Goal: Information Seeking & Learning: Compare options

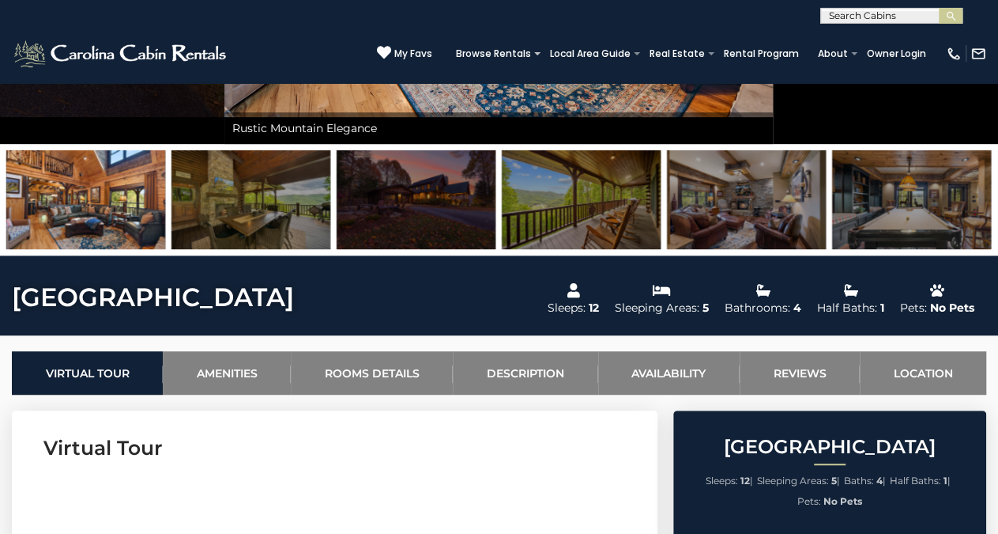
scroll to position [329, 0]
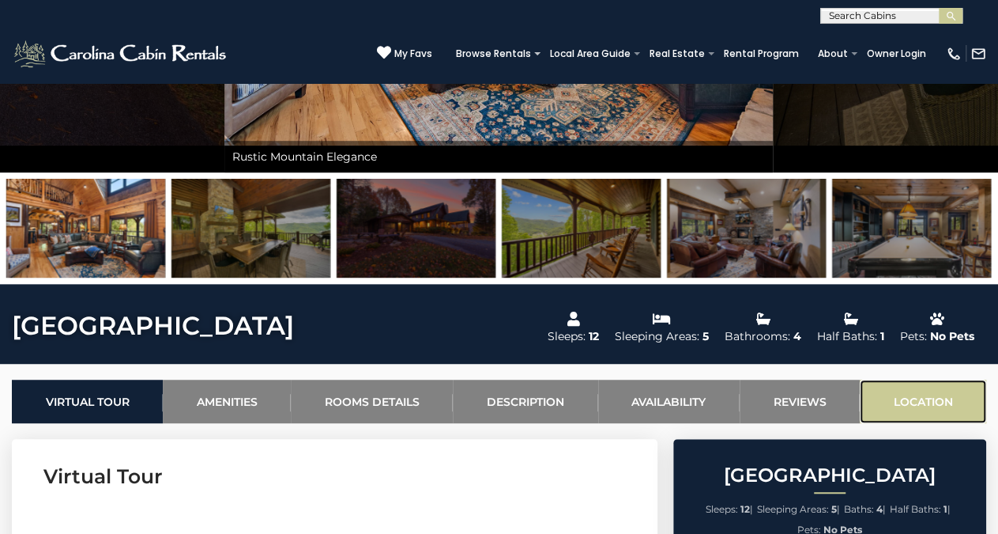
click at [915, 402] on link "Location" at bounding box center [923, 400] width 126 height 43
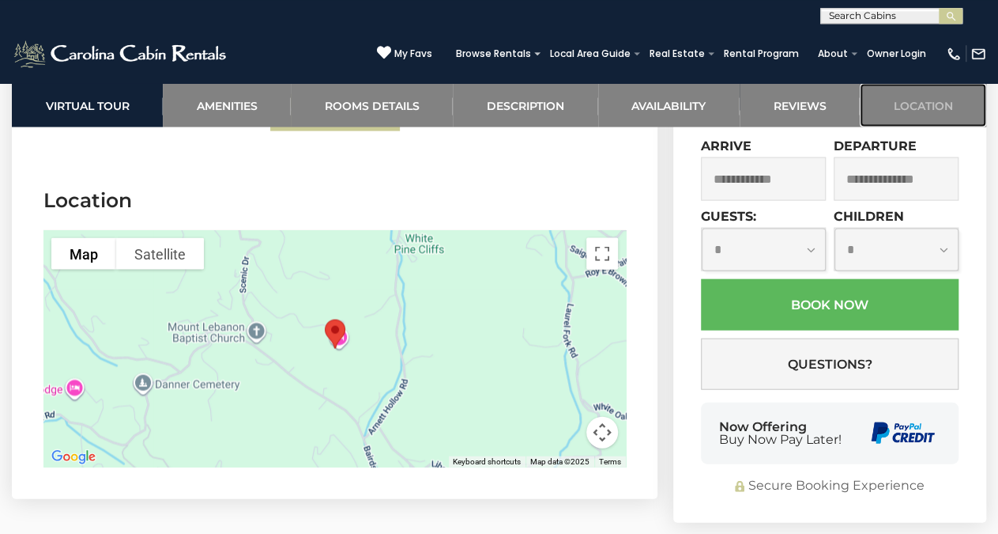
scroll to position [4588, 0]
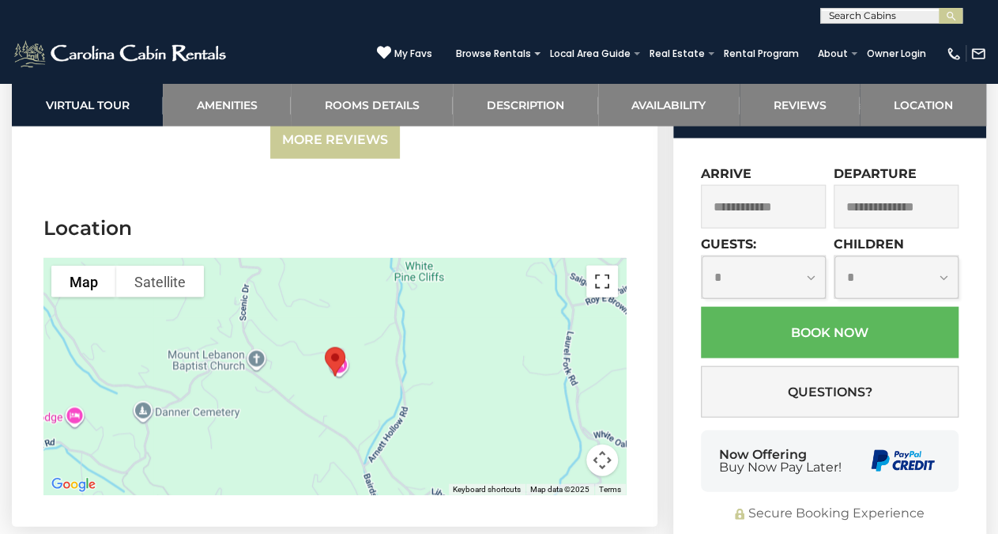
click at [600, 266] on button "Toggle fullscreen view" at bounding box center [603, 282] width 32 height 32
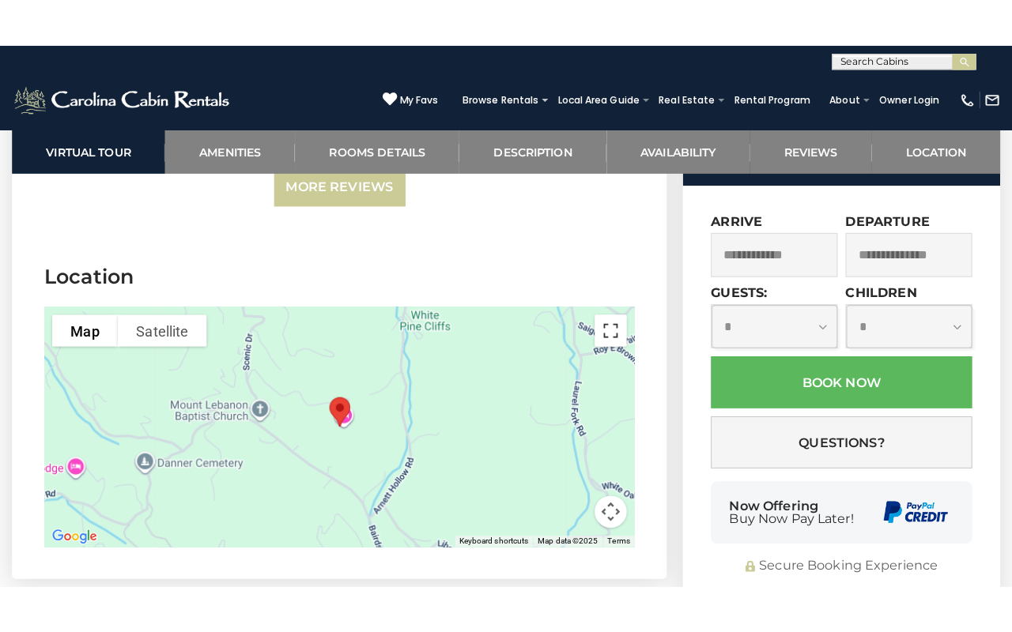
scroll to position [4543, 0]
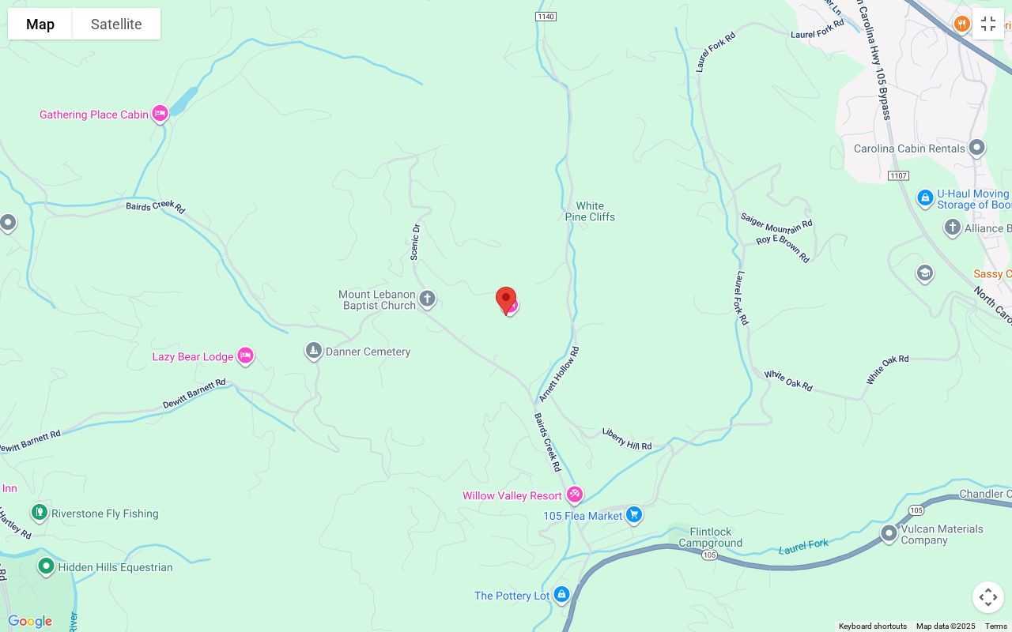
click at [358, 433] on div at bounding box center [506, 316] width 1012 height 632
click at [359, 433] on div at bounding box center [506, 316] width 1012 height 632
click at [987, 533] on button "Map camera controls" at bounding box center [988, 598] width 32 height 32
click at [952, 533] on button "Zoom out" at bounding box center [949, 598] width 32 height 32
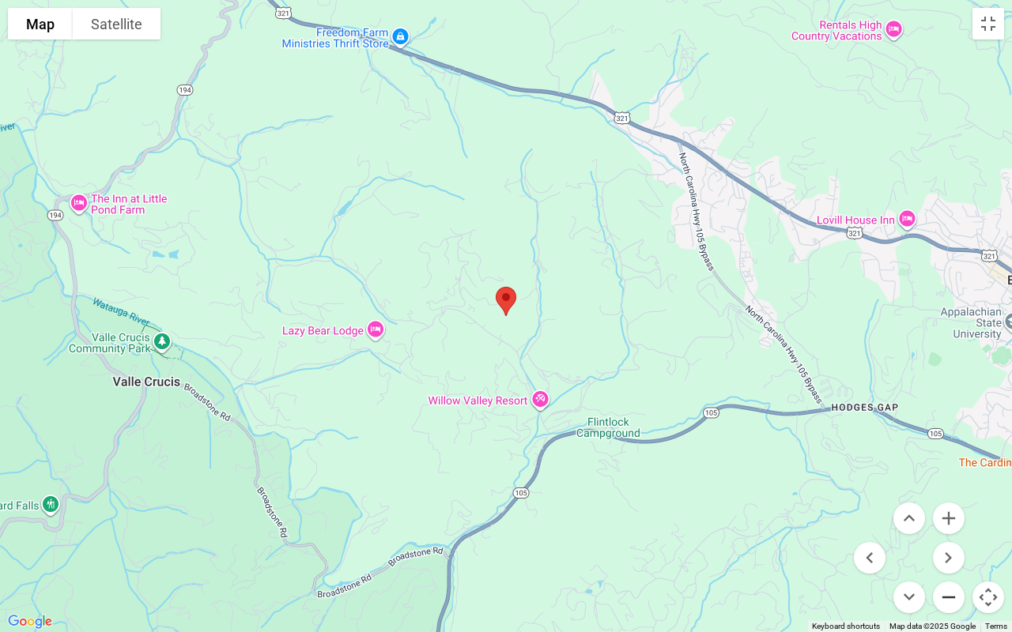
click at [952, 533] on button "Zoom out" at bounding box center [949, 598] width 32 height 32
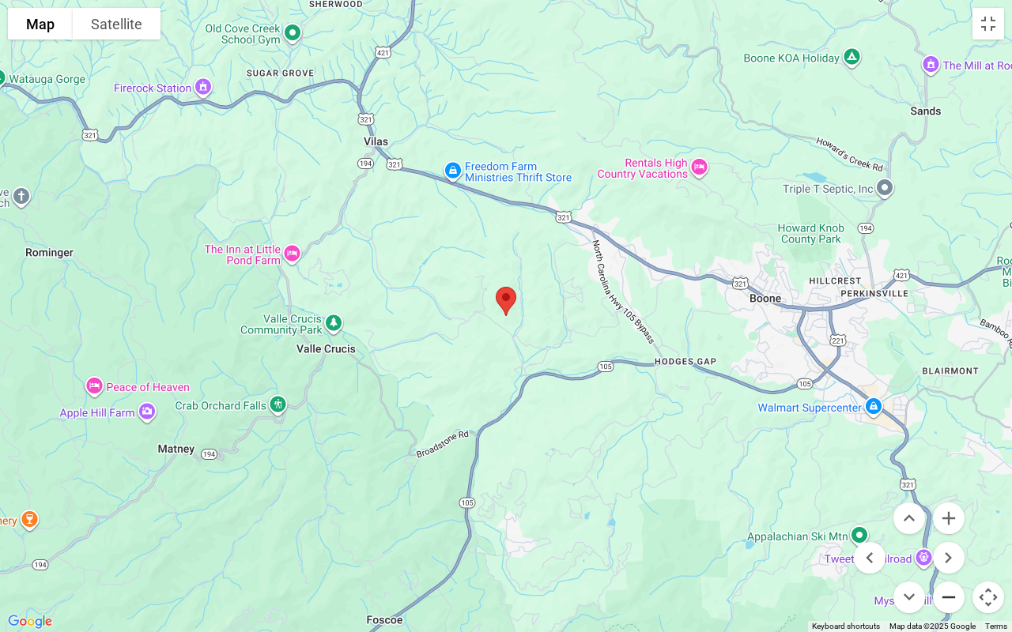
click at [954, 533] on button "Zoom out" at bounding box center [949, 598] width 32 height 32
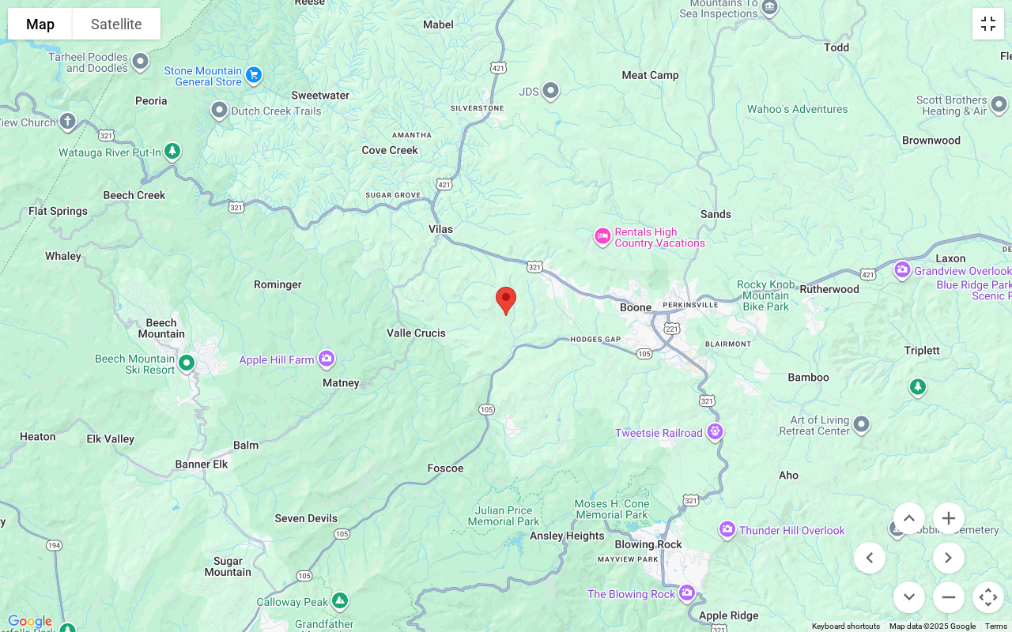
click at [989, 24] on button "Toggle fullscreen view" at bounding box center [988, 24] width 32 height 32
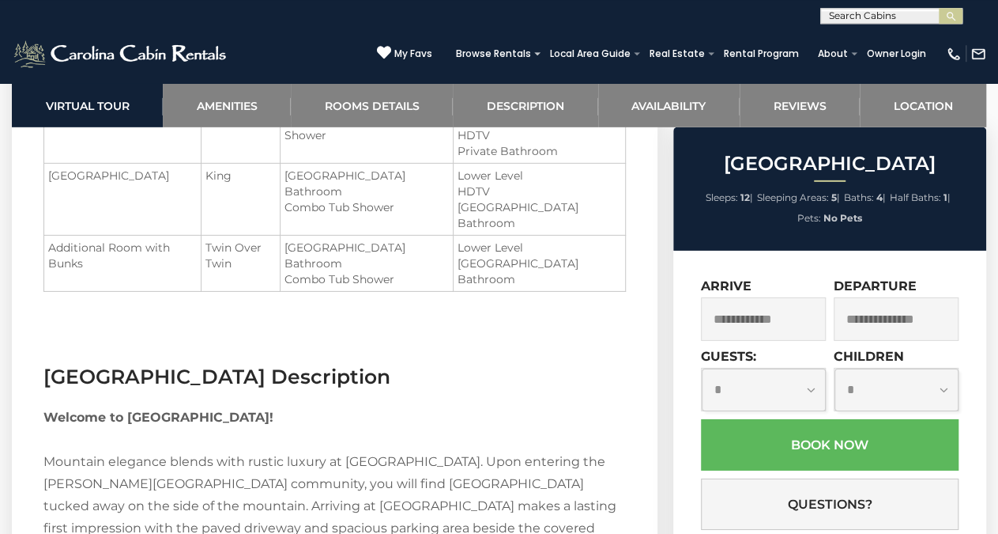
scroll to position [2384, 0]
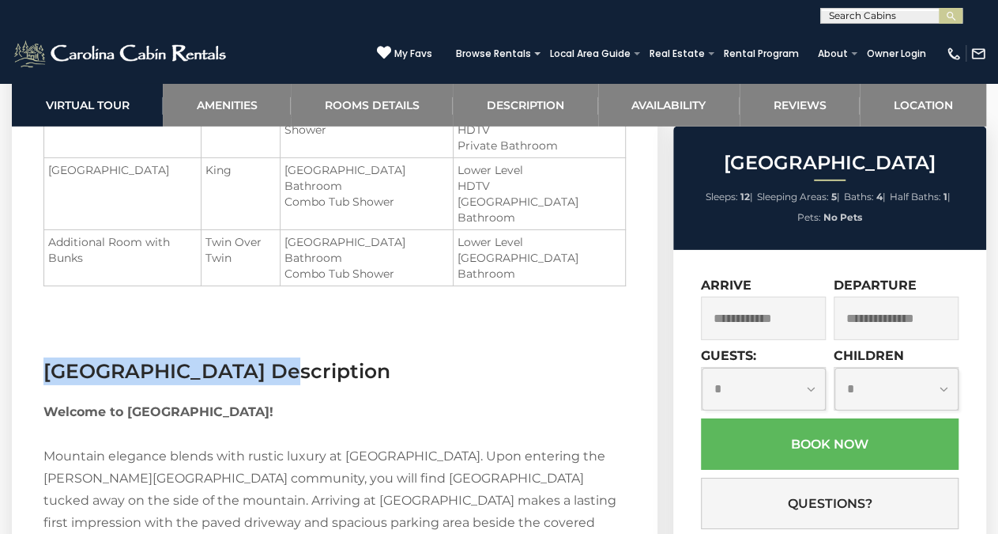
drag, startPoint x: 47, startPoint y: 338, endPoint x: 277, endPoint y: 341, distance: 230.0
click at [277, 357] on h3 "Diamond Creek Lodge Description" at bounding box center [334, 371] width 583 height 28
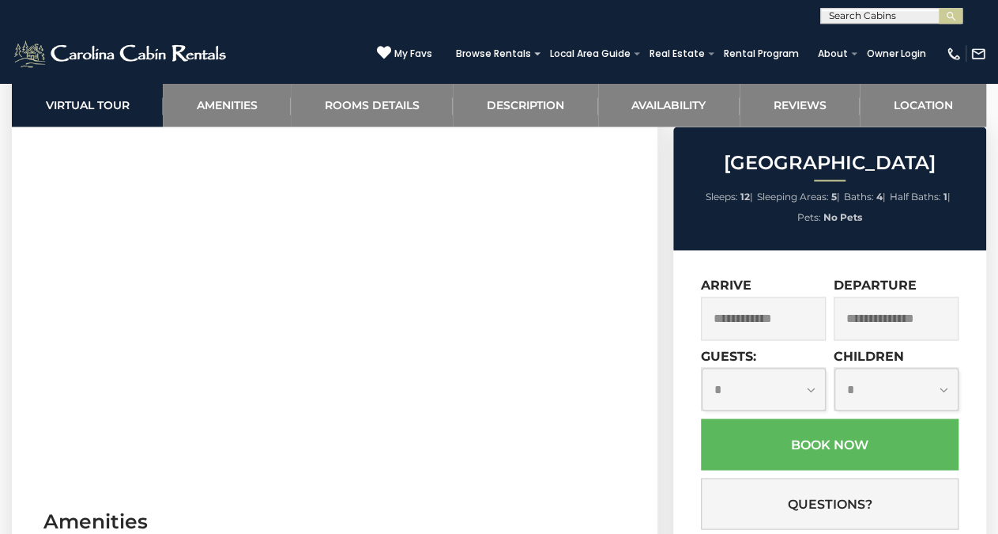
scroll to position [493, 0]
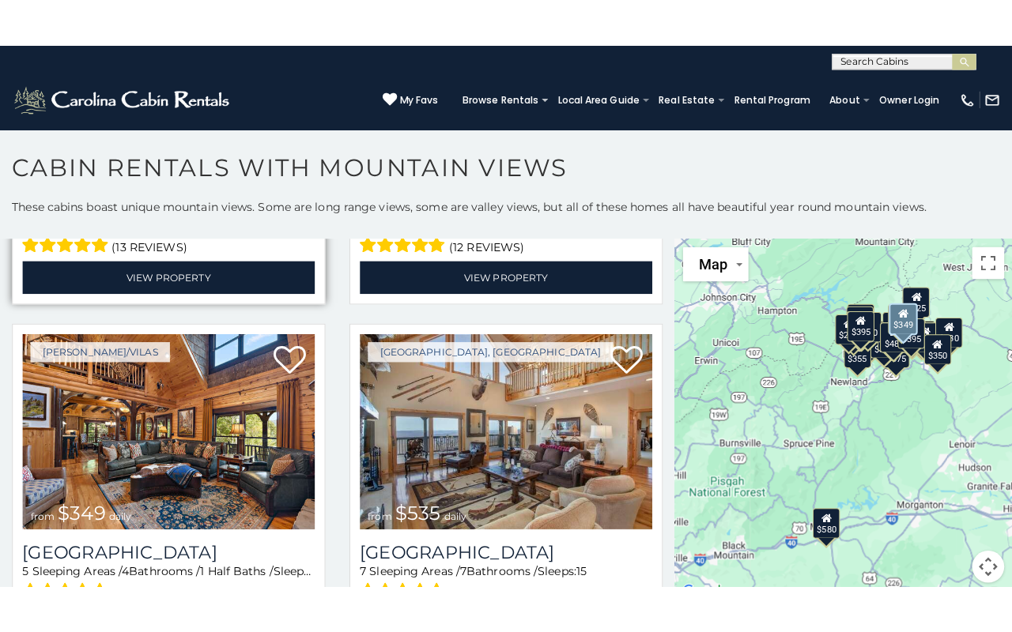
scroll to position [316, 0]
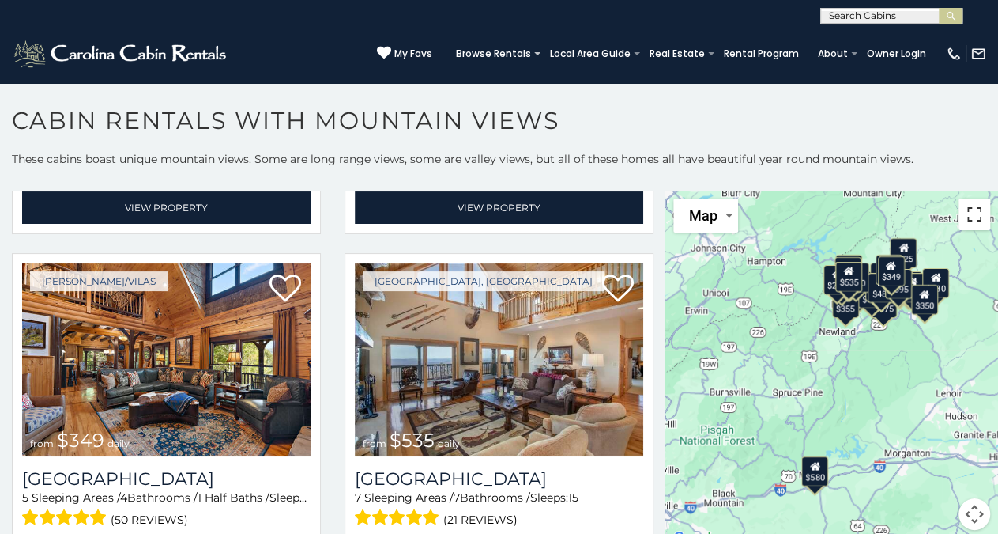
click at [975, 216] on button "Toggle fullscreen view" at bounding box center [975, 214] width 32 height 32
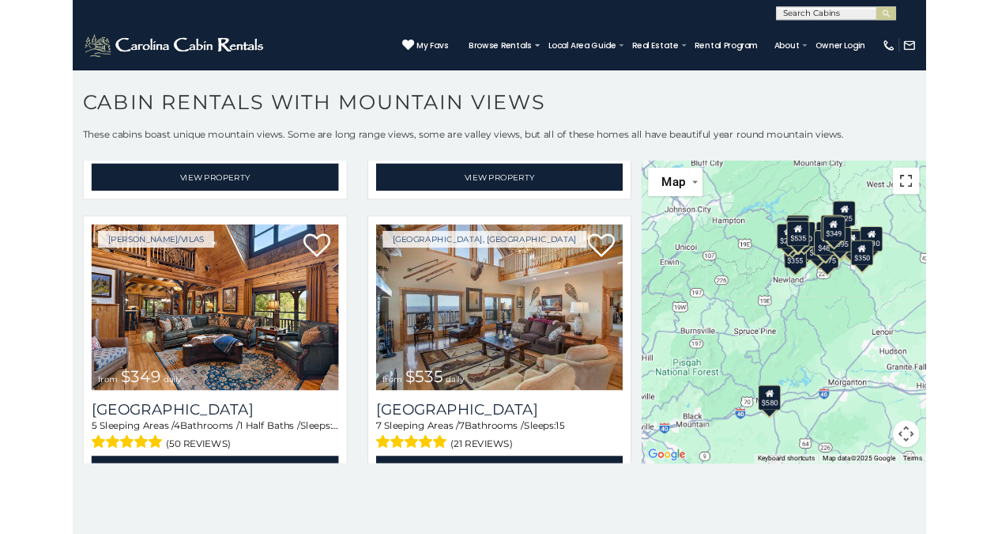
scroll to position [320, 0]
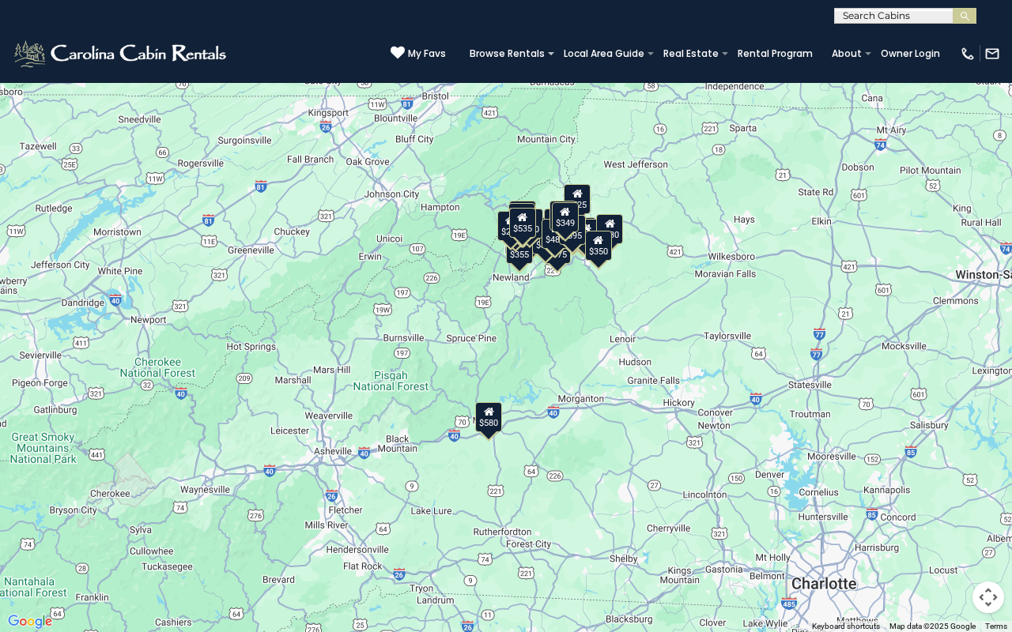
click at [992, 533] on button "Map camera controls" at bounding box center [988, 598] width 32 height 32
click at [952, 520] on button "Zoom in" at bounding box center [949, 519] width 32 height 32
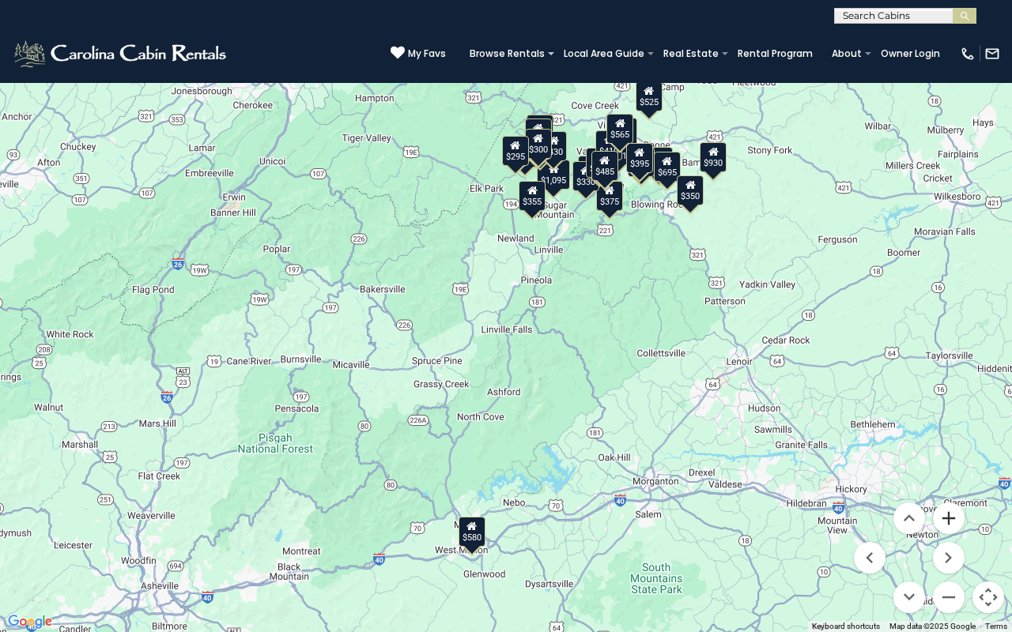
click at [952, 520] on button "Zoom in" at bounding box center [949, 519] width 32 height 32
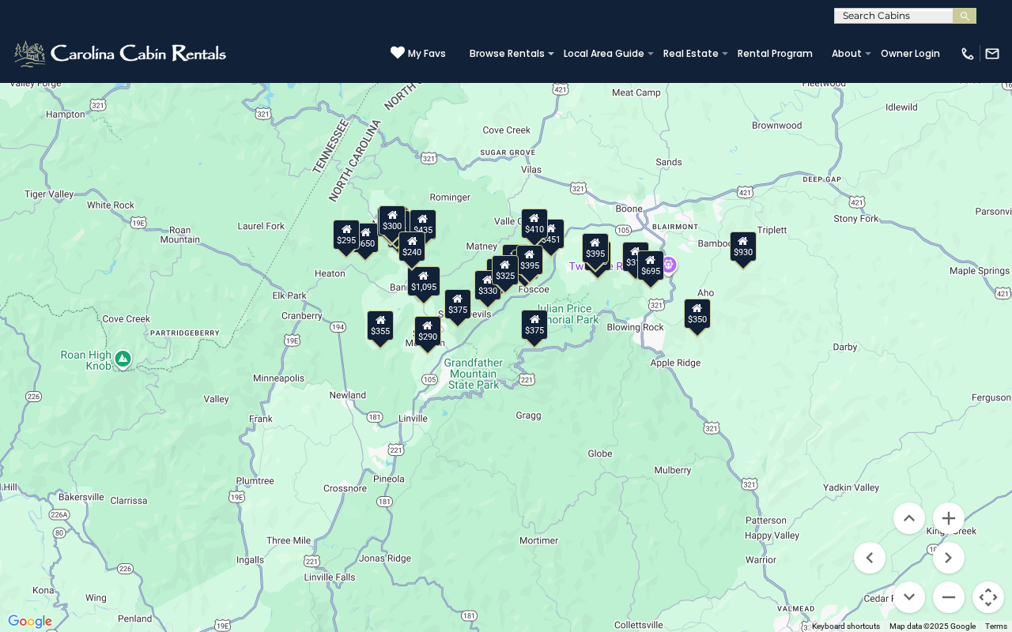
drag, startPoint x: 791, startPoint y: 176, endPoint x: 613, endPoint y: 413, distance: 296.3
click at [613, 413] on div "$395 $535 $375 $400 $451 $460 $1,095 $315 $330 $400 $355 $650 $675 $695 $410 $5…" at bounding box center [506, 316] width 1012 height 632
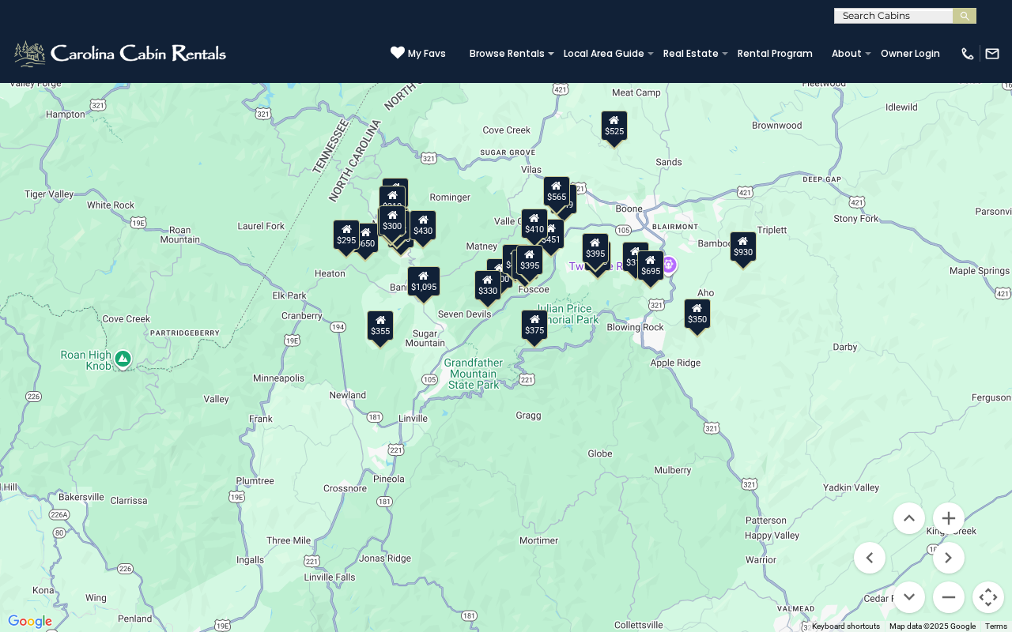
click at [536, 328] on div "$375" at bounding box center [534, 325] width 27 height 30
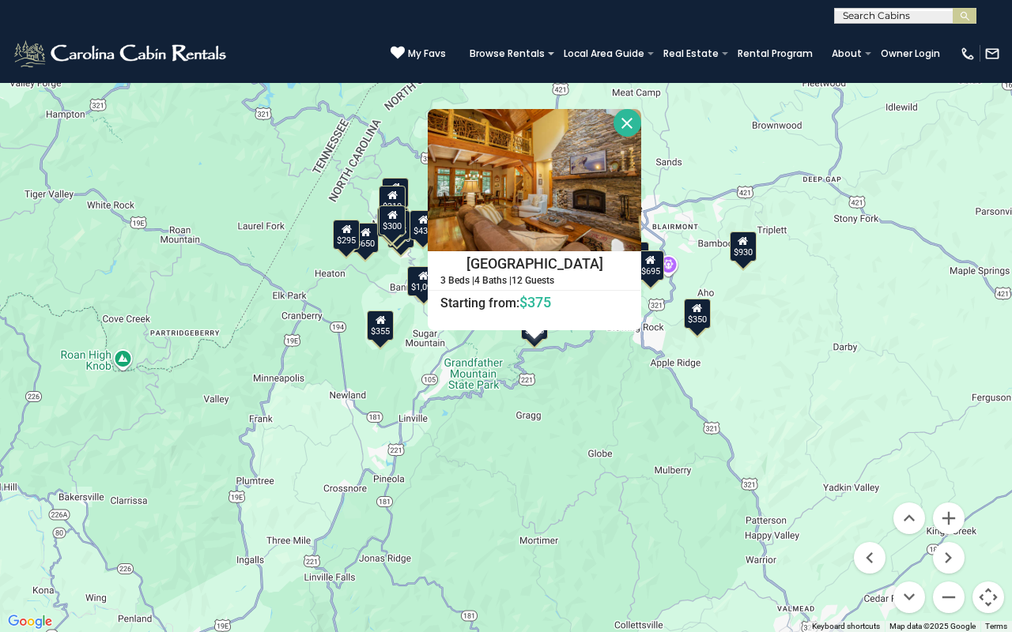
click at [649, 413] on div "$395 $349 $535 $375 $400 $325 $451 $460 $1,095 $525 $315 $310 $330 $400 $355 $6…" at bounding box center [506, 316] width 1012 height 632
click at [698, 314] on div "$350" at bounding box center [697, 314] width 27 height 30
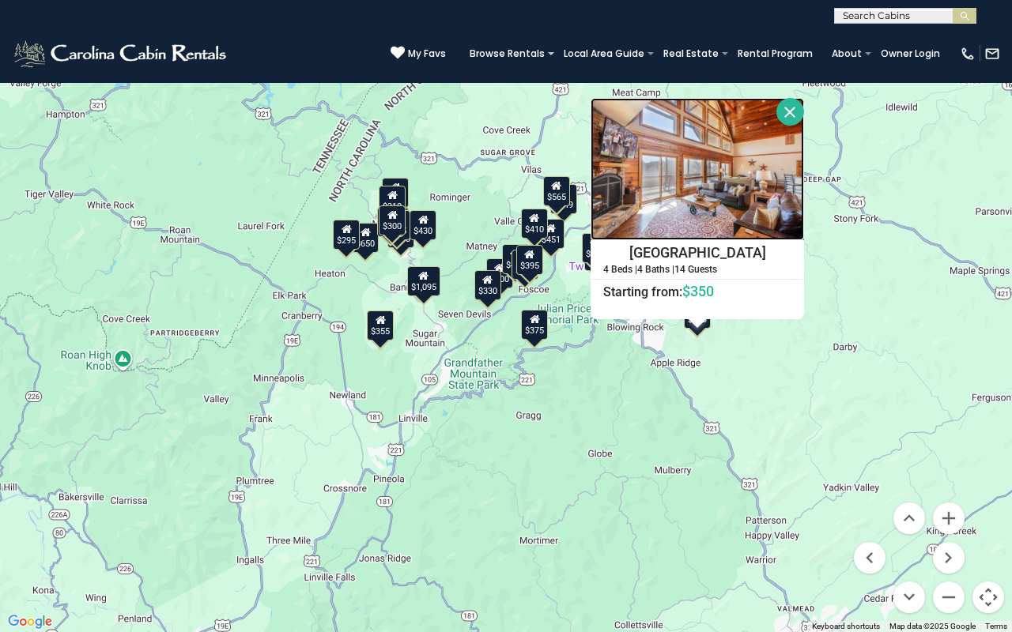
click at [705, 183] on img at bounding box center [696, 169] width 213 height 142
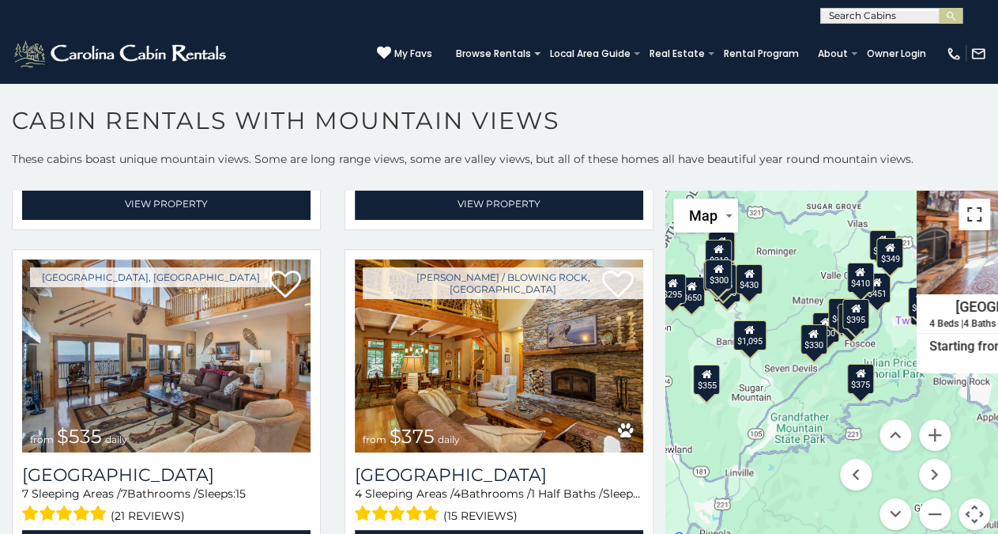
click at [964, 212] on button "Toggle fullscreen view" at bounding box center [975, 214] width 32 height 32
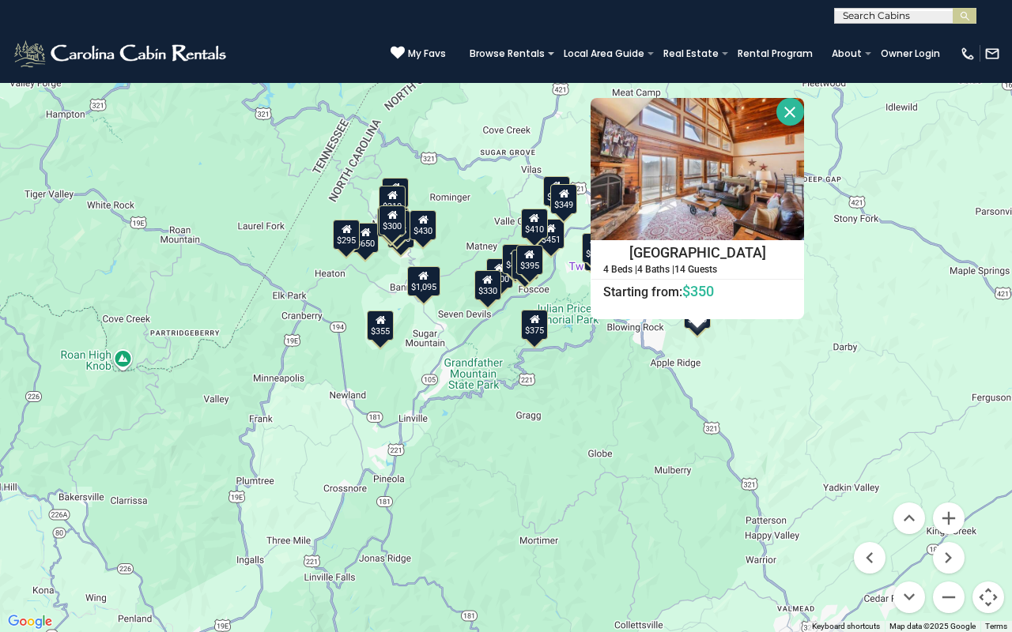
click at [786, 106] on button "Close" at bounding box center [790, 112] width 28 height 28
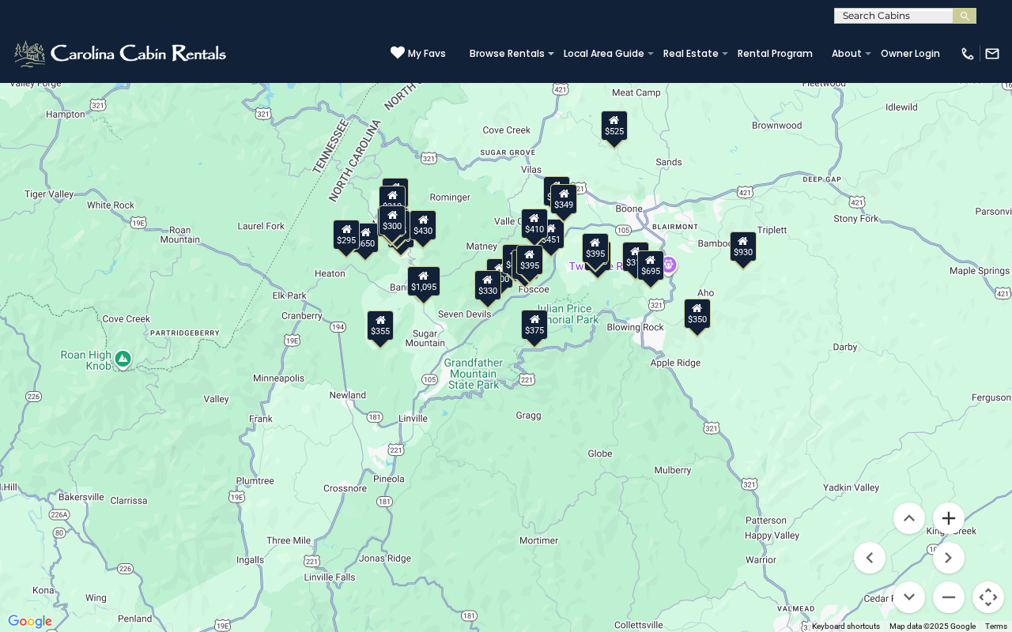
click at [951, 510] on button "Zoom in" at bounding box center [949, 519] width 32 height 32
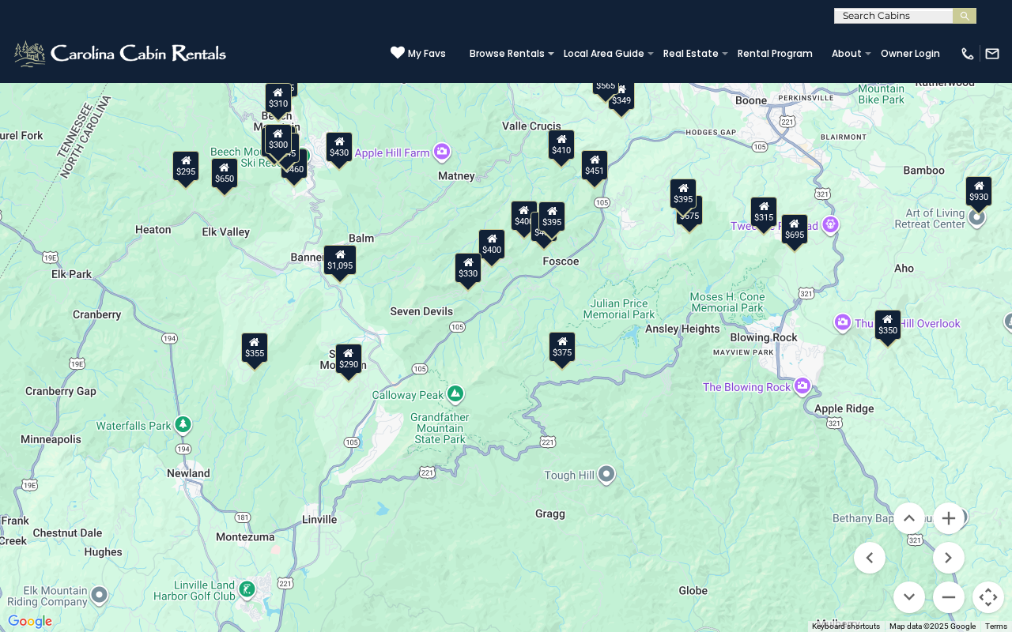
click at [224, 175] on div "$650" at bounding box center [224, 173] width 27 height 30
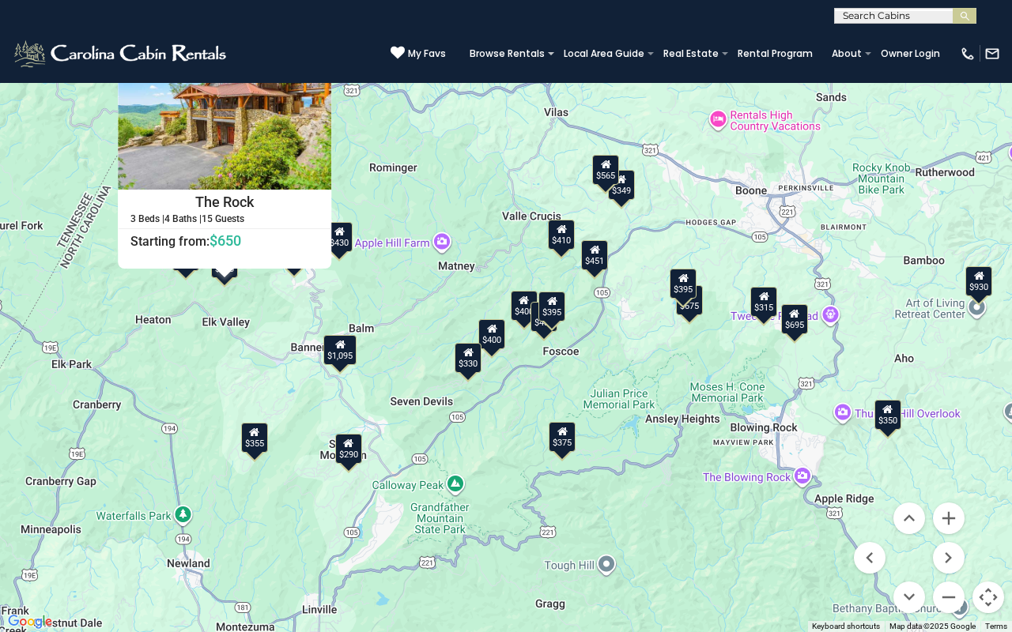
click at [324, 69] on button "Close" at bounding box center [318, 61] width 28 height 28
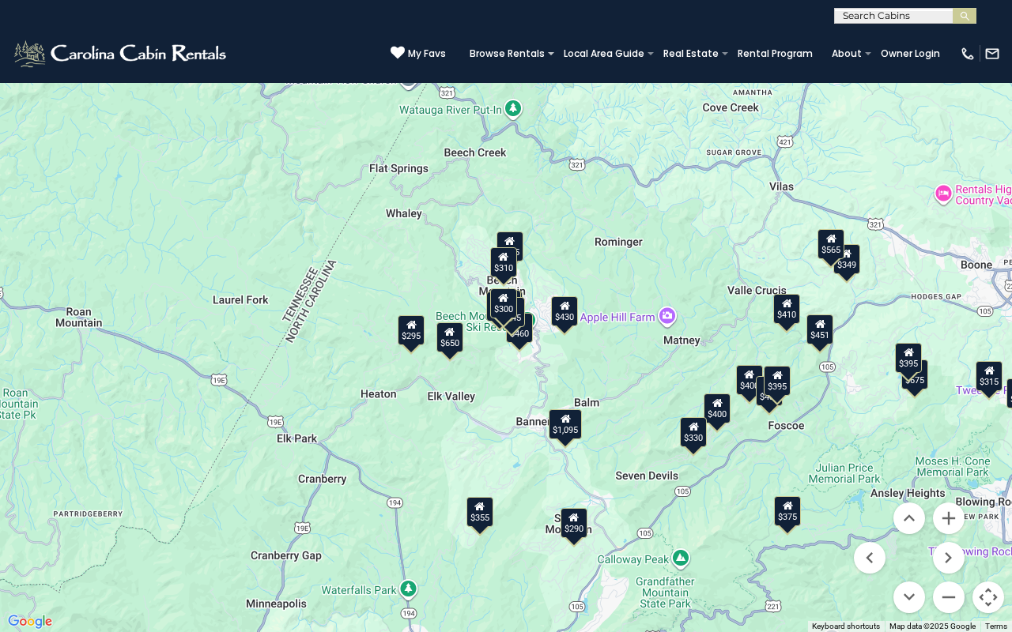
drag, startPoint x: 382, startPoint y: 290, endPoint x: 609, endPoint y: 366, distance: 240.0
click at [609, 366] on div "$395 $349 $535 $375 $400 $325 $451 $460 $1,095 $315 $310 $330 $400 $355 $650 $6…" at bounding box center [506, 316] width 1012 height 632
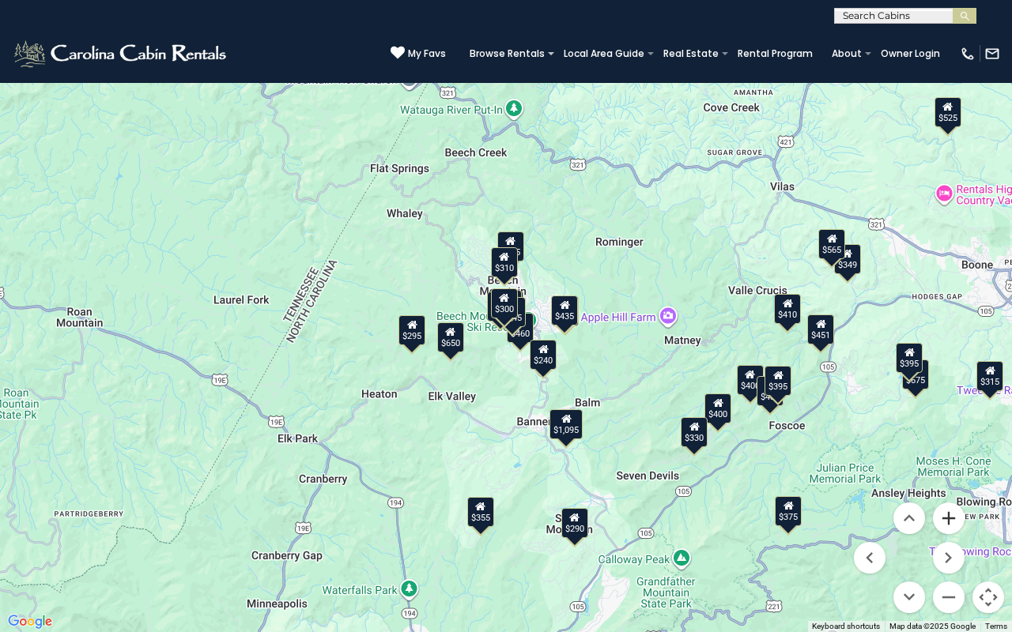
click at [954, 515] on button "Zoom in" at bounding box center [949, 519] width 32 height 32
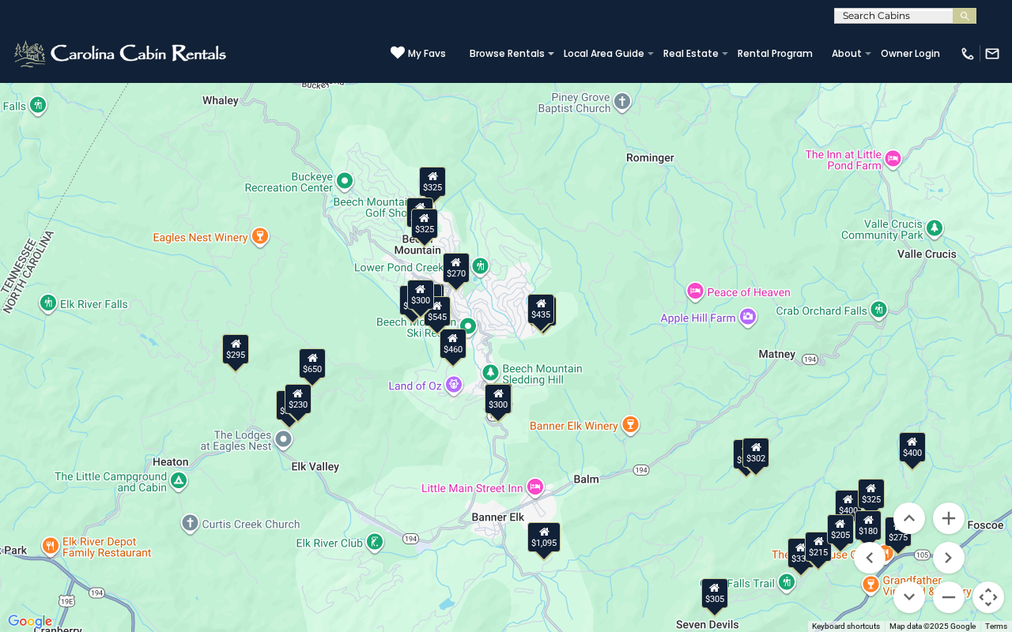
drag, startPoint x: 631, startPoint y: 474, endPoint x: 546, endPoint y: 462, distance: 85.4
click at [546, 462] on div "$395 $535 $400 $325 $460 $1,095 $310 $330 $400 $650 $545 $430 $395 $300 $295 $4…" at bounding box center [506, 316] width 1012 height 632
click at [949, 515] on button "Zoom in" at bounding box center [949, 519] width 32 height 32
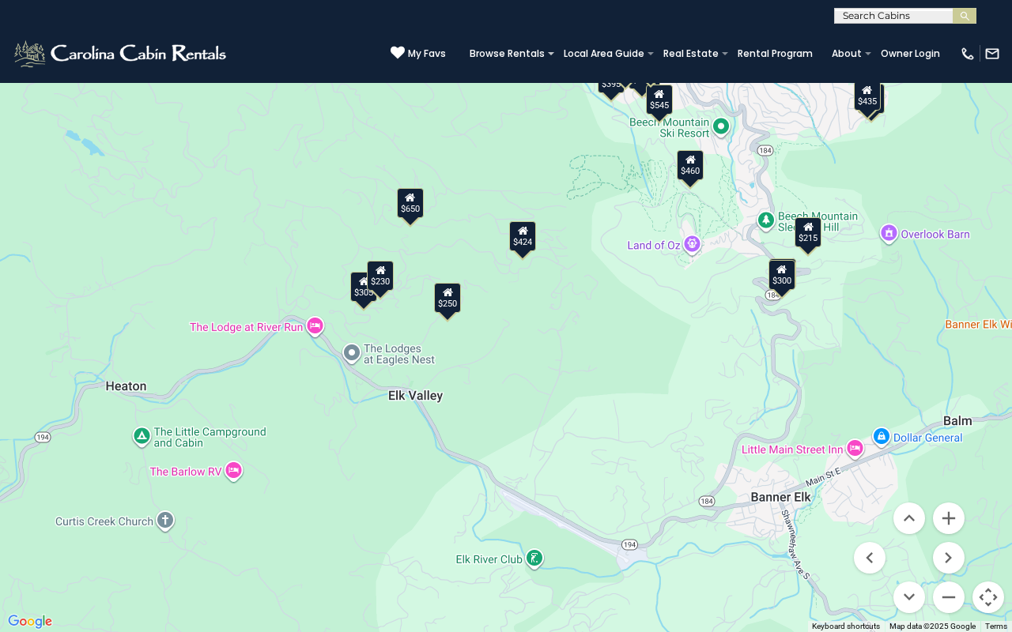
drag, startPoint x: 290, startPoint y: 568, endPoint x: 581, endPoint y: 346, distance: 366.0
click at [581, 346] on div "$395 $535 $325 $460 $310 $650 $545 $430 $395 $300 $435 $240 $325 $300 $270 $305…" at bounding box center [506, 316] width 1012 height 632
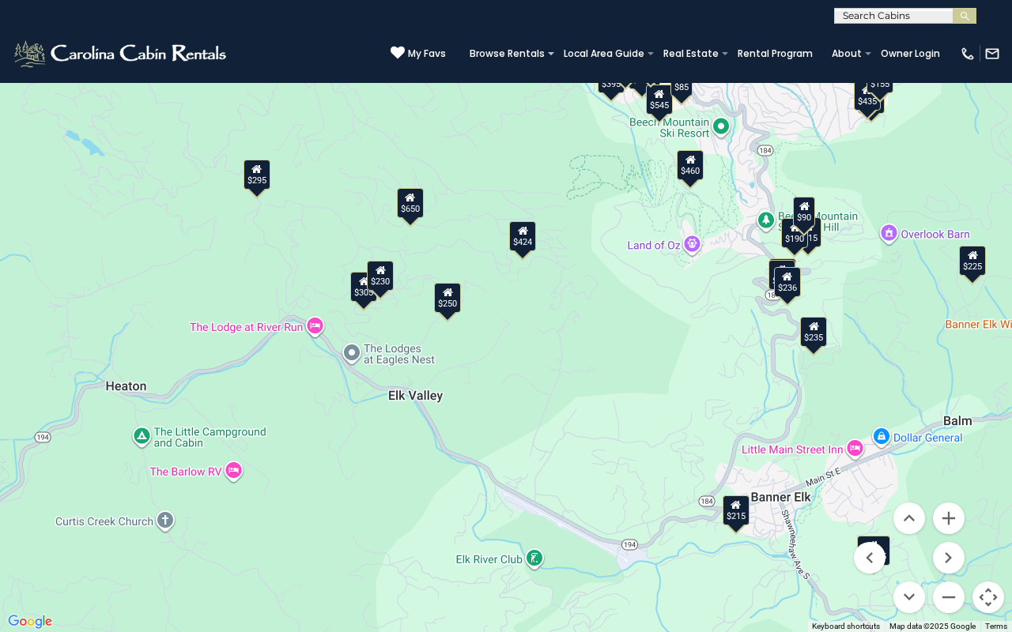
click at [413, 208] on div "$650" at bounding box center [410, 203] width 27 height 30
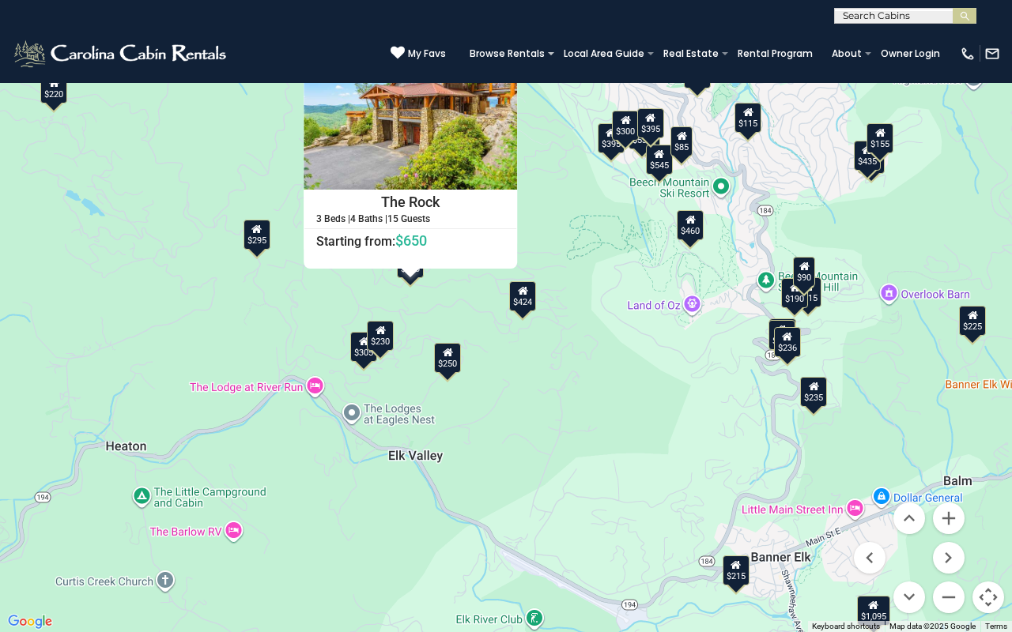
click at [498, 59] on button "Close" at bounding box center [503, 61] width 28 height 28
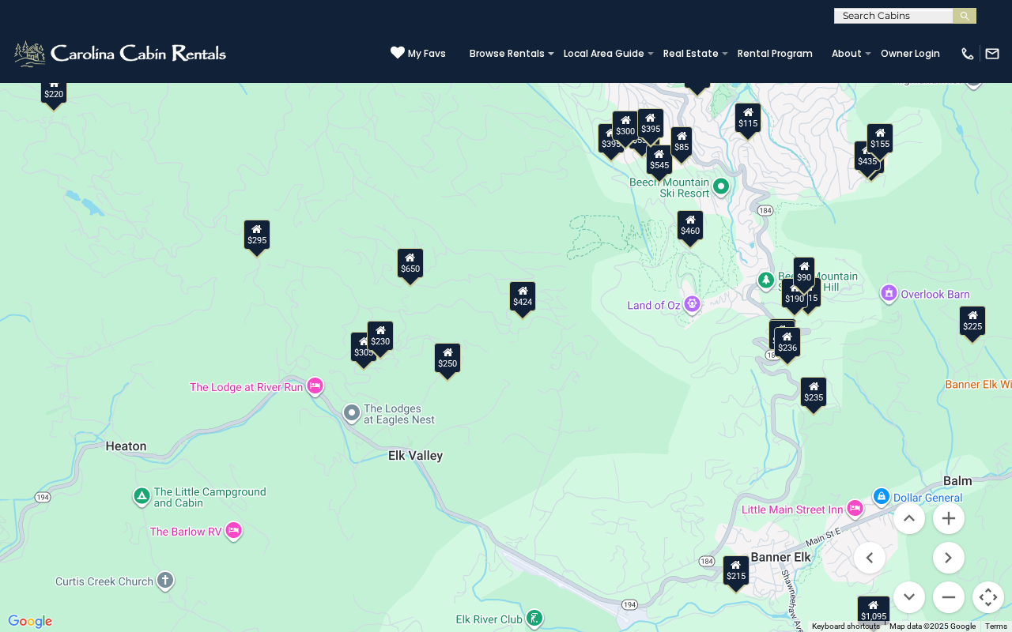
click at [527, 301] on div "$424" at bounding box center [522, 296] width 27 height 30
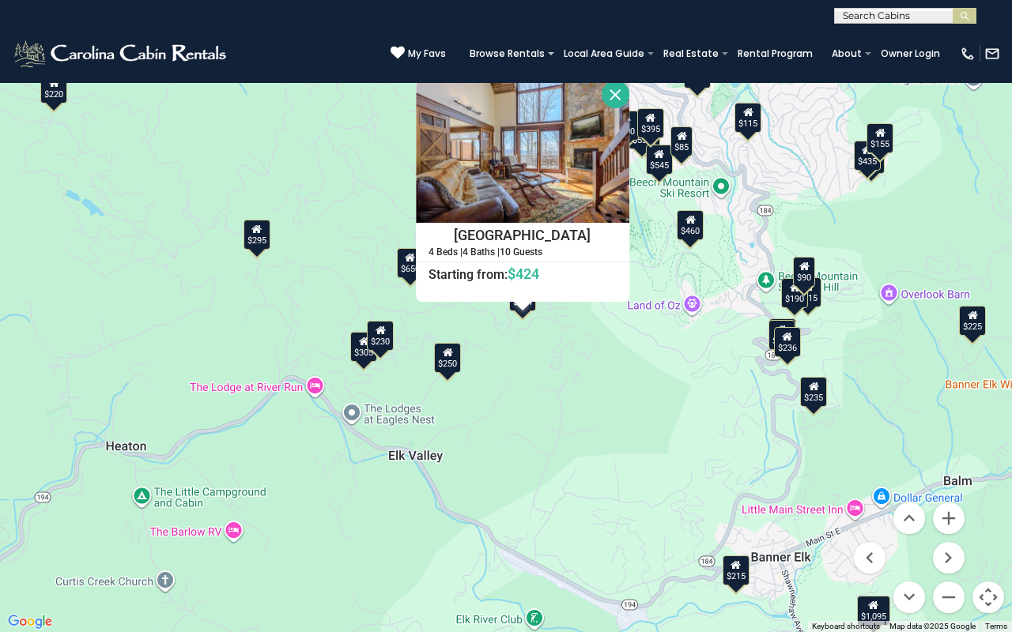
click at [611, 96] on button "Close" at bounding box center [616, 95] width 28 height 28
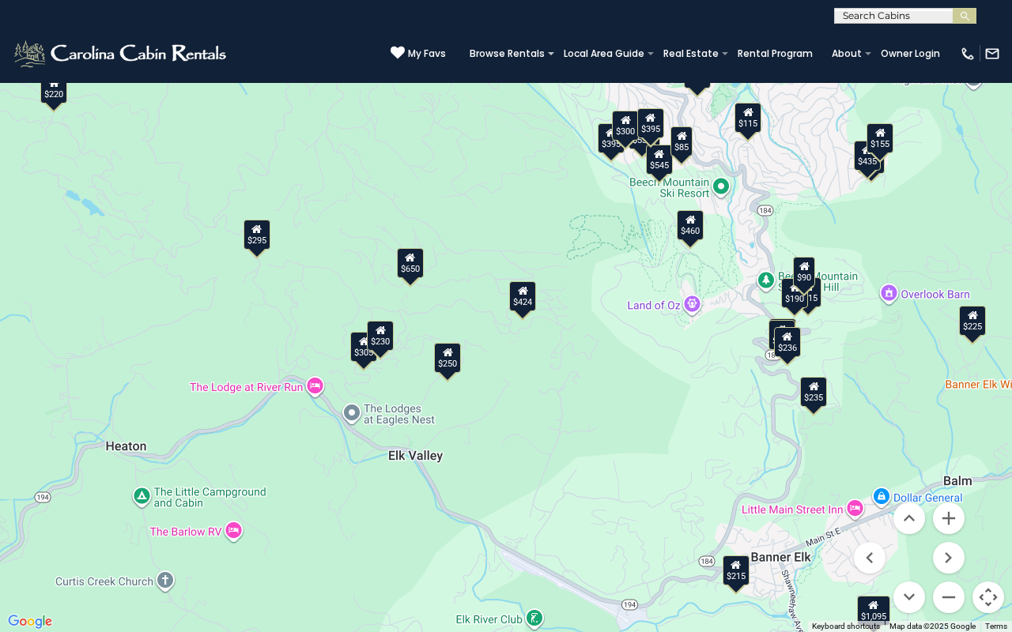
click at [366, 356] on div "$305" at bounding box center [363, 347] width 27 height 30
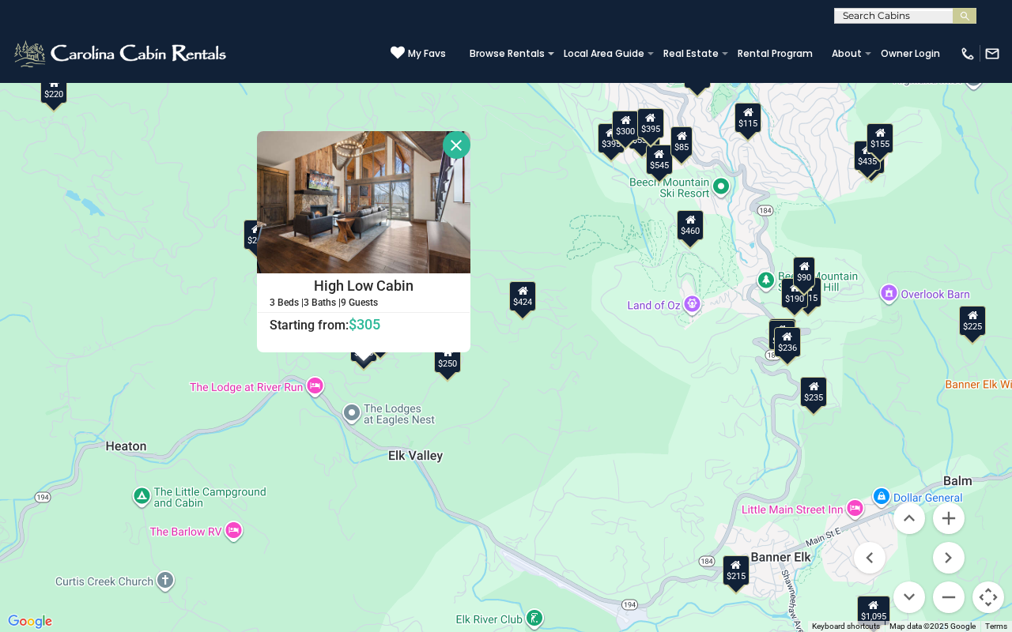
click at [462, 145] on button "Close" at bounding box center [457, 145] width 28 height 28
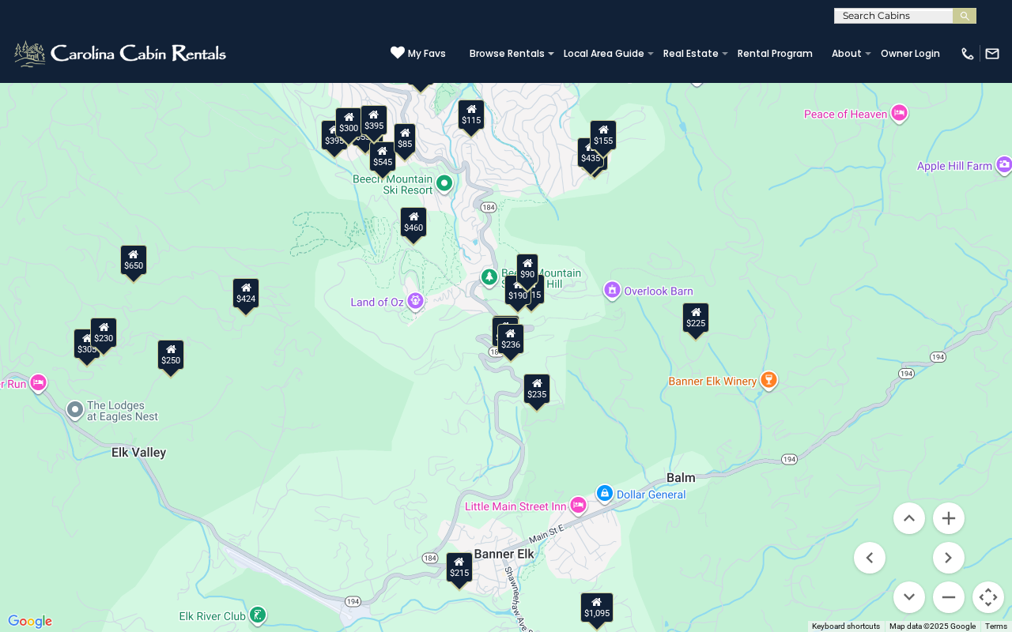
drag, startPoint x: 647, startPoint y: 439, endPoint x: 368, endPoint y: 436, distance: 279.0
click at [368, 436] on div "$395 $535 $460 $1,095 $650 $545 $430 $395 $300 $295 $435 $240 $300 $270 $305 $2…" at bounding box center [506, 316] width 1012 height 632
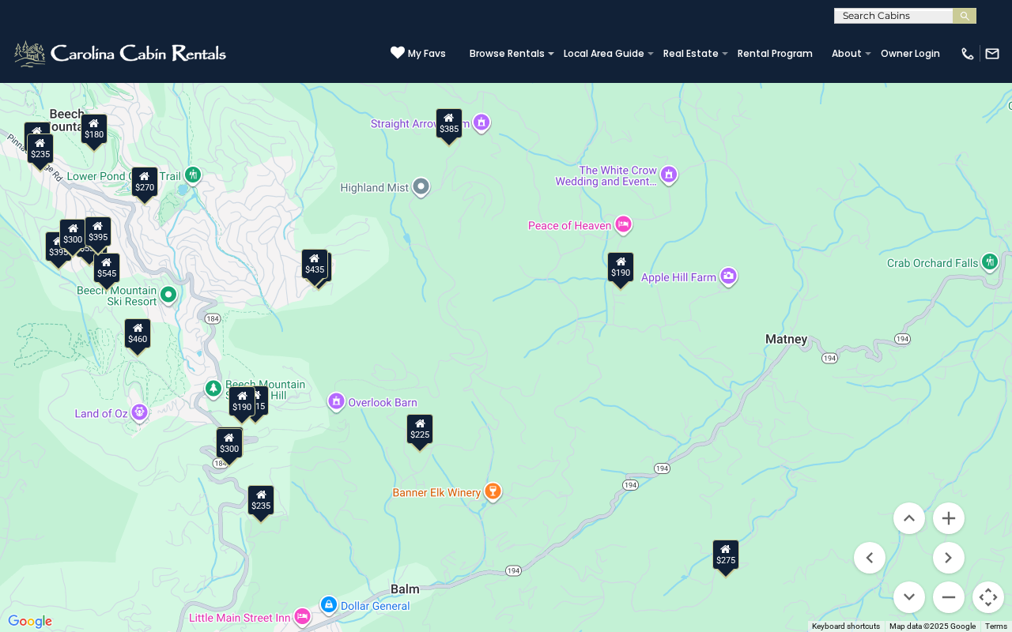
drag, startPoint x: 848, startPoint y: 376, endPoint x: 567, endPoint y: 488, distance: 303.0
click at [567, 488] on div "$395 $535 $460 $1,095 $650 $545 $430 $395 $300 $435 $240 $300 $270 $305 $275 $2…" at bounding box center [506, 316] width 1012 height 632
click at [317, 266] on div "$435" at bounding box center [314, 264] width 27 height 30
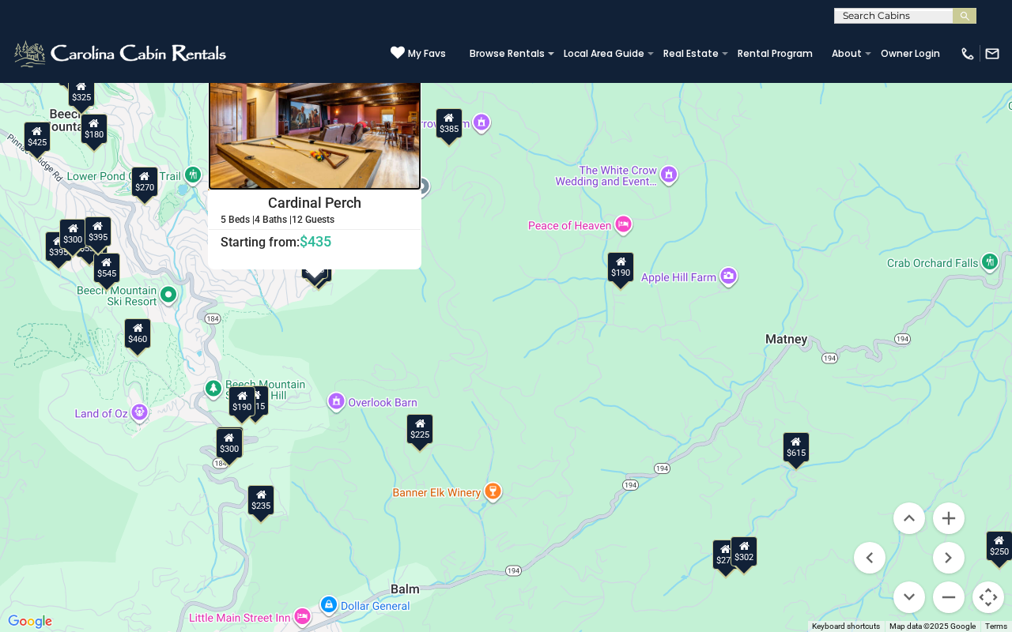
click at [331, 149] on img at bounding box center [314, 119] width 213 height 142
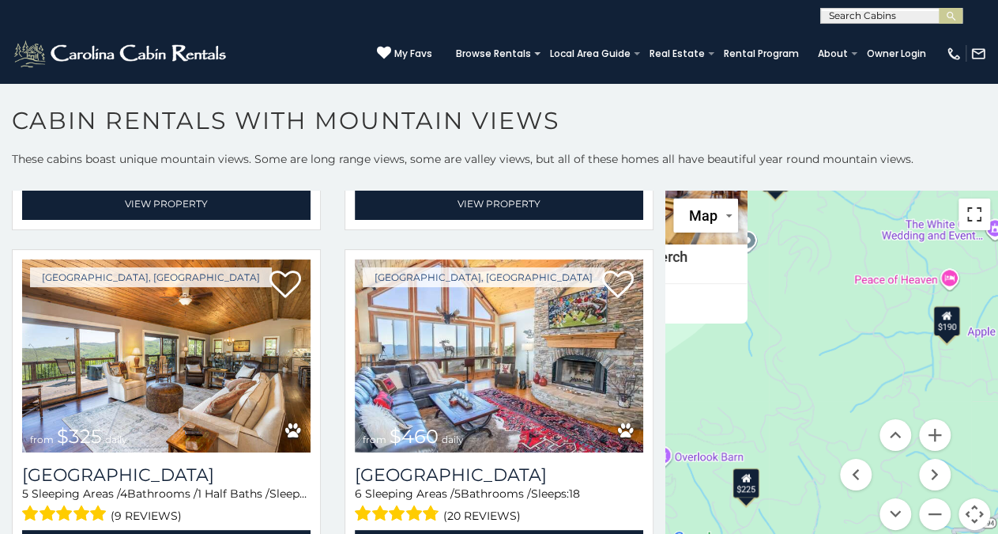
click at [971, 214] on button "Toggle fullscreen view" at bounding box center [975, 214] width 32 height 32
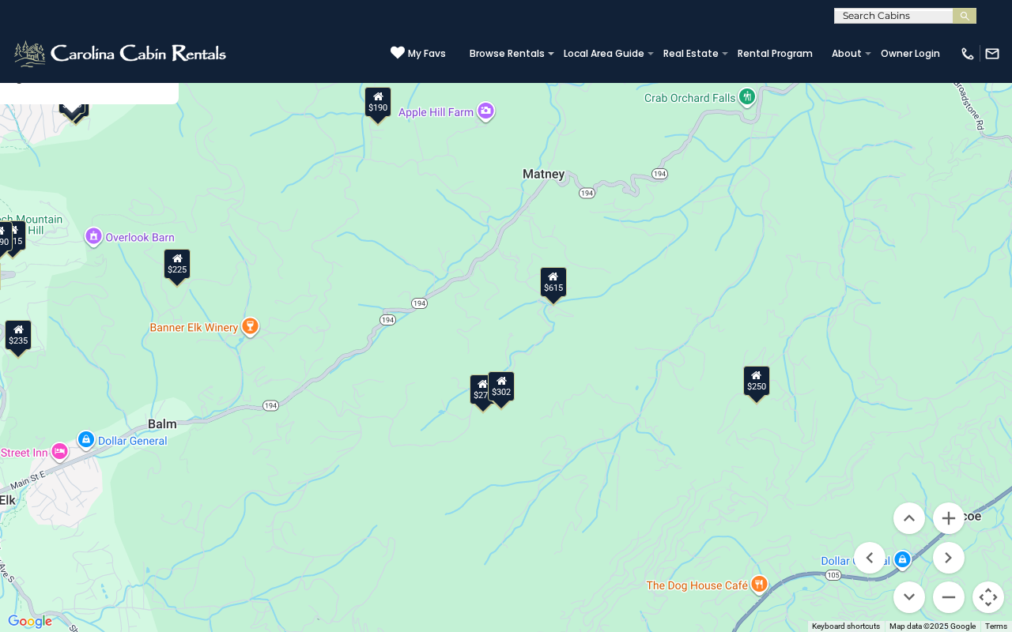
drag, startPoint x: 684, startPoint y: 477, endPoint x: 465, endPoint y: 319, distance: 269.6
click at [465, 319] on div "$395 $535 $325 $460 $310 $545 $430 $395 $300 $435 $240 $325 $300 $270 $275 $302…" at bounding box center [506, 316] width 1012 height 632
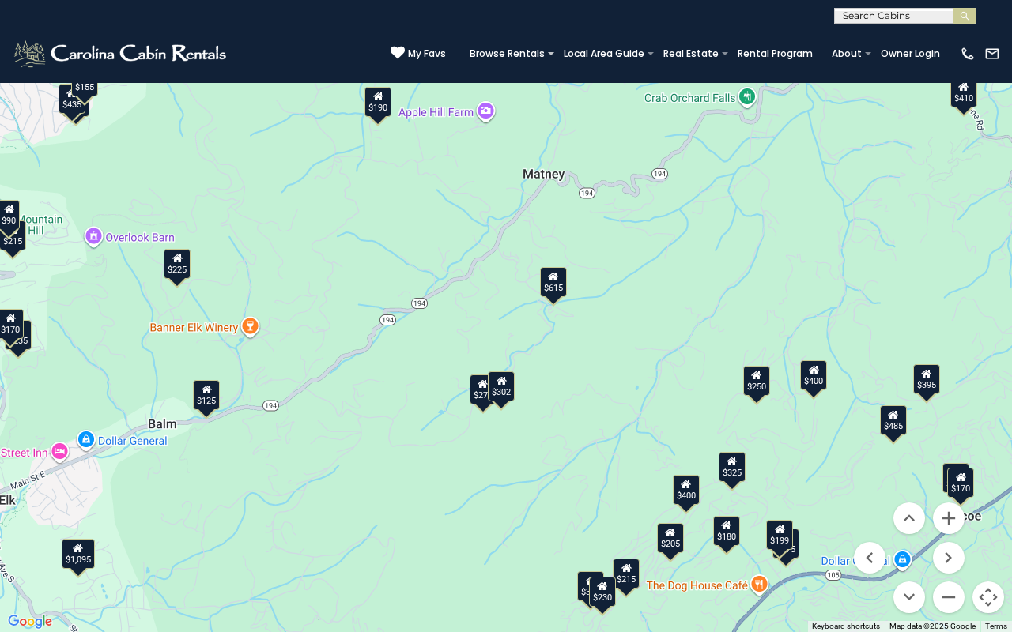
click at [559, 282] on div "$615" at bounding box center [553, 282] width 27 height 30
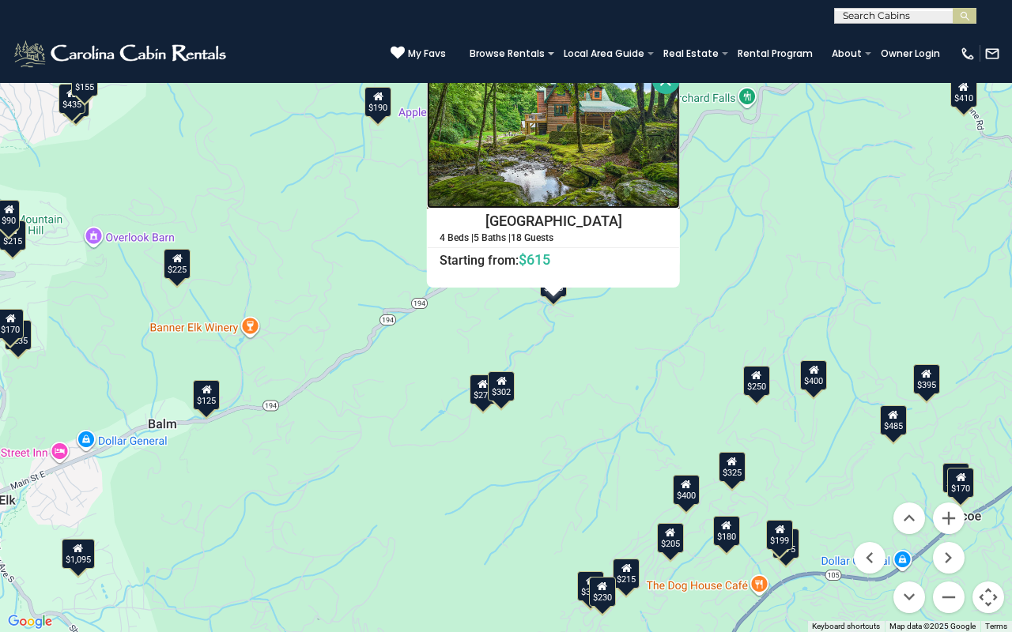
click at [538, 172] on img at bounding box center [553, 137] width 253 height 142
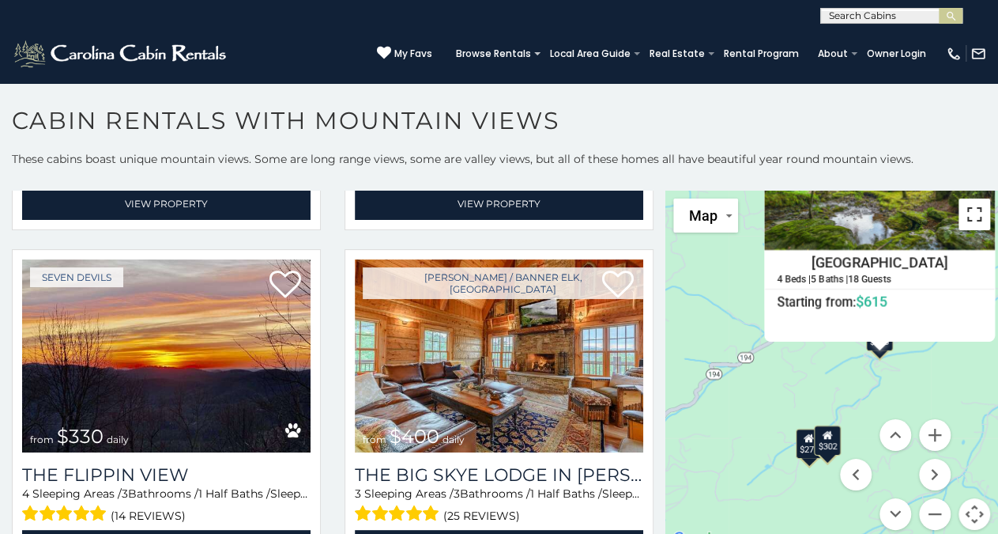
click at [970, 222] on button "Toggle fullscreen view" at bounding box center [975, 214] width 32 height 32
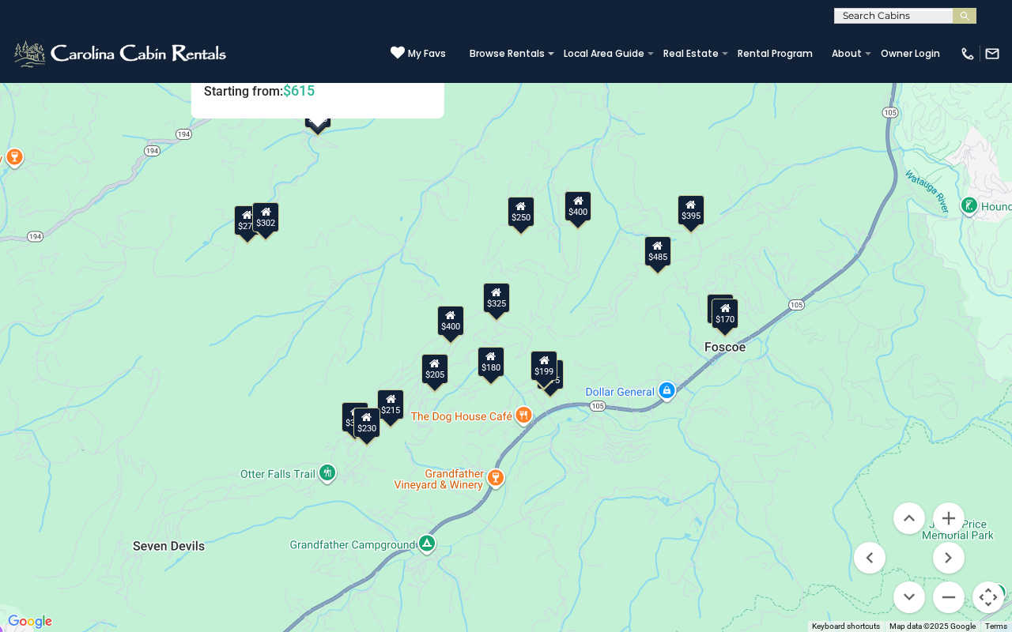
drag, startPoint x: 833, startPoint y: 446, endPoint x: 617, endPoint y: 296, distance: 262.9
click at [617, 296] on div "$400 $1,095 $330 $400 $410 $430 $485 $395 $435 $325 $275 $180 $275 $215 $205 $3…" at bounding box center [506, 316] width 1012 height 632
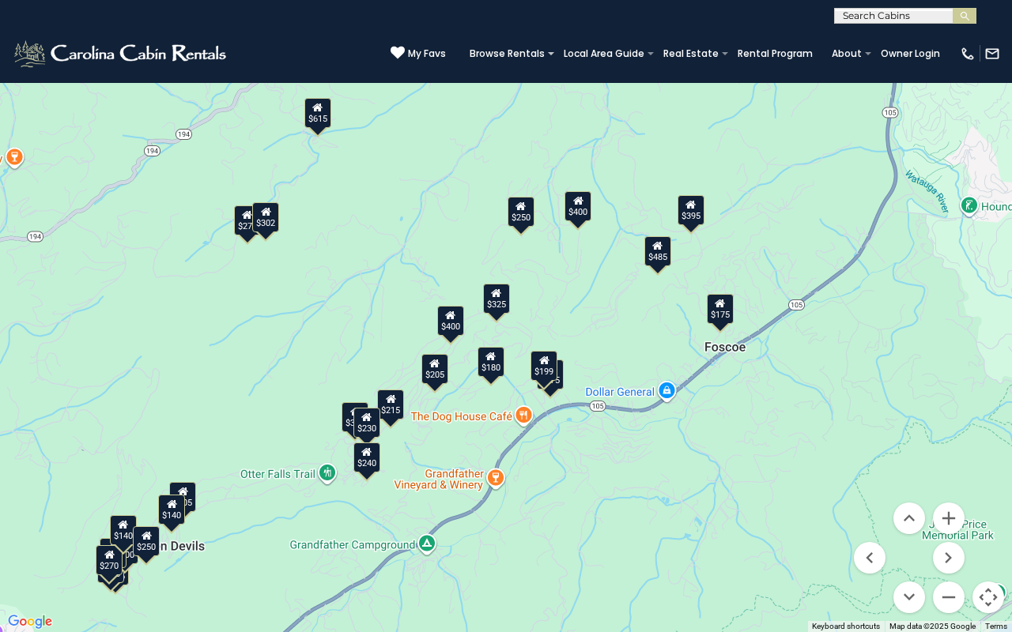
click at [662, 253] on div "$485" at bounding box center [657, 251] width 27 height 30
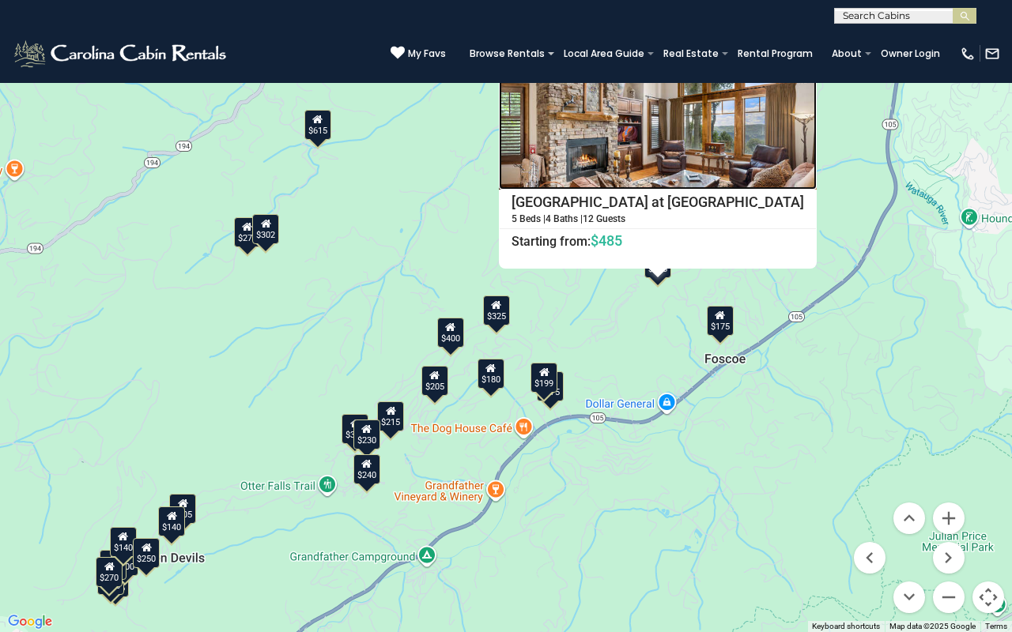
click at [650, 155] on img at bounding box center [658, 118] width 318 height 142
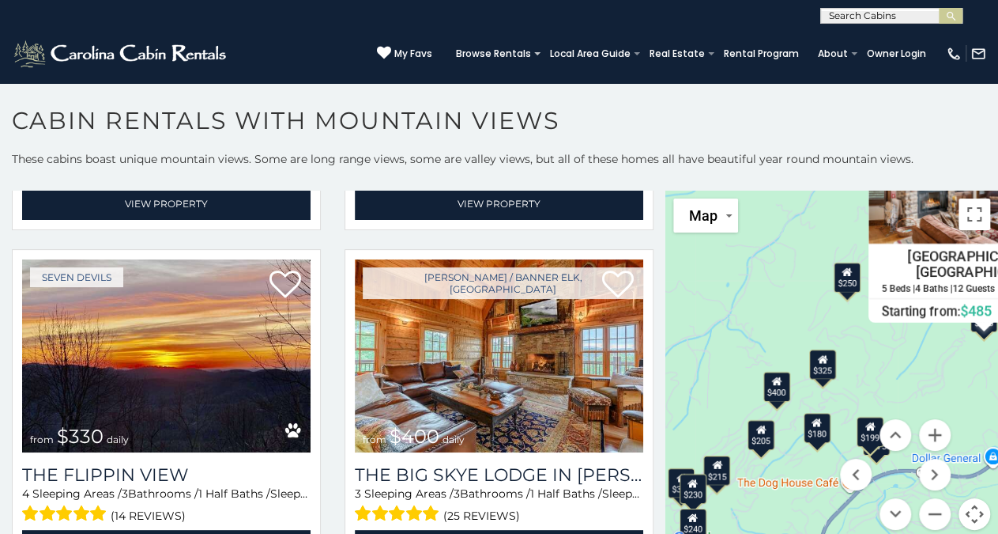
click at [773, 390] on div "$400" at bounding box center [776, 386] width 27 height 30
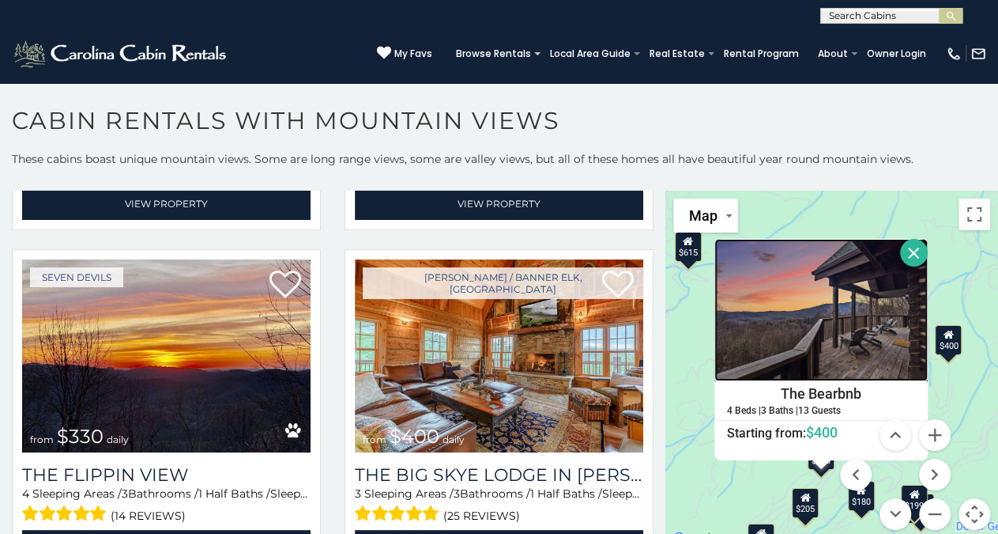
click at [814, 322] on img at bounding box center [821, 310] width 213 height 142
click at [968, 209] on button "Toggle fullscreen view" at bounding box center [975, 214] width 32 height 32
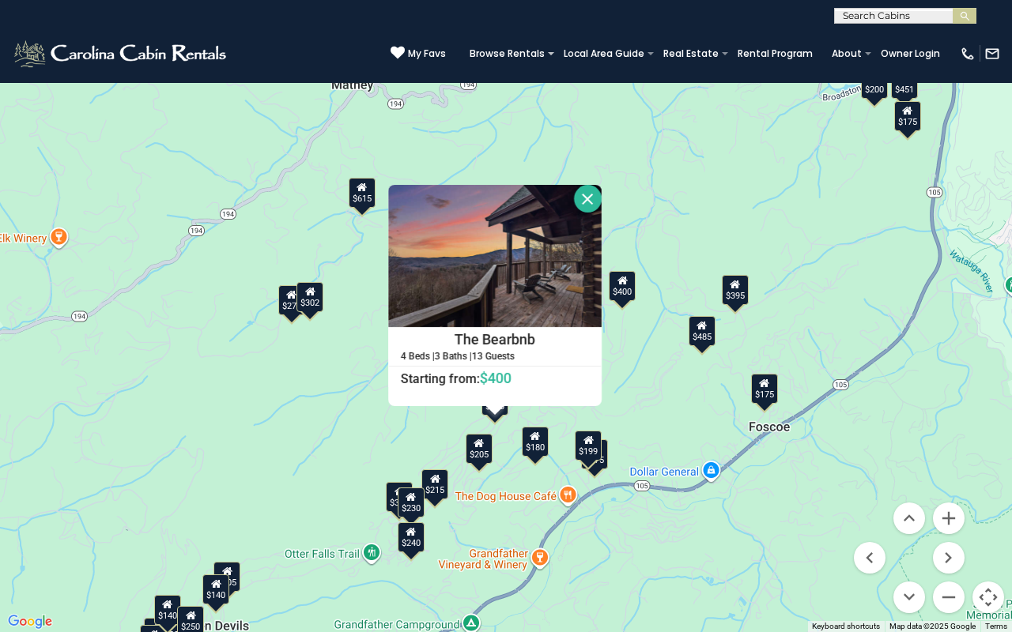
click at [590, 198] on button "Close" at bounding box center [588, 199] width 28 height 28
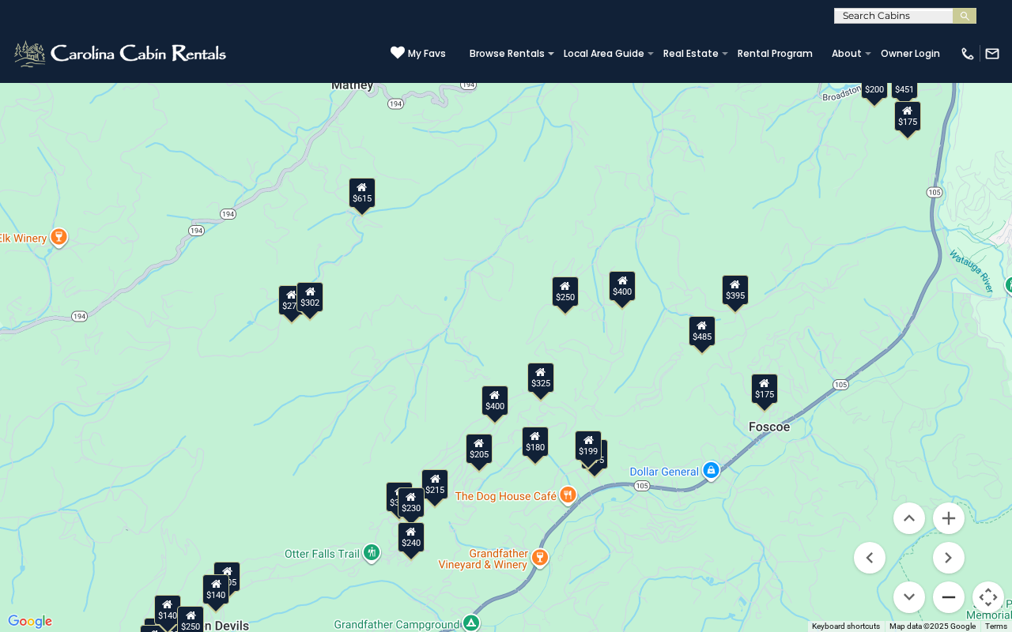
click at [949, 533] on button "Zoom out" at bounding box center [949, 598] width 32 height 32
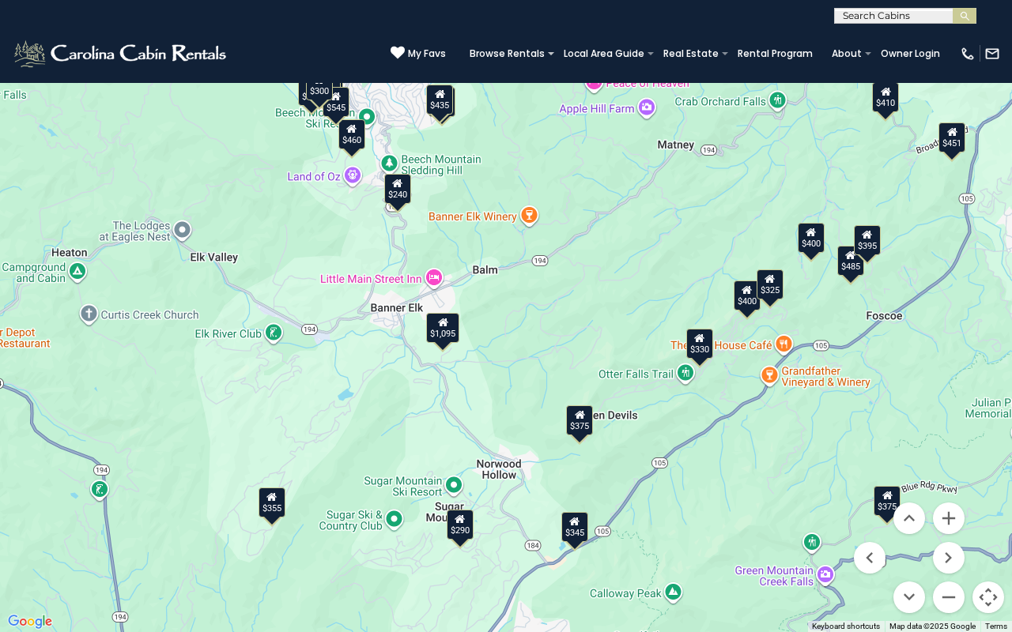
drag, startPoint x: 165, startPoint y: 394, endPoint x: 414, endPoint y: 339, distance: 255.1
click at [414, 339] on div "$395 $349 $535 $375 $400 $325 $451 $460 $1,095 $310 $330 $400 $355 $675 $410 $5…" at bounding box center [506, 316] width 1012 height 632
click at [578, 420] on icon at bounding box center [580, 414] width 10 height 11
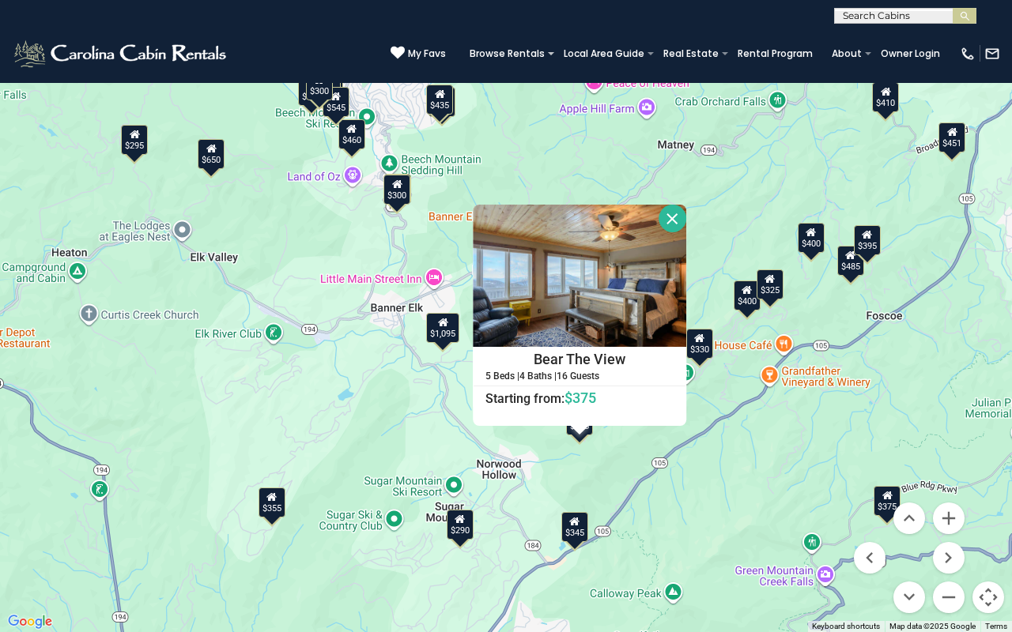
click at [669, 213] on button "Close" at bounding box center [672, 219] width 28 height 28
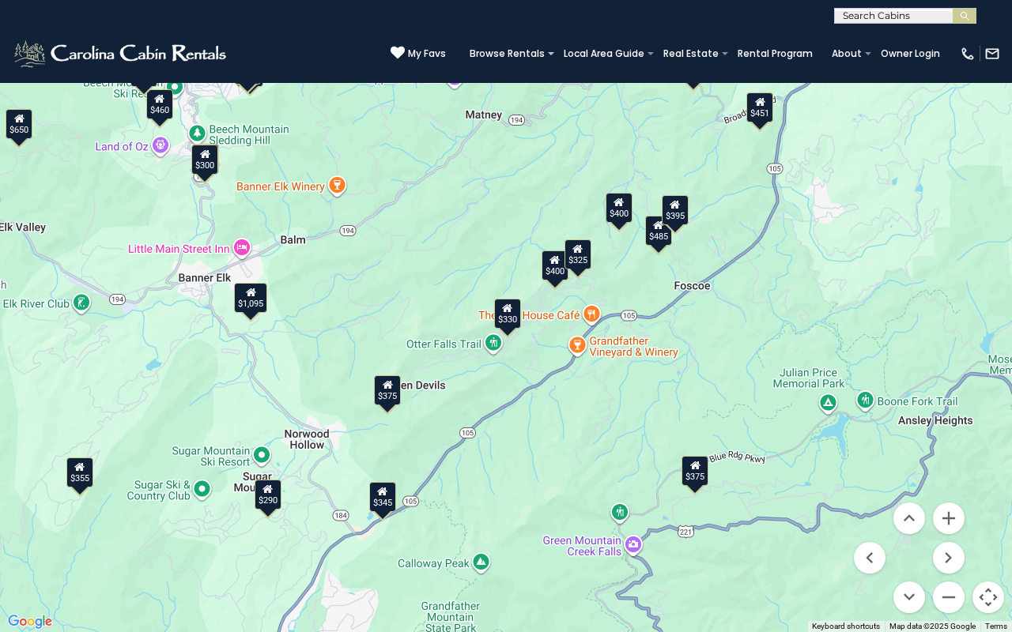
drag, startPoint x: 290, startPoint y: 204, endPoint x: 98, endPoint y: 176, distance: 194.1
click at [98, 176] on div "$395 $349 $535 $375 $400 $451 $460 $1,095 $310 $330 $400 $355 $650 $410 $545 $4…" at bounding box center [506, 316] width 1012 height 632
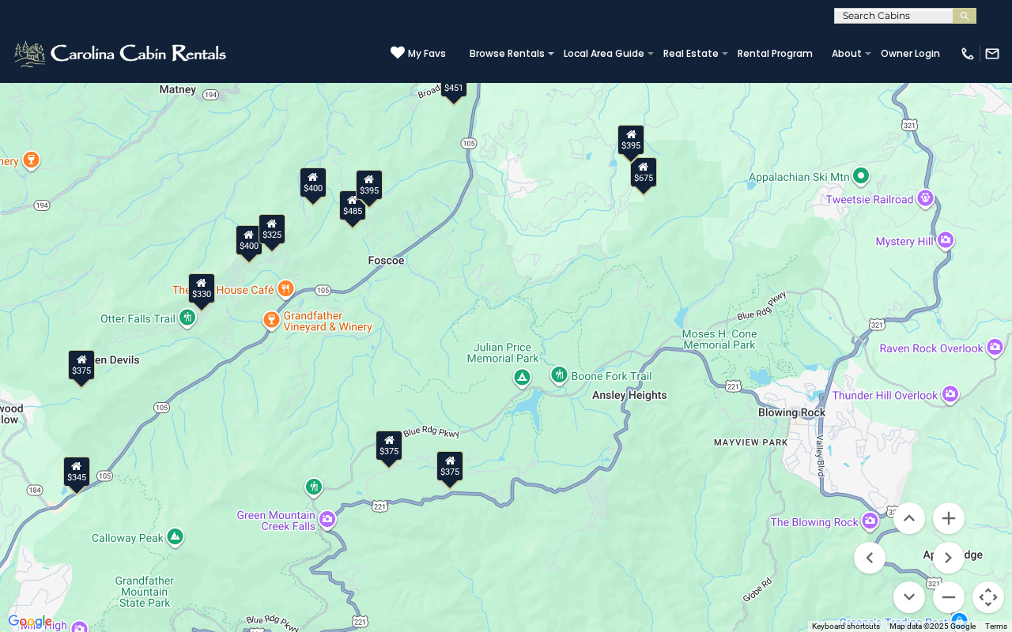
drag, startPoint x: 809, startPoint y: 324, endPoint x: 501, endPoint y: 298, distance: 309.4
click at [501, 298] on div "$395 $535 $375 $400 $451 $460 $1,095 $330 $400 $355 $650 $675 $410 $545 $430 $3…" at bounding box center [506, 316] width 1012 height 632
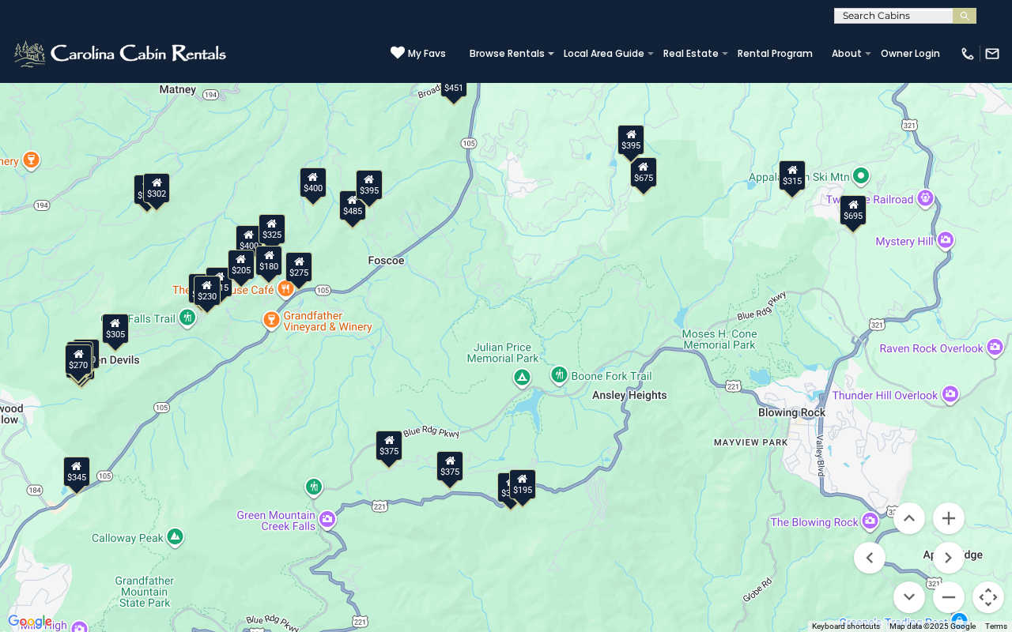
click at [456, 89] on div "$451" at bounding box center [453, 82] width 27 height 30
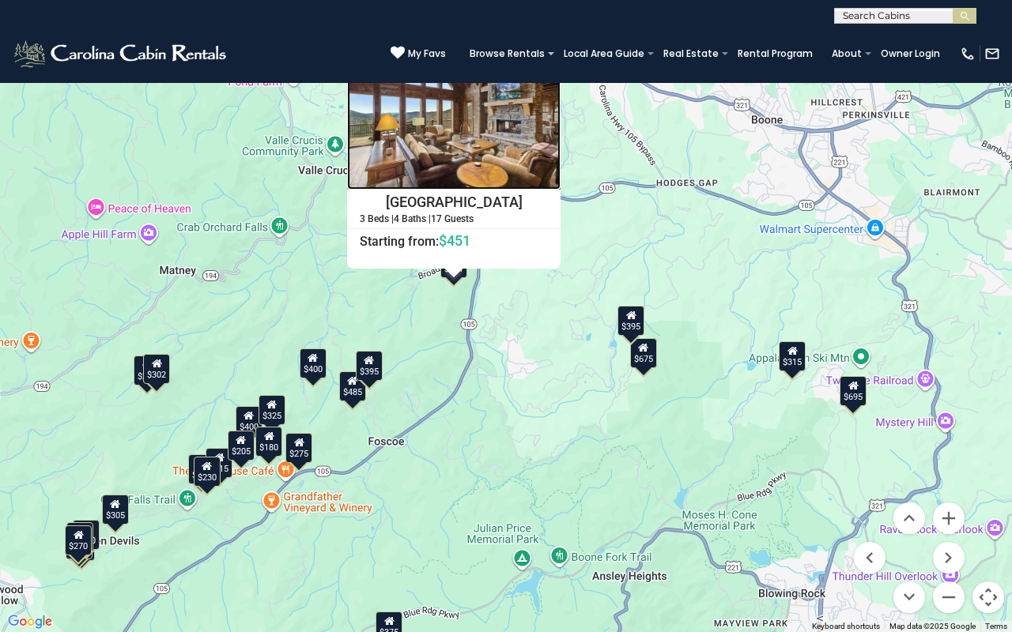
click at [485, 146] on img at bounding box center [453, 118] width 213 height 142
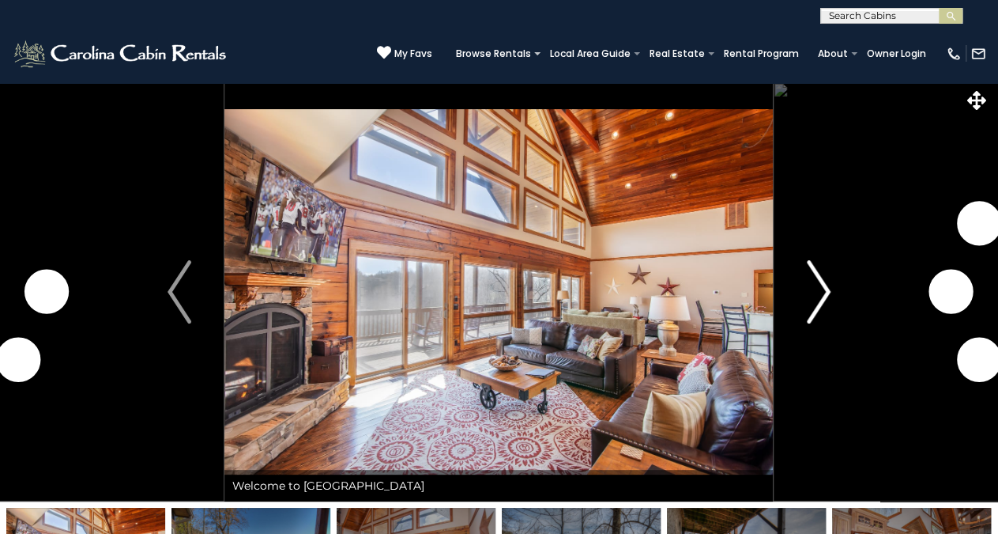
click at [827, 292] on img "Next" at bounding box center [819, 291] width 24 height 63
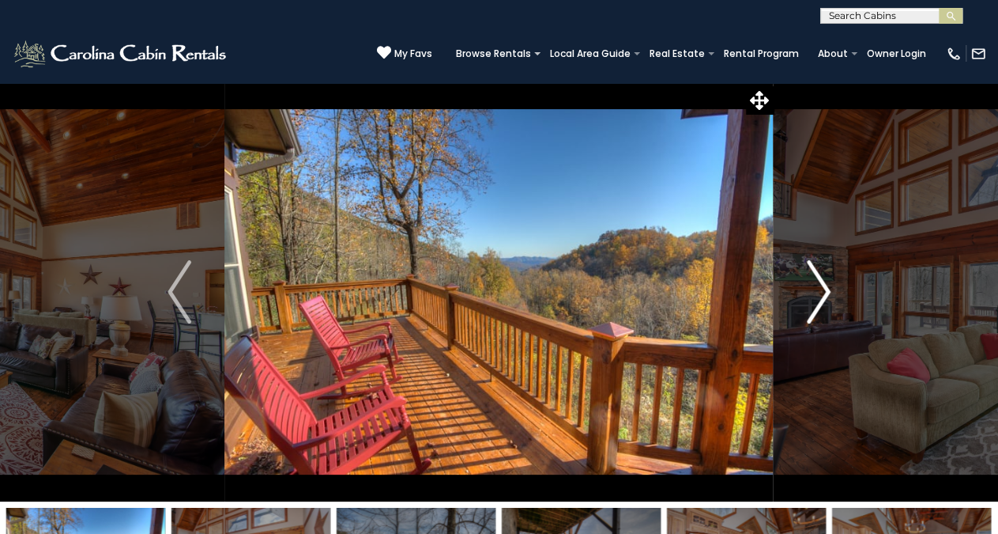
click at [829, 290] on img "Next" at bounding box center [819, 291] width 24 height 63
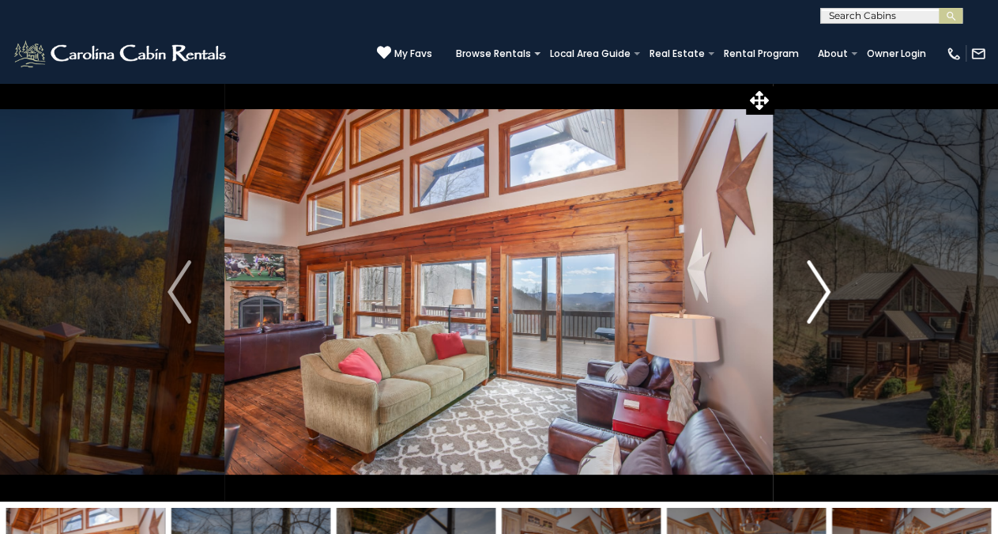
click at [829, 290] on img "Next" at bounding box center [819, 291] width 24 height 63
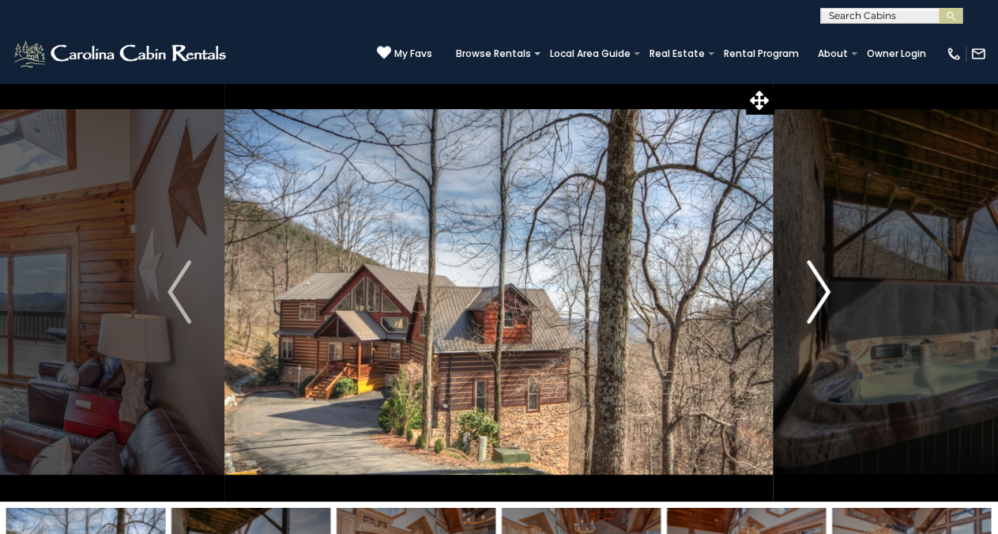
click at [829, 290] on img "Next" at bounding box center [819, 291] width 24 height 63
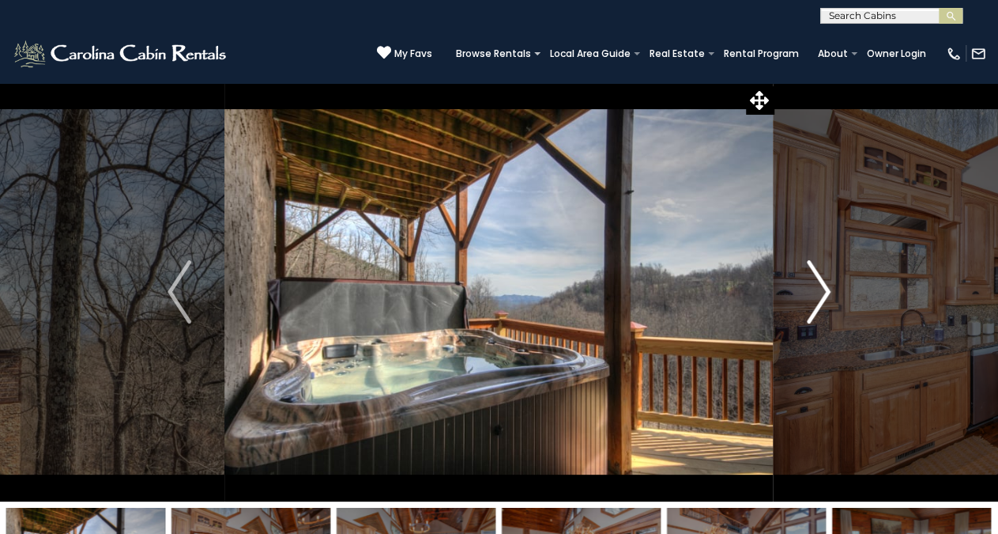
click at [829, 290] on img "Next" at bounding box center [819, 291] width 24 height 63
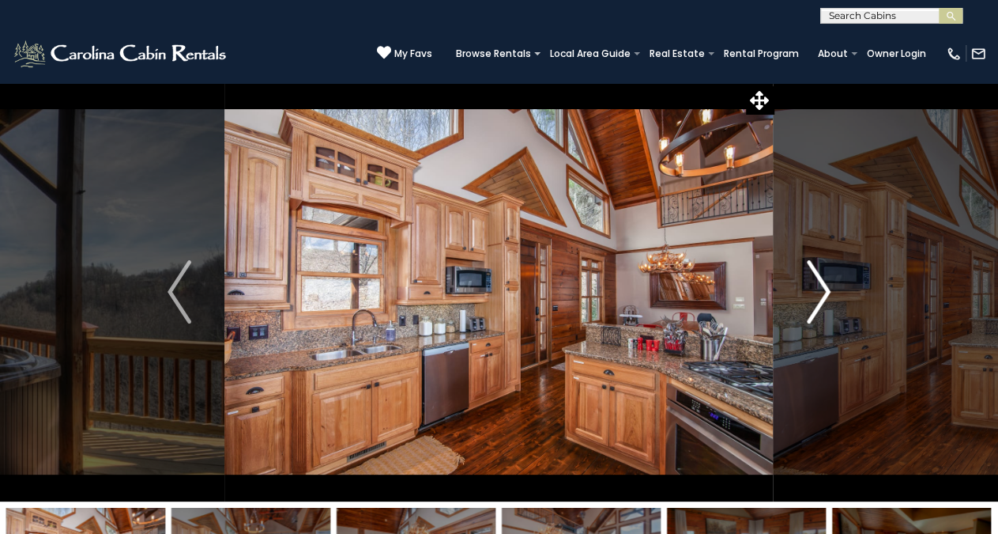
click at [829, 290] on img "Next" at bounding box center [819, 291] width 24 height 63
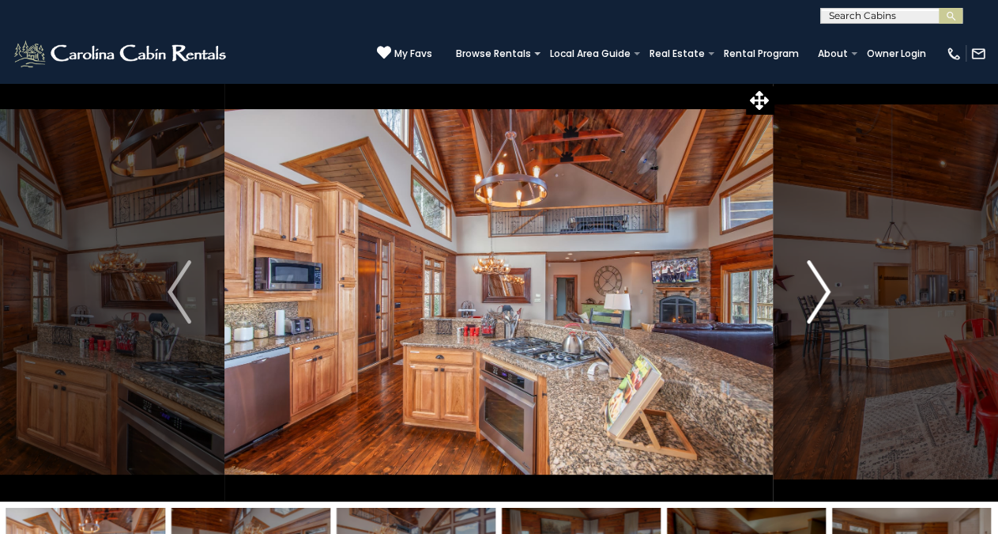
click at [829, 290] on img "Next" at bounding box center [819, 291] width 24 height 63
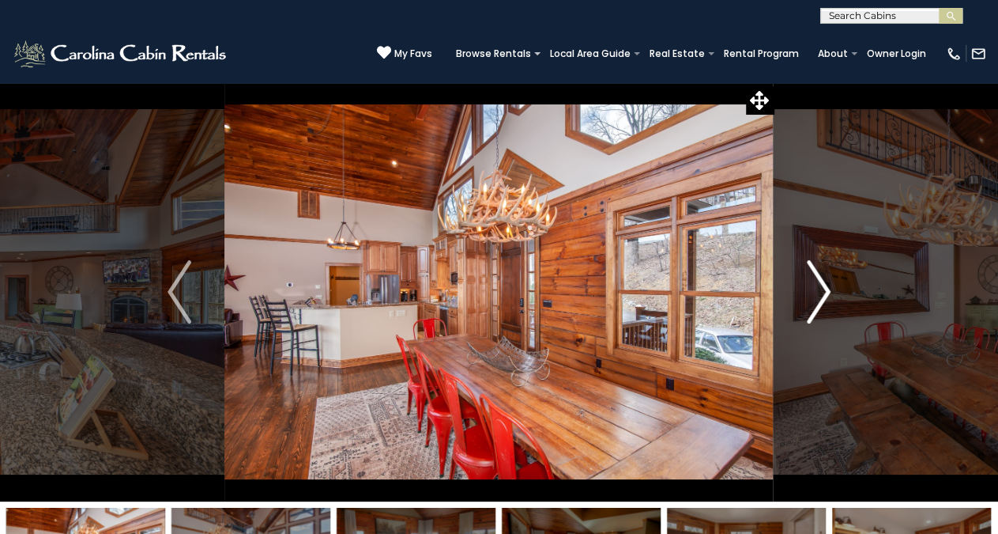
click at [829, 290] on img "Next" at bounding box center [819, 291] width 24 height 63
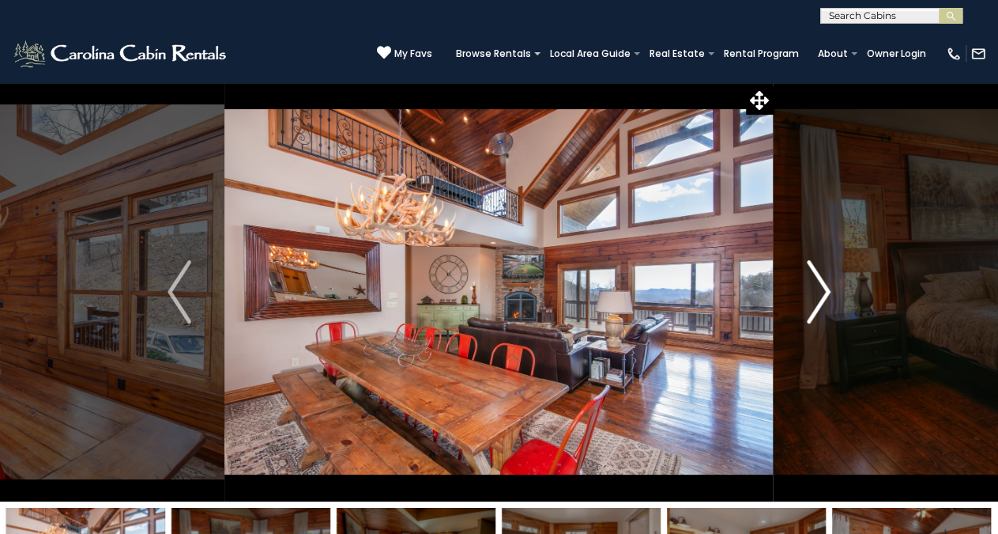
click at [829, 290] on img "Next" at bounding box center [819, 291] width 24 height 63
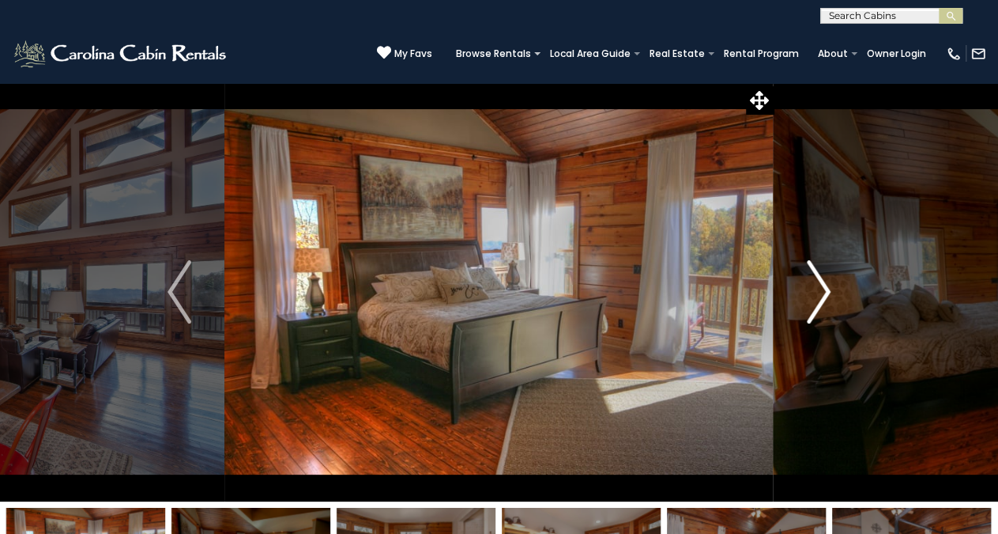
click at [829, 290] on img "Next" at bounding box center [819, 291] width 24 height 63
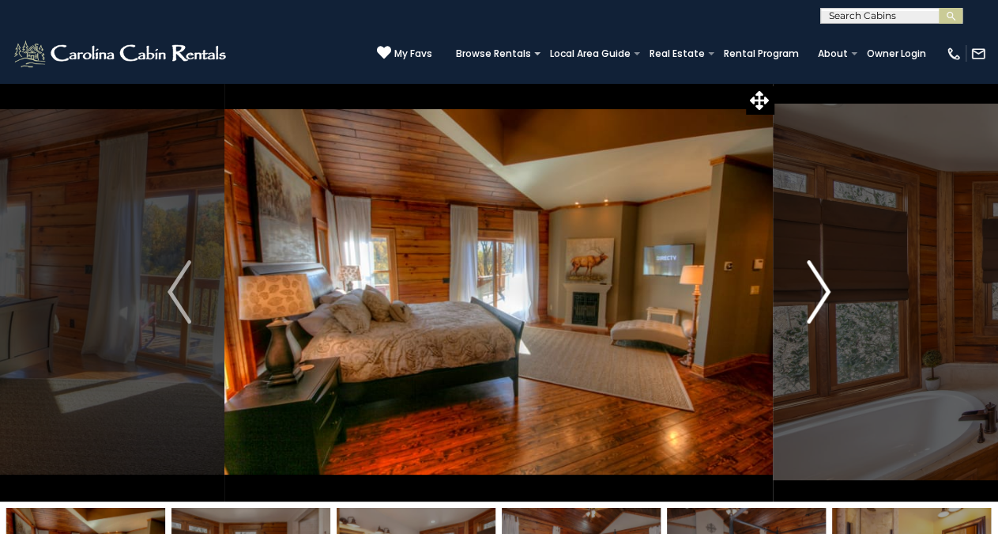
click at [829, 290] on img "Next" at bounding box center [819, 291] width 24 height 63
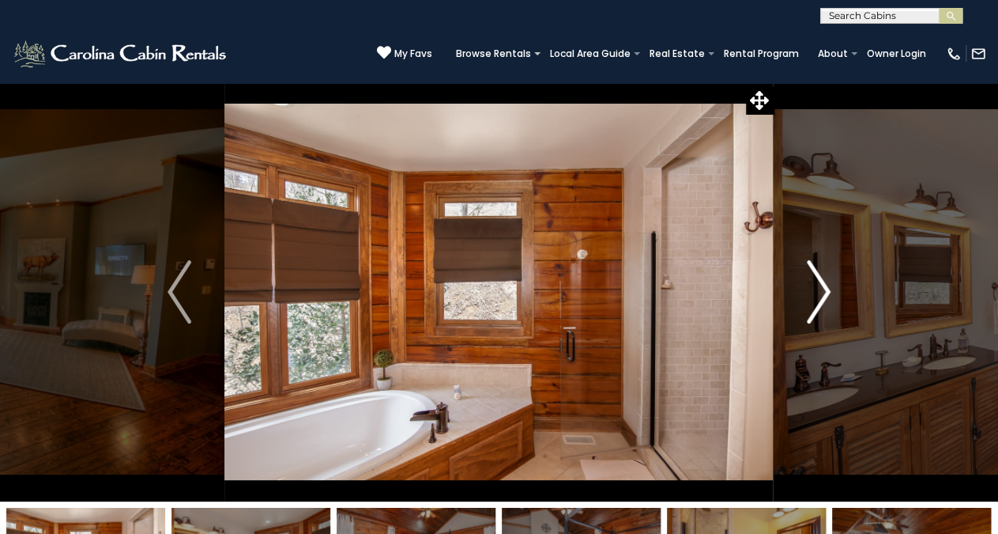
click at [829, 290] on img "Next" at bounding box center [819, 291] width 24 height 63
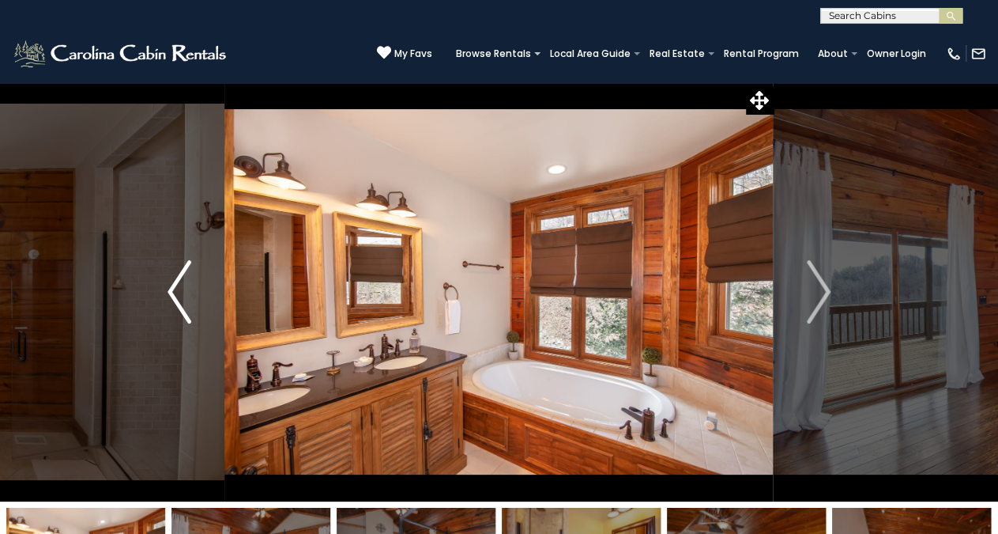
click at [165, 287] on button "Previous" at bounding box center [179, 291] width 90 height 419
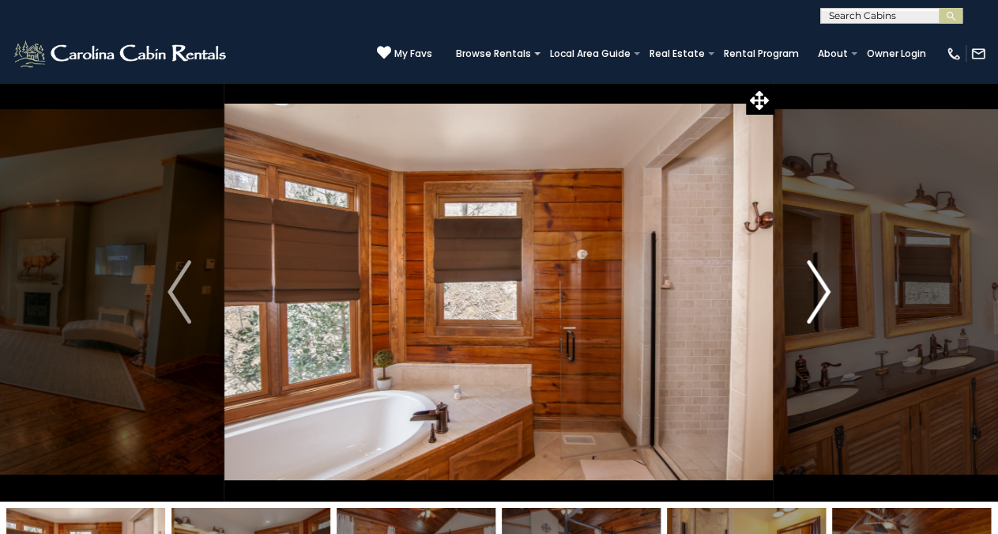
click at [820, 292] on img "Next" at bounding box center [819, 291] width 24 height 63
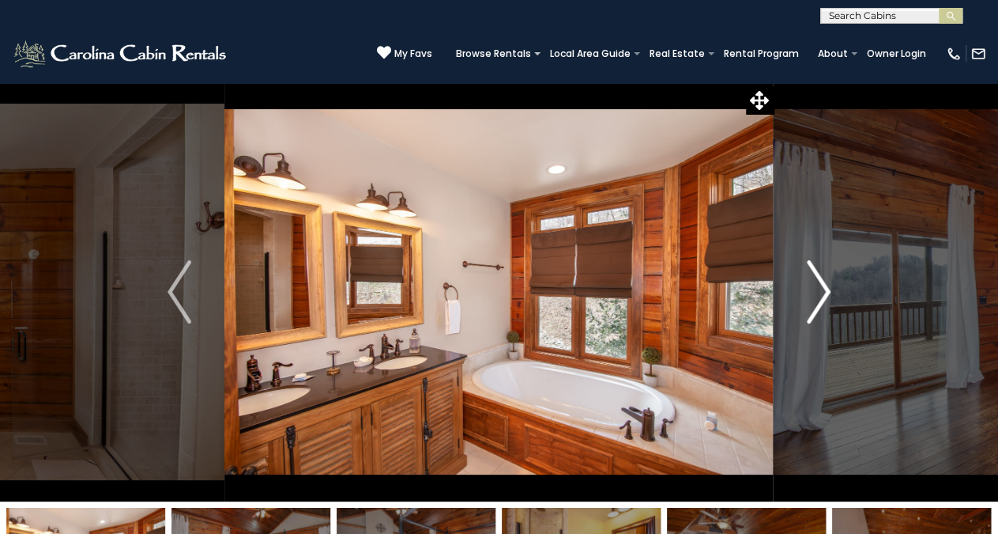
click at [820, 292] on img "Next" at bounding box center [819, 291] width 24 height 63
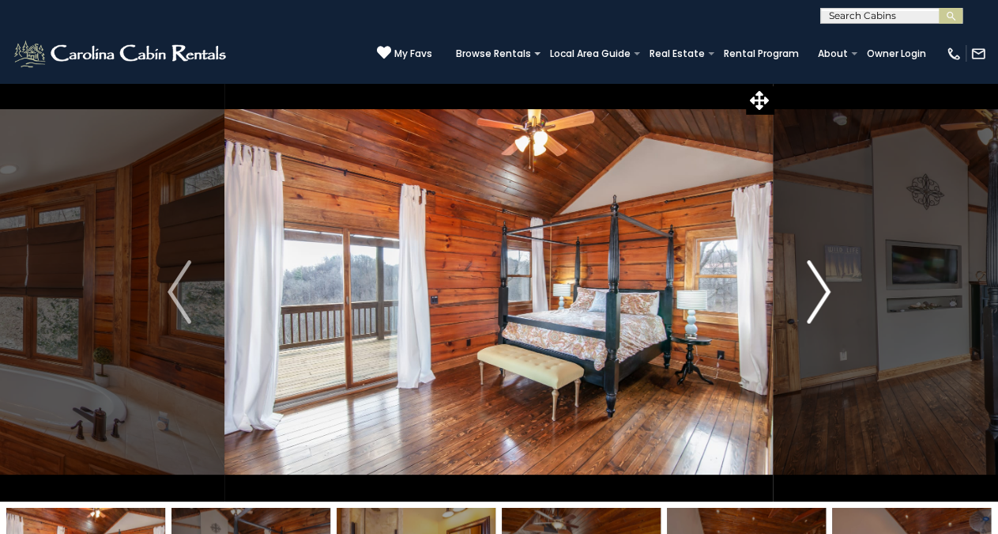
click at [820, 292] on img "Next" at bounding box center [819, 291] width 24 height 63
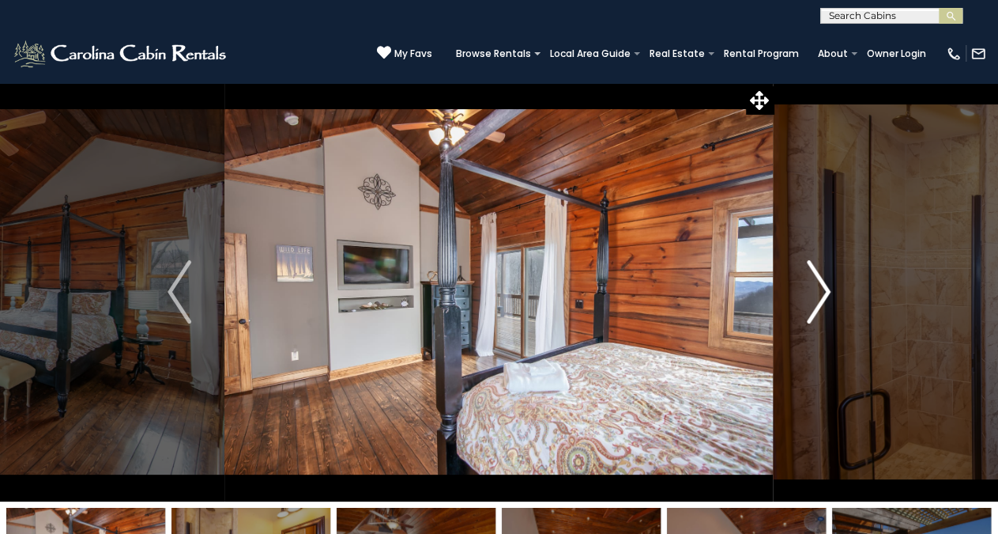
click at [820, 292] on img "Next" at bounding box center [819, 291] width 24 height 63
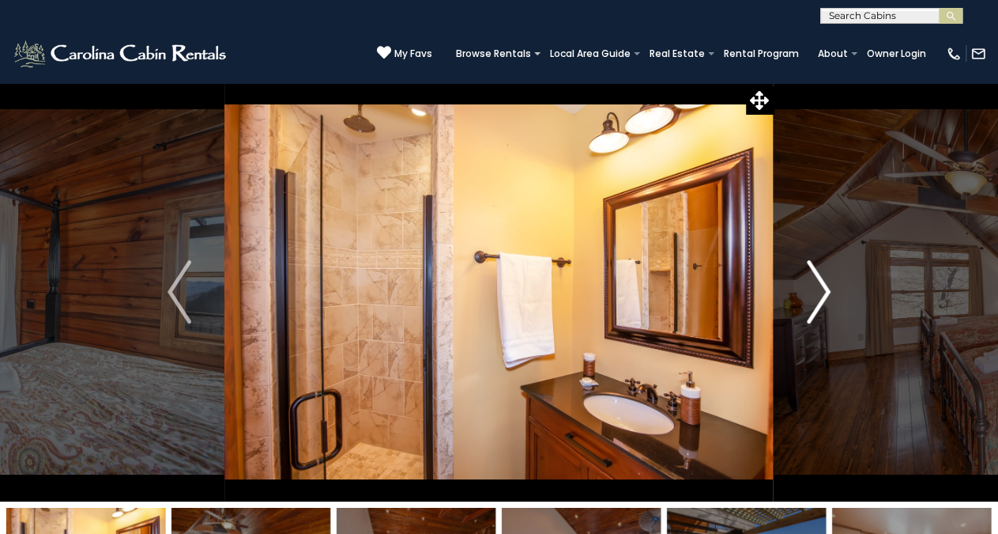
click at [820, 292] on img "Next" at bounding box center [819, 291] width 24 height 63
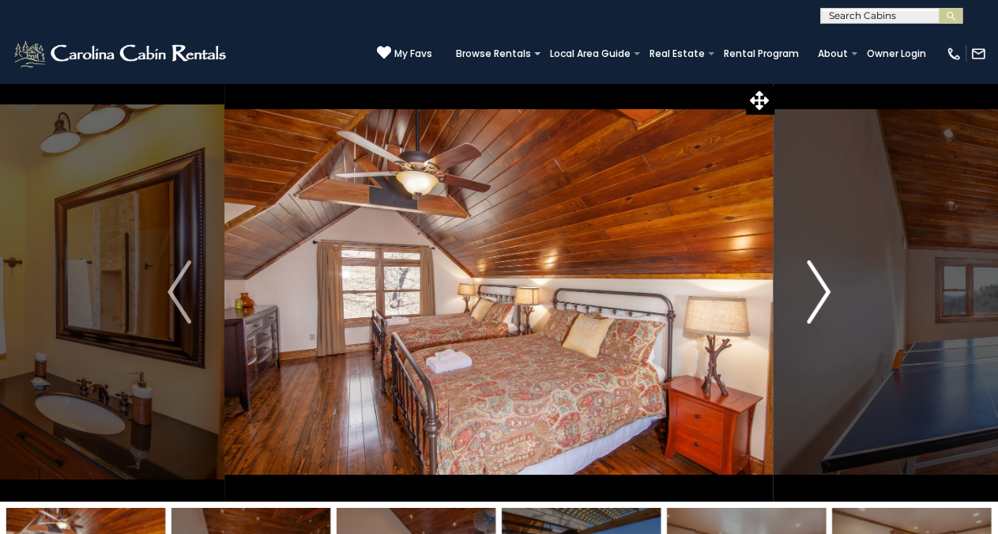
click at [820, 292] on img "Next" at bounding box center [819, 291] width 24 height 63
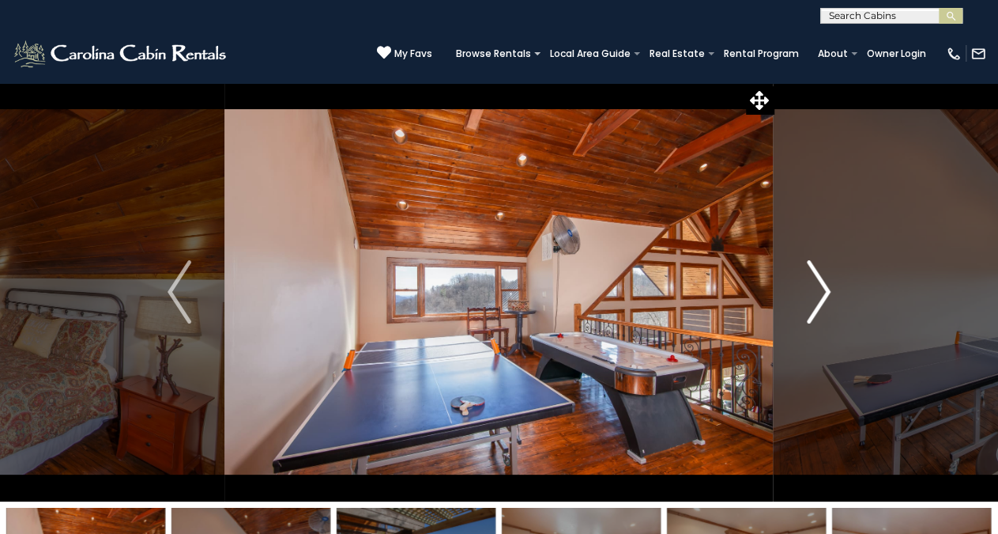
click at [820, 292] on img "Next" at bounding box center [819, 291] width 24 height 63
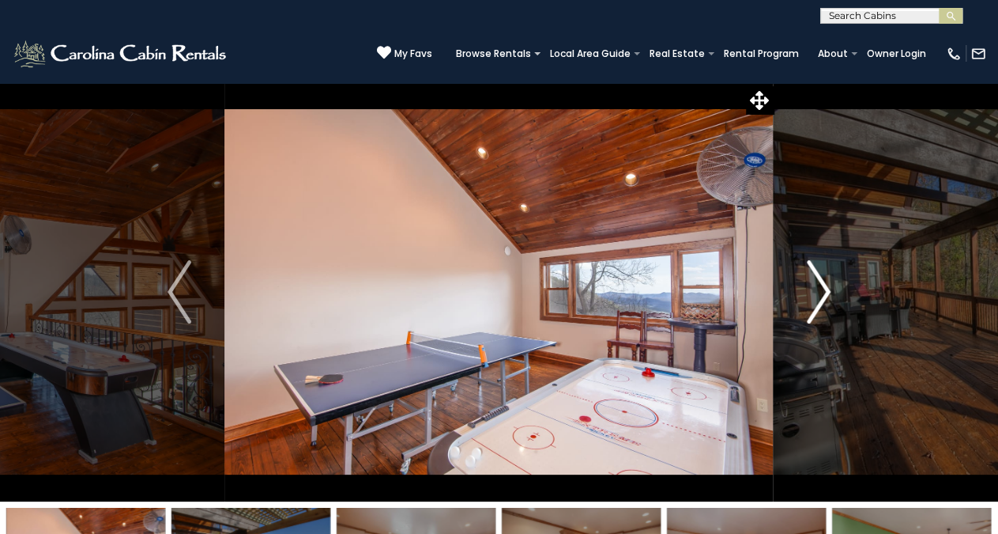
click at [820, 292] on img "Next" at bounding box center [819, 291] width 24 height 63
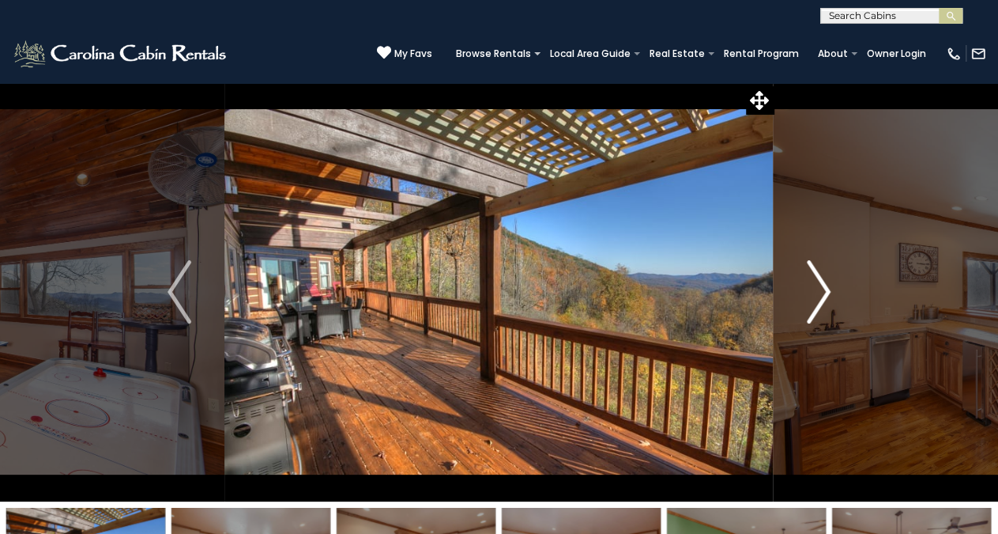
click at [820, 292] on img "Next" at bounding box center [819, 291] width 24 height 63
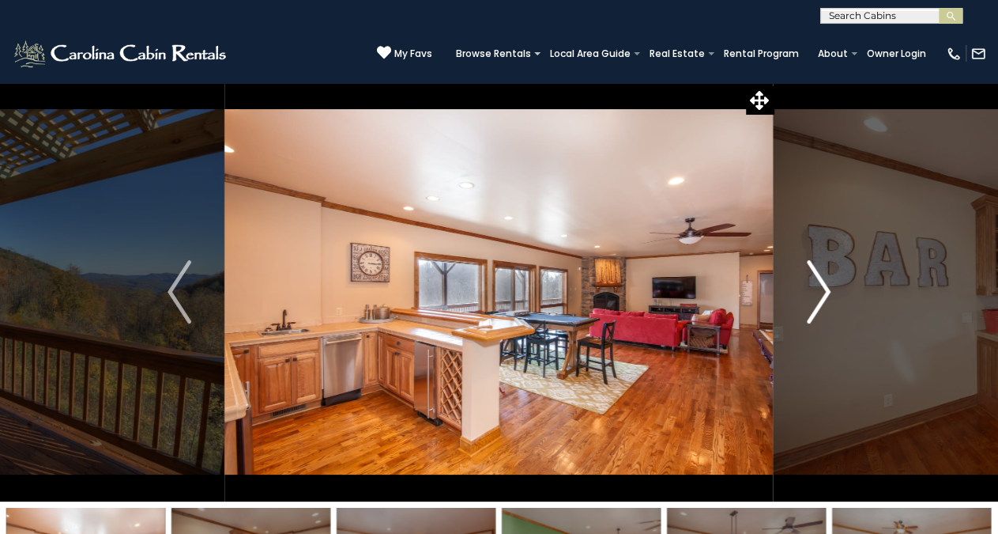
click at [820, 292] on img "Next" at bounding box center [819, 291] width 24 height 63
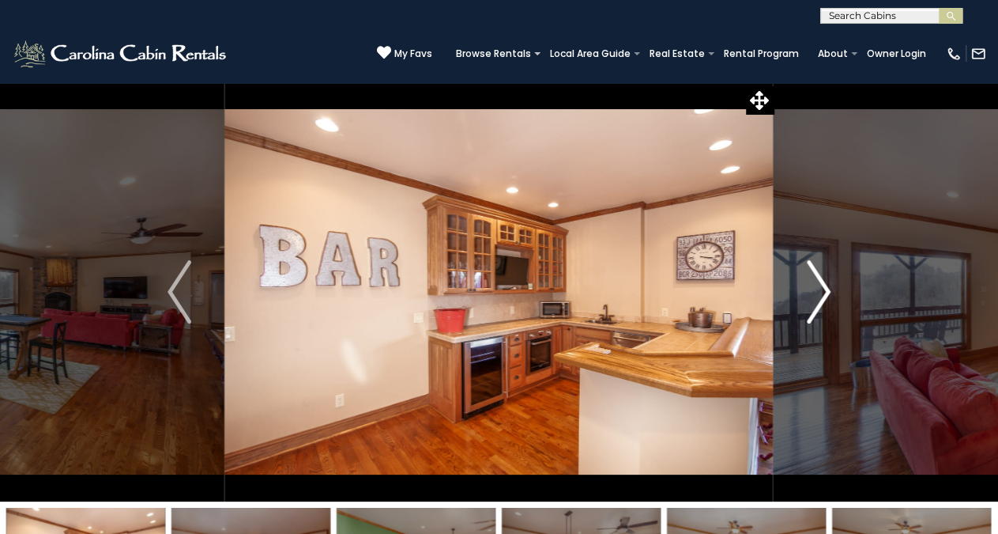
click at [820, 292] on img "Next" at bounding box center [819, 291] width 24 height 63
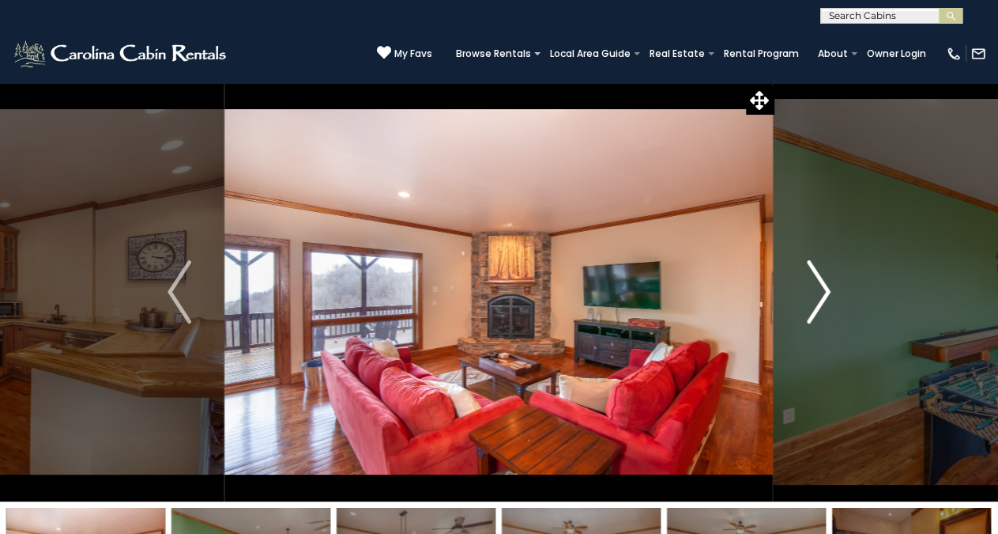
click at [820, 292] on img "Next" at bounding box center [819, 291] width 24 height 63
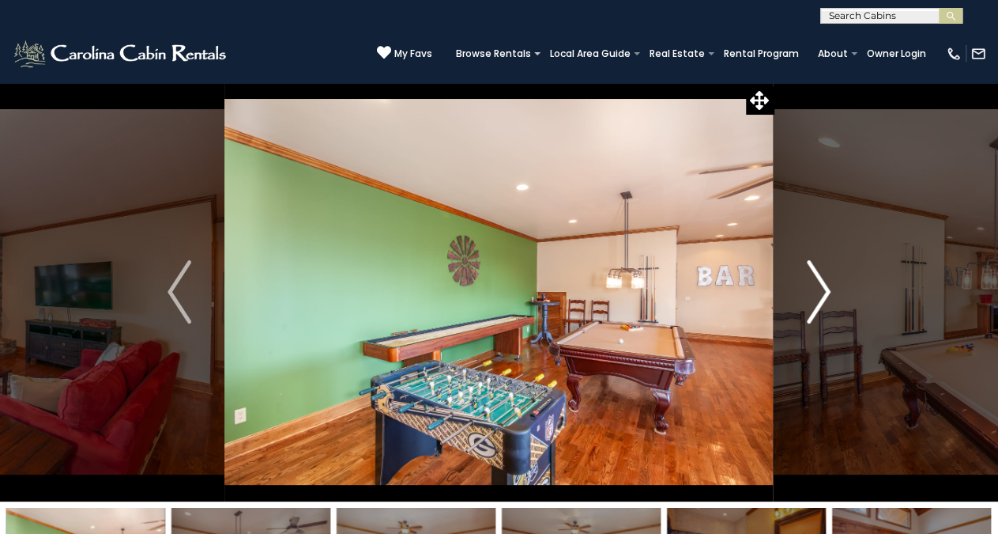
click at [820, 292] on img "Next" at bounding box center [819, 291] width 24 height 63
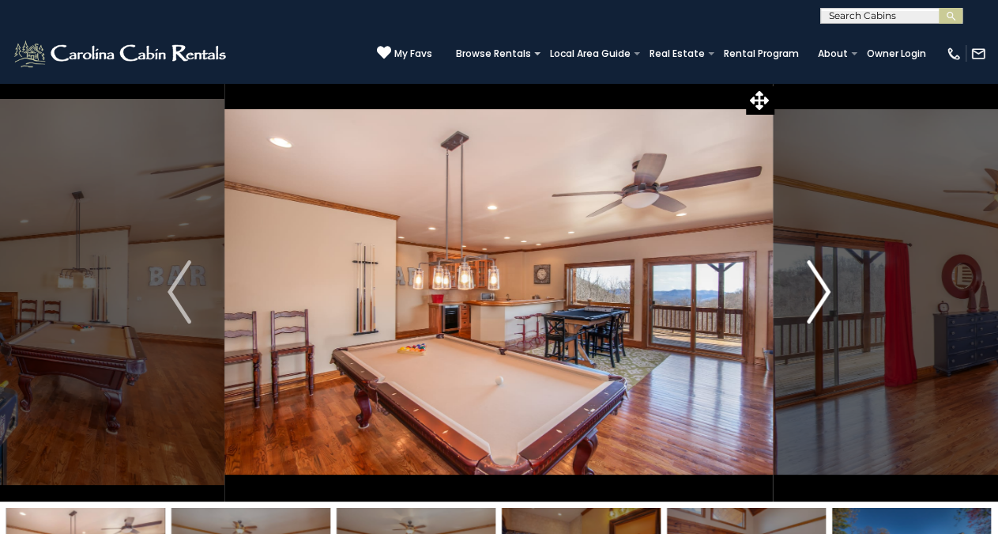
click at [820, 292] on img "Next" at bounding box center [819, 291] width 24 height 63
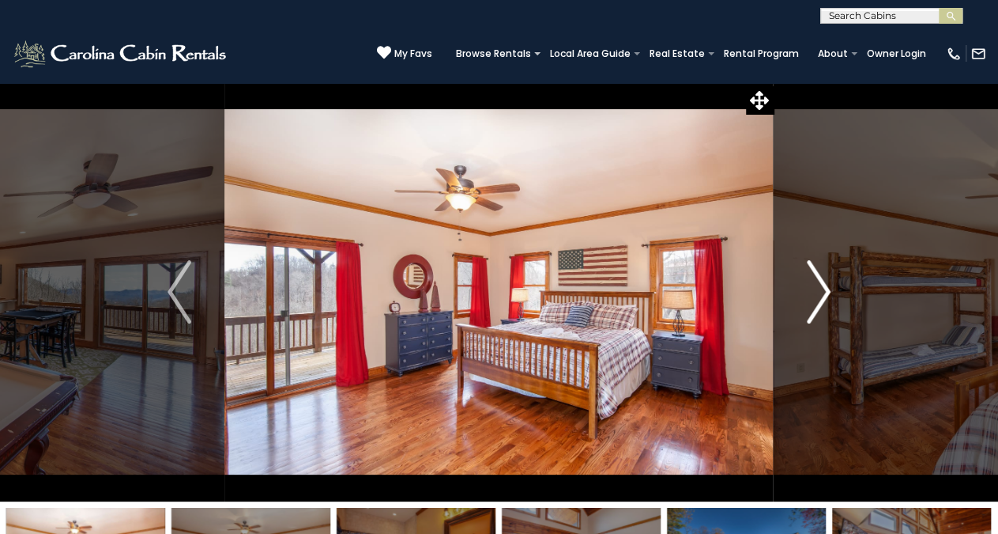
click at [820, 292] on img "Next" at bounding box center [819, 291] width 24 height 63
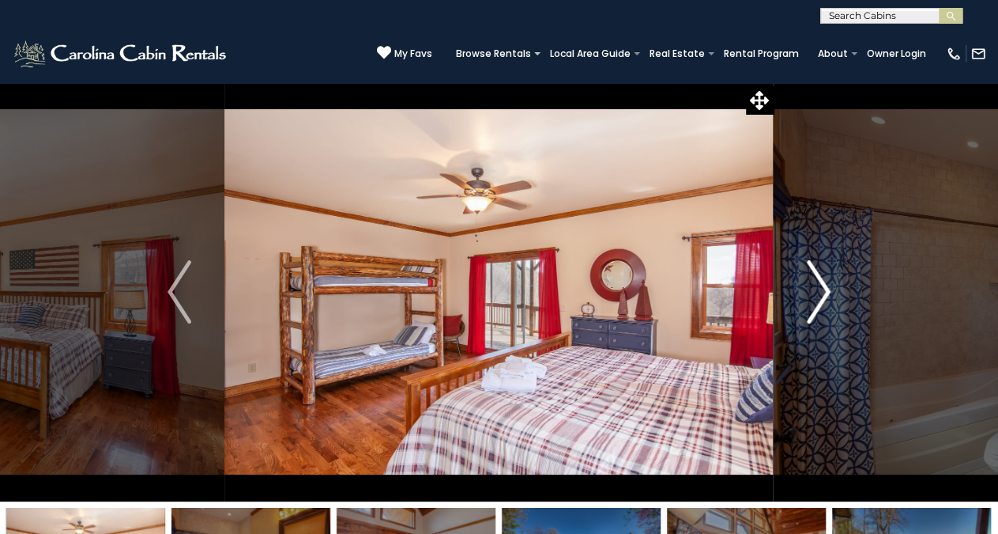
click at [820, 292] on img "Next" at bounding box center [819, 291] width 24 height 63
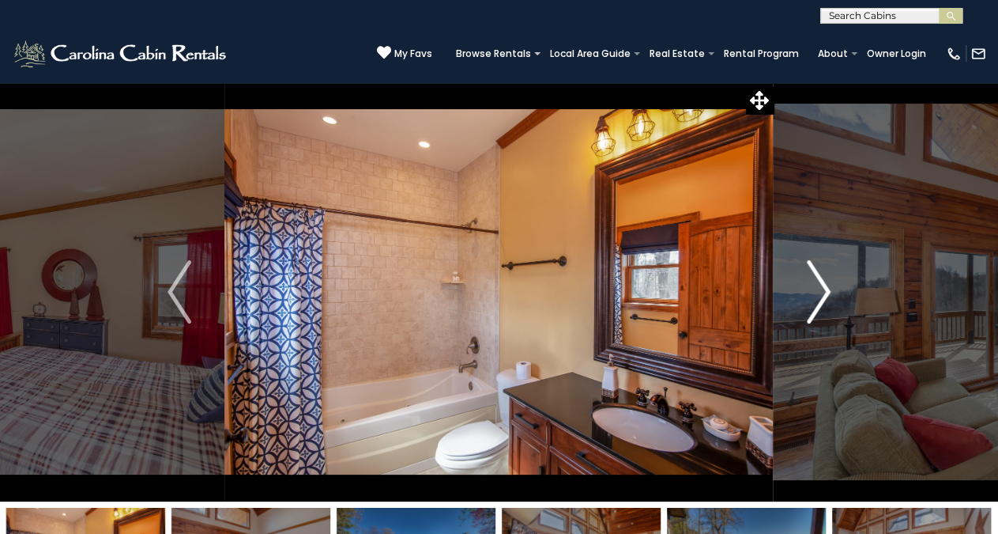
click at [820, 292] on img "Next" at bounding box center [819, 291] width 24 height 63
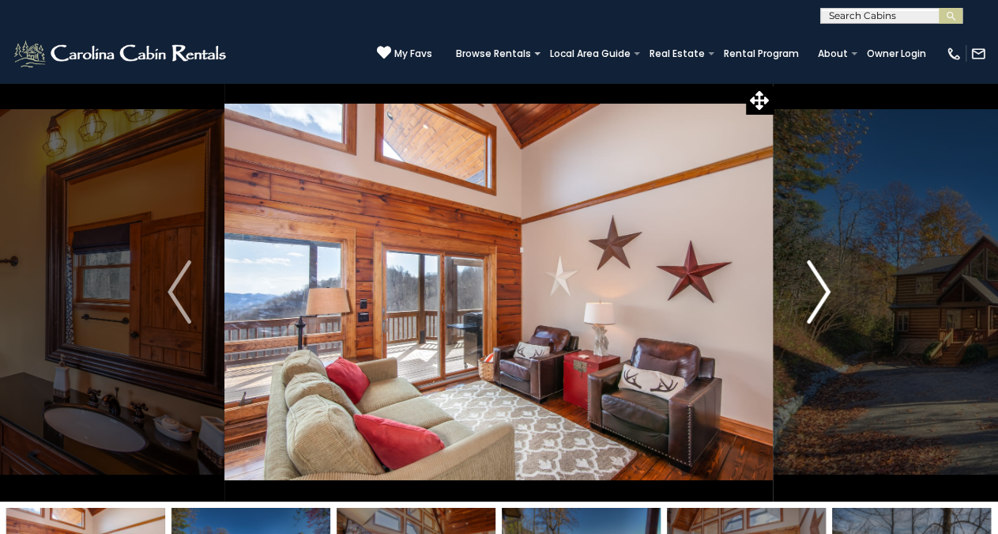
click at [820, 292] on img "Next" at bounding box center [819, 291] width 24 height 63
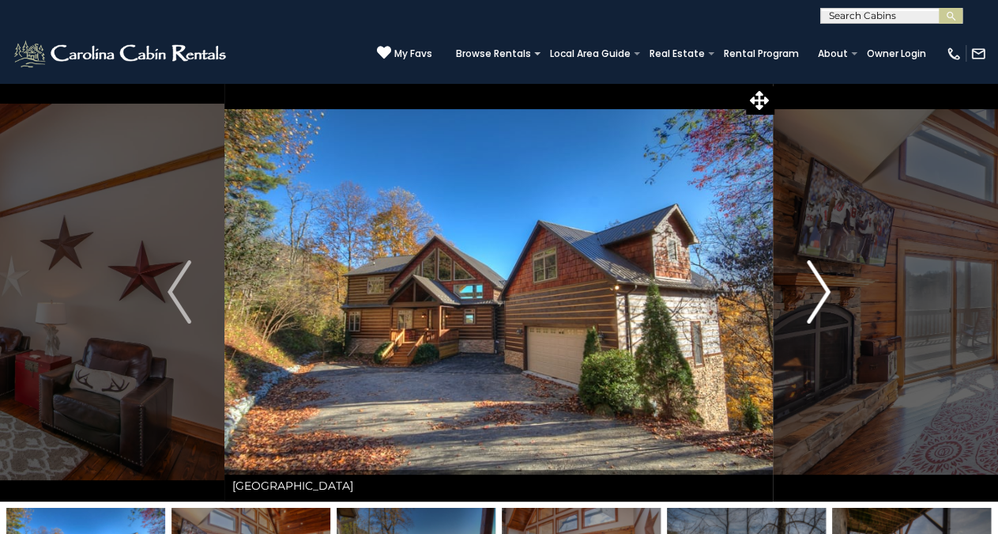
click at [820, 292] on img "Next" at bounding box center [819, 291] width 24 height 63
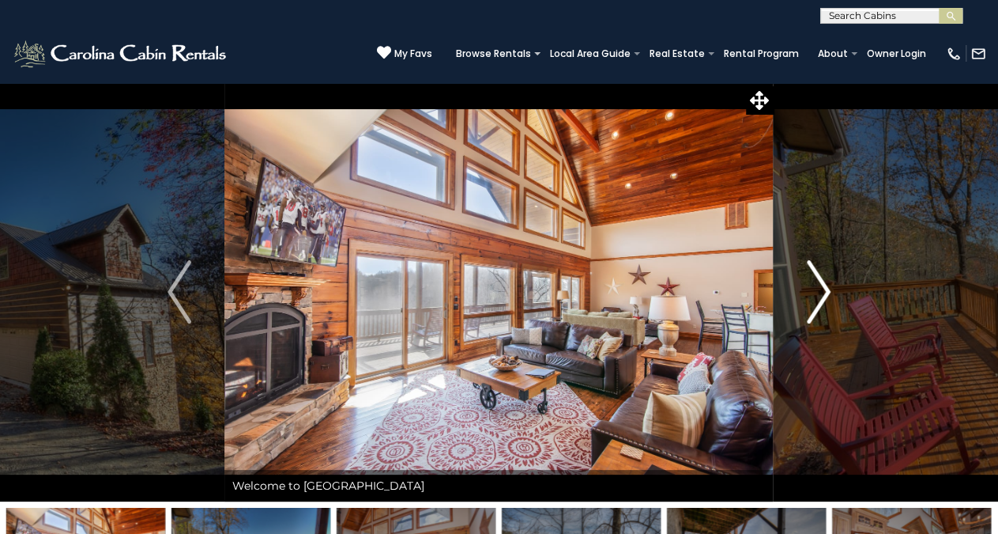
click at [823, 299] on img "Next" at bounding box center [819, 291] width 24 height 63
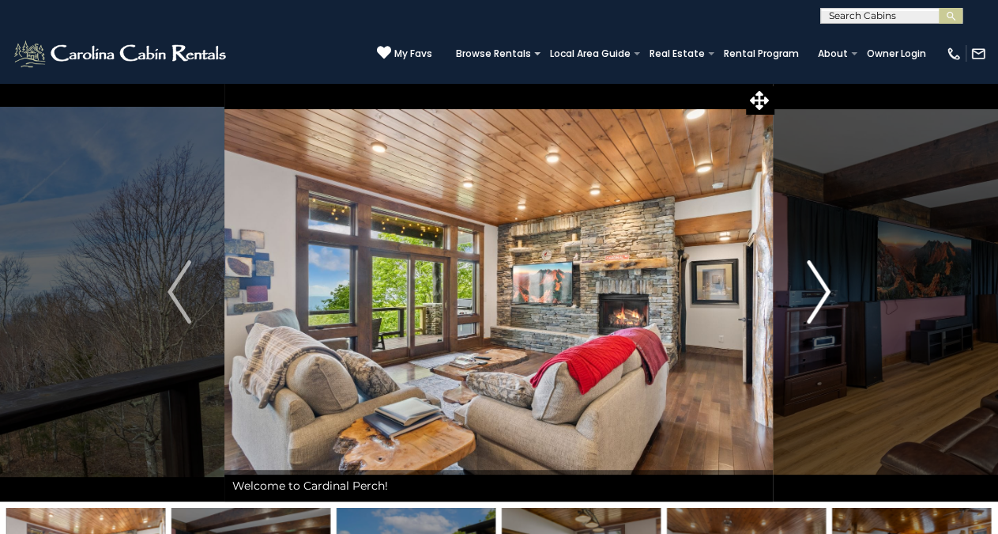
click at [825, 293] on img "Next" at bounding box center [819, 291] width 24 height 63
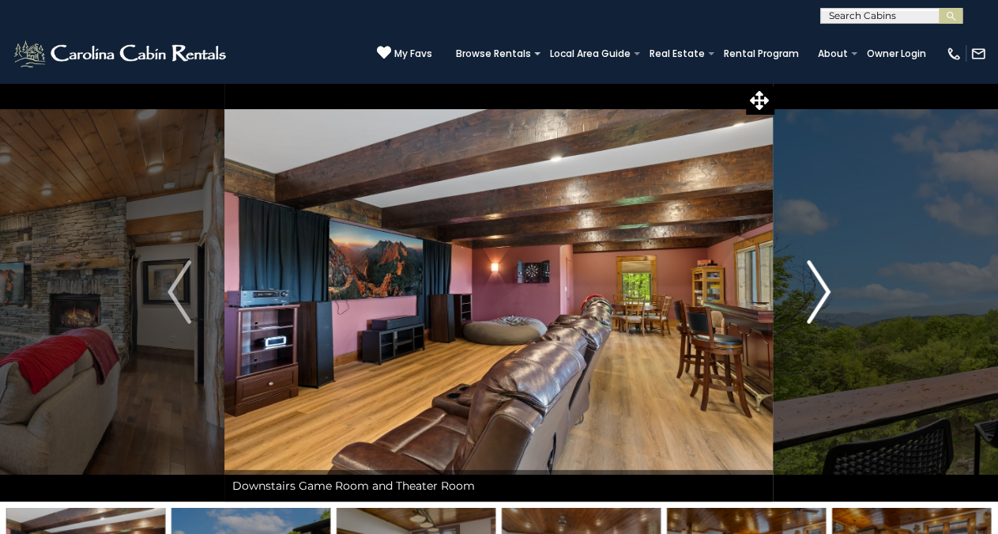
click at [825, 293] on img "Next" at bounding box center [819, 291] width 24 height 63
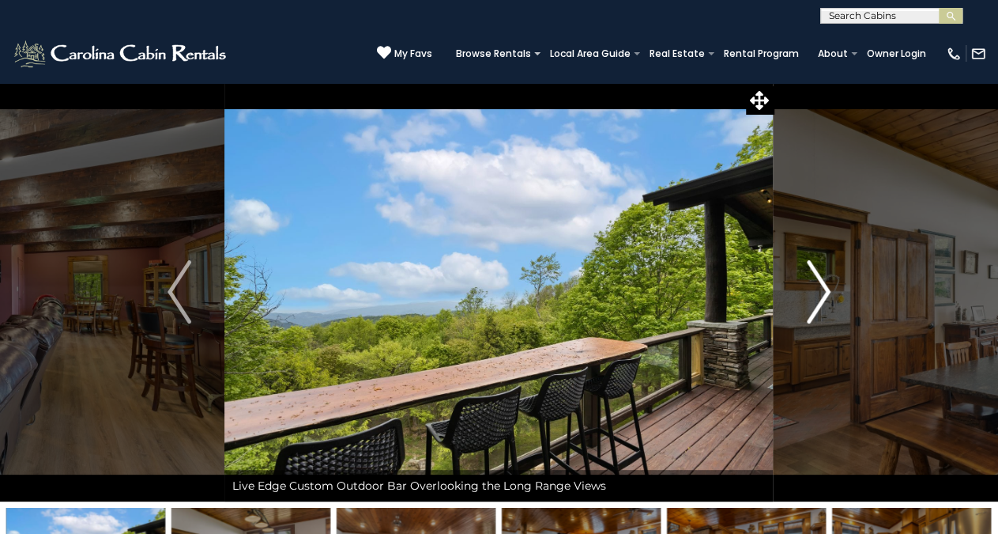
click at [825, 293] on img "Next" at bounding box center [819, 291] width 24 height 63
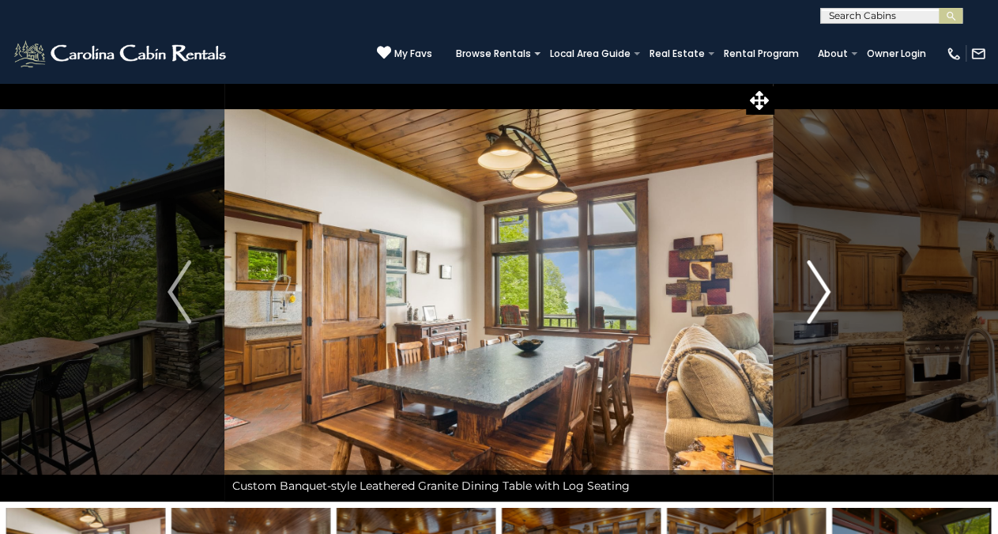
click at [825, 293] on img "Next" at bounding box center [819, 291] width 24 height 63
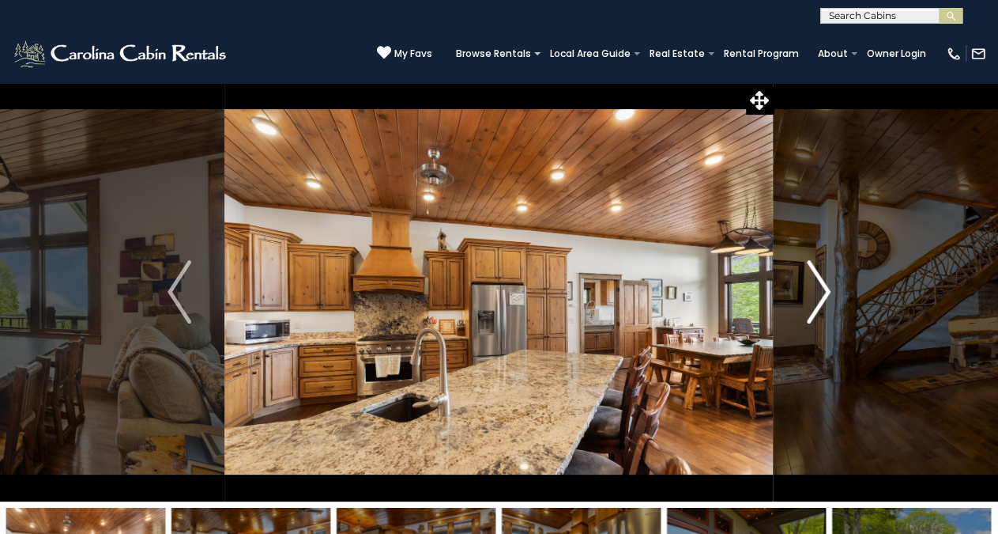
click at [825, 293] on img "Next" at bounding box center [819, 291] width 24 height 63
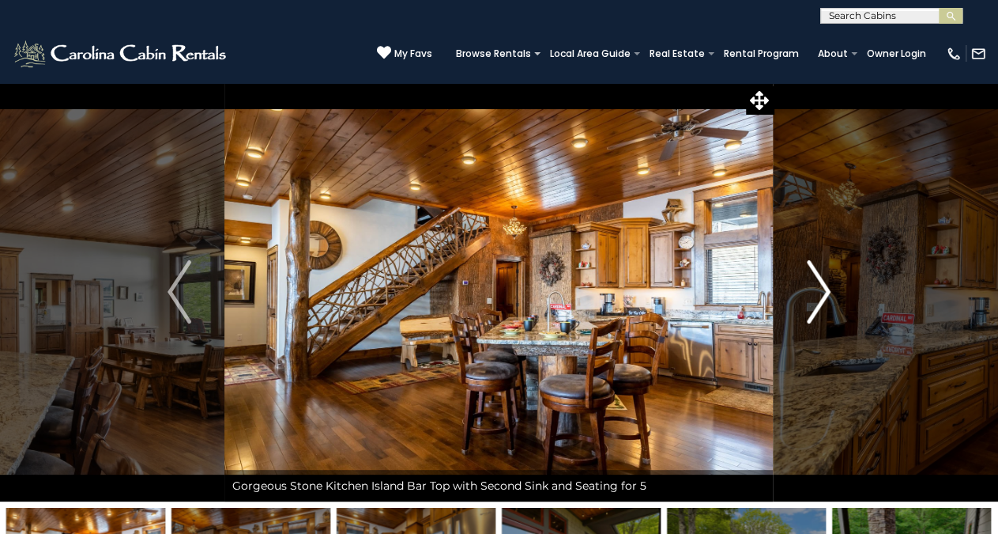
click at [825, 293] on img "Next" at bounding box center [819, 291] width 24 height 63
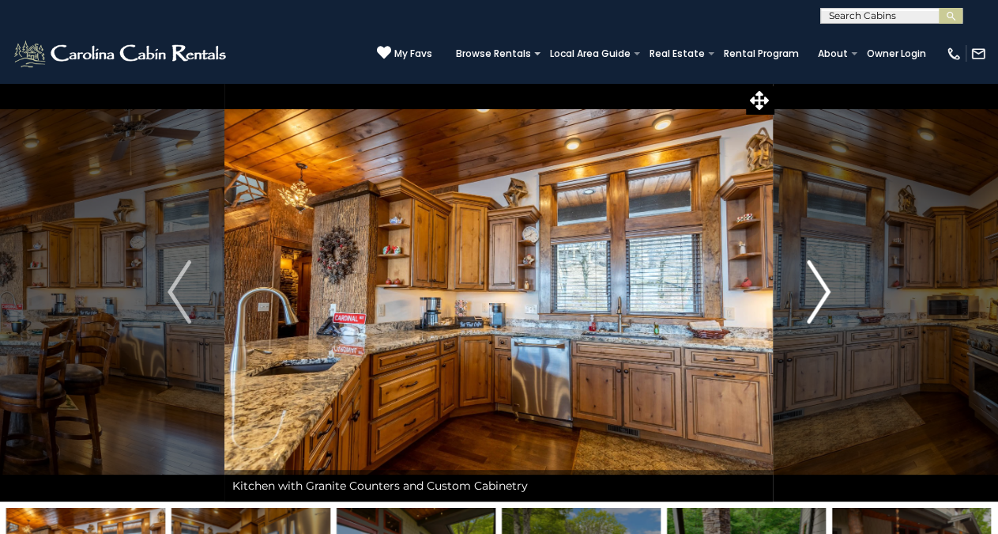
click at [825, 293] on img "Next" at bounding box center [819, 291] width 24 height 63
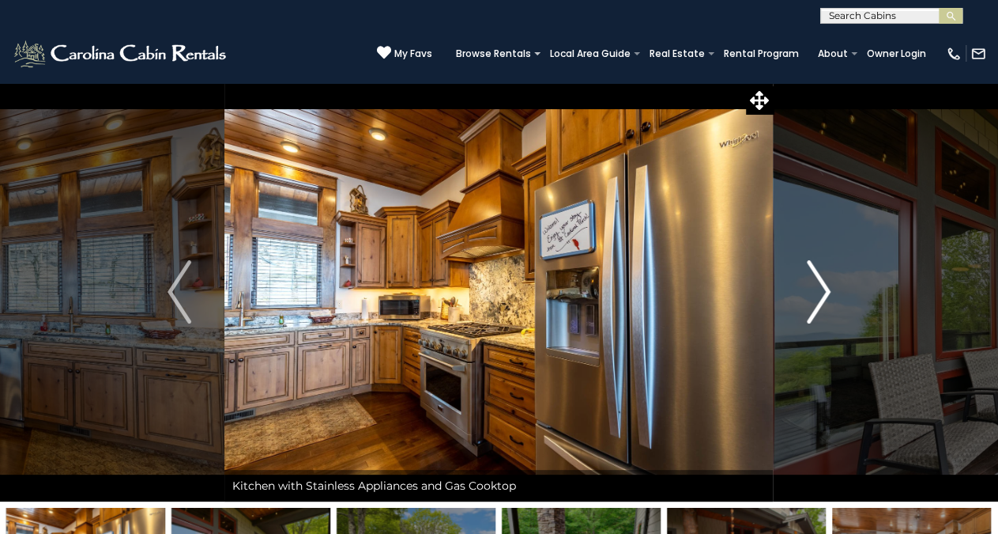
click at [825, 293] on img "Next" at bounding box center [819, 291] width 24 height 63
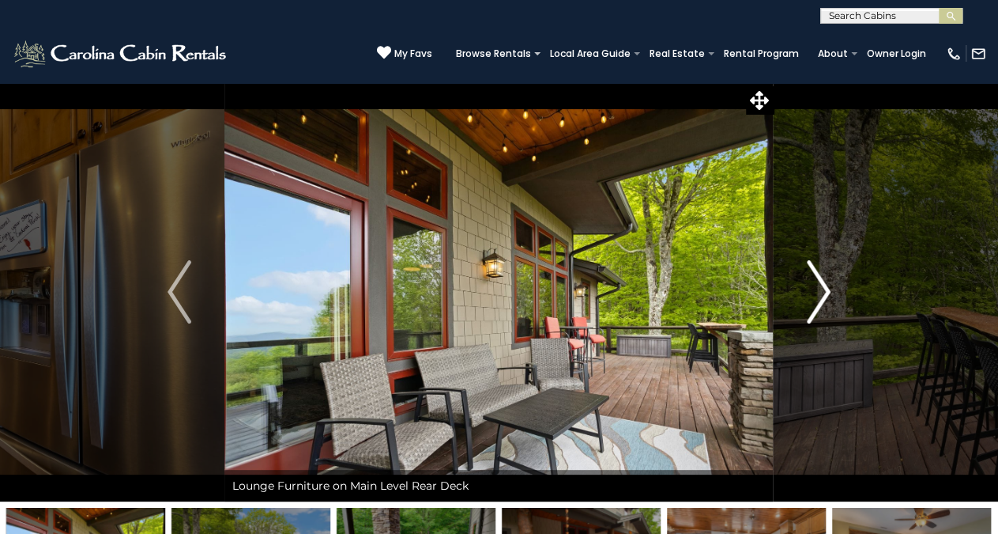
click at [825, 293] on img "Next" at bounding box center [819, 291] width 24 height 63
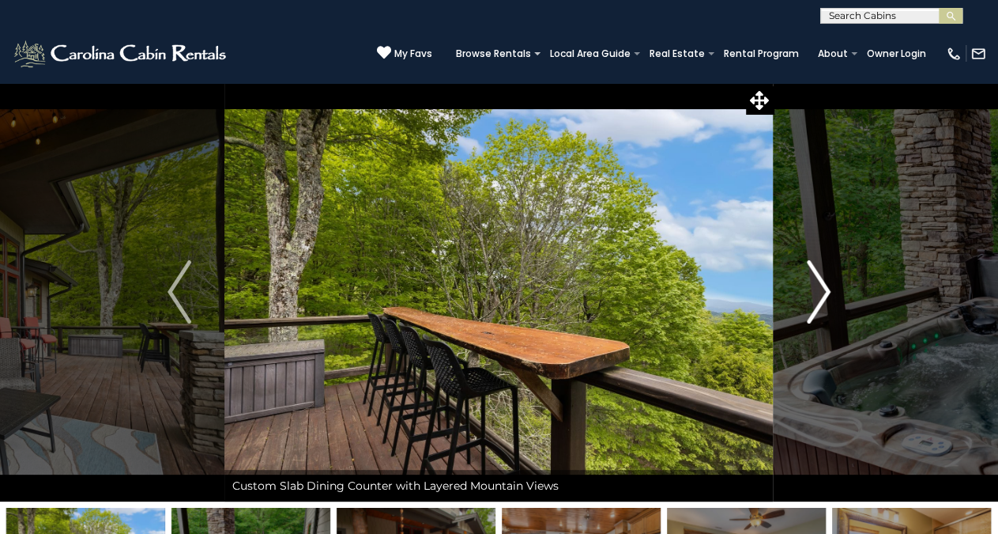
click at [825, 293] on img "Next" at bounding box center [819, 291] width 24 height 63
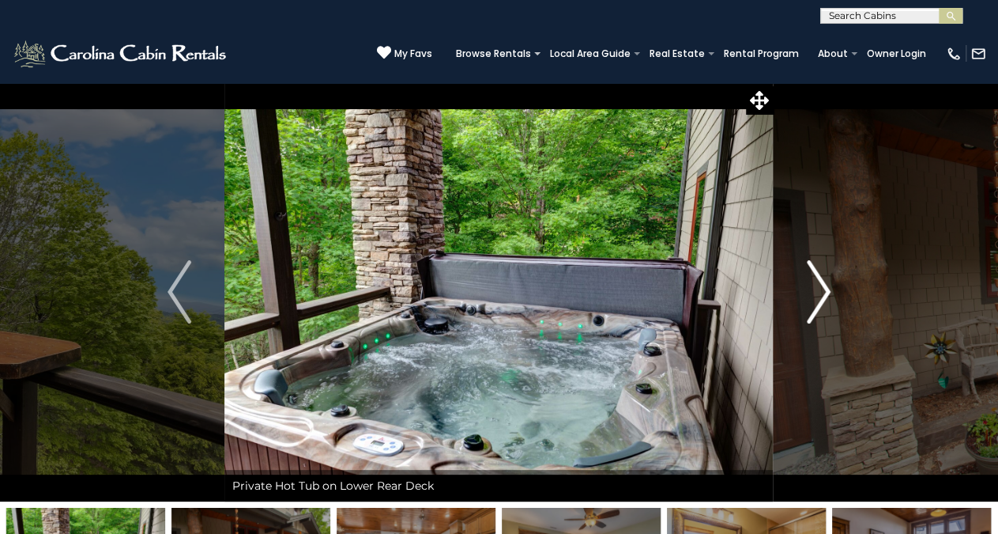
click at [825, 293] on img "Next" at bounding box center [819, 291] width 24 height 63
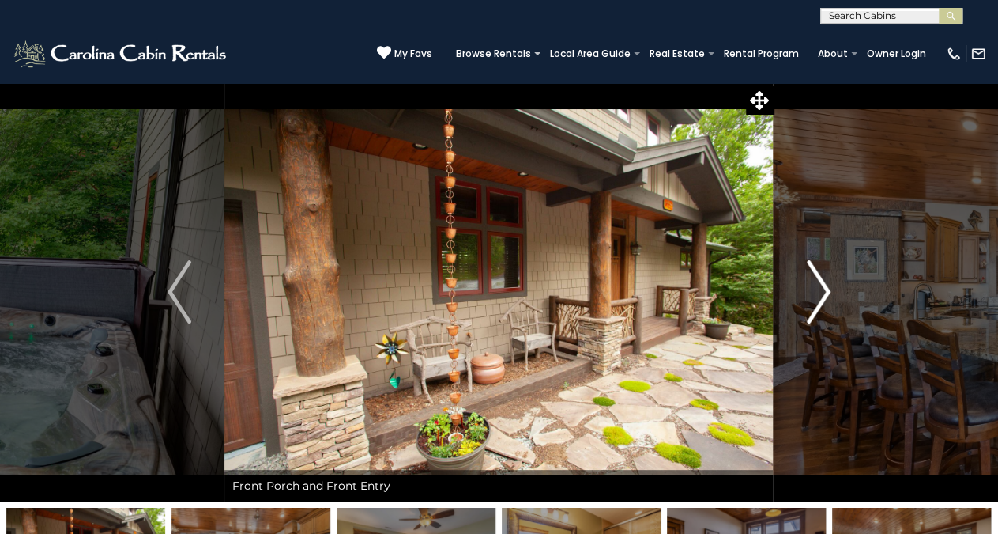
click at [825, 293] on img "Next" at bounding box center [819, 291] width 24 height 63
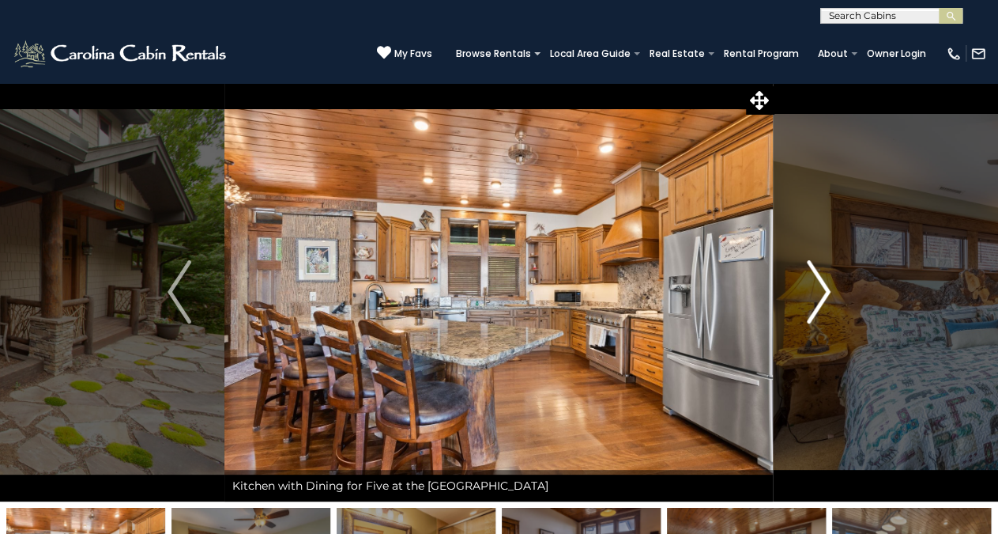
click at [825, 293] on img "Next" at bounding box center [819, 291] width 24 height 63
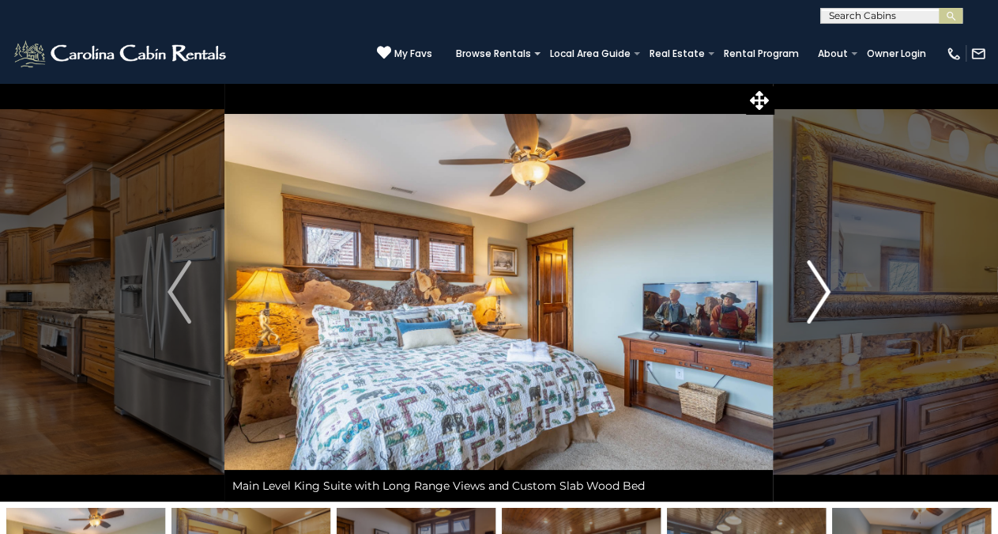
click at [825, 293] on img "Next" at bounding box center [819, 291] width 24 height 63
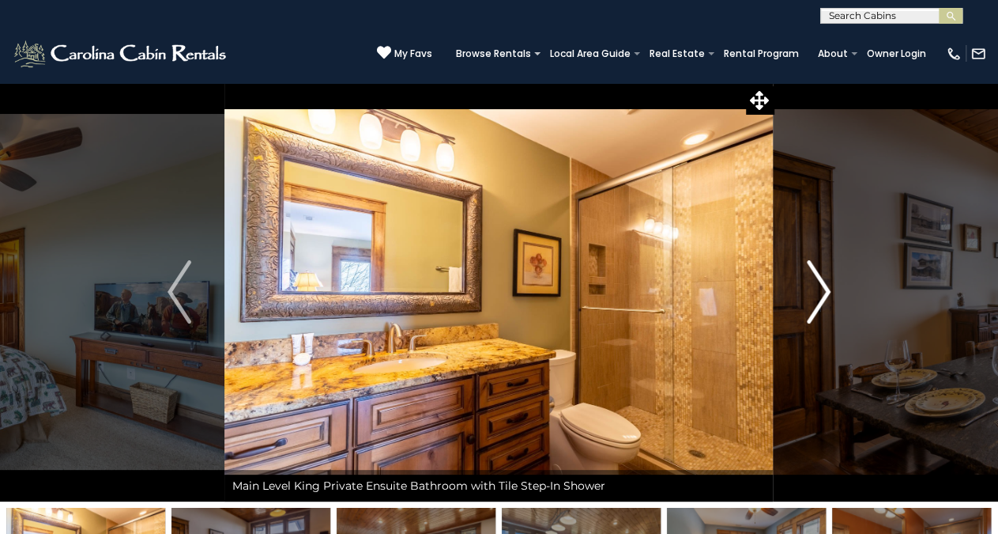
click at [825, 293] on img "Next" at bounding box center [819, 291] width 24 height 63
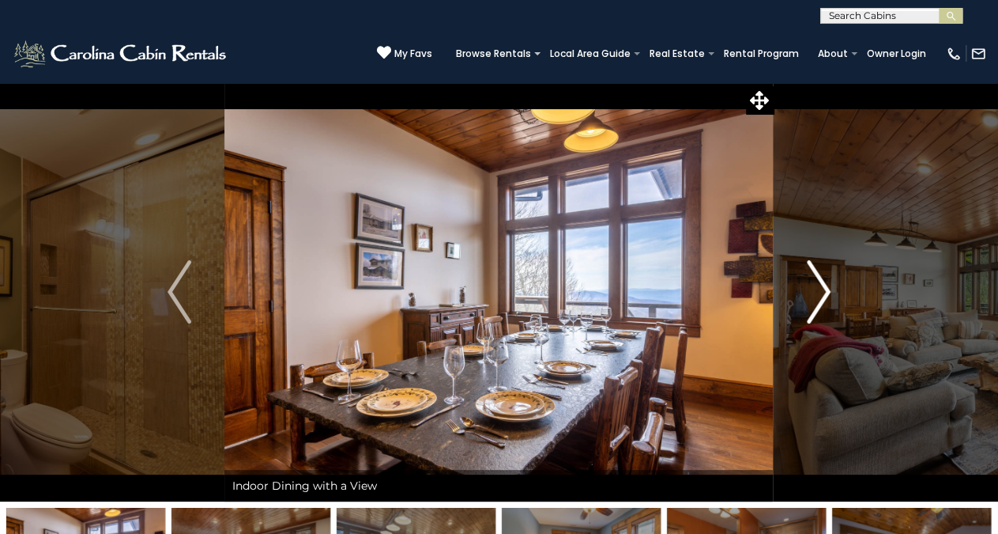
click at [825, 293] on img "Next" at bounding box center [819, 291] width 24 height 63
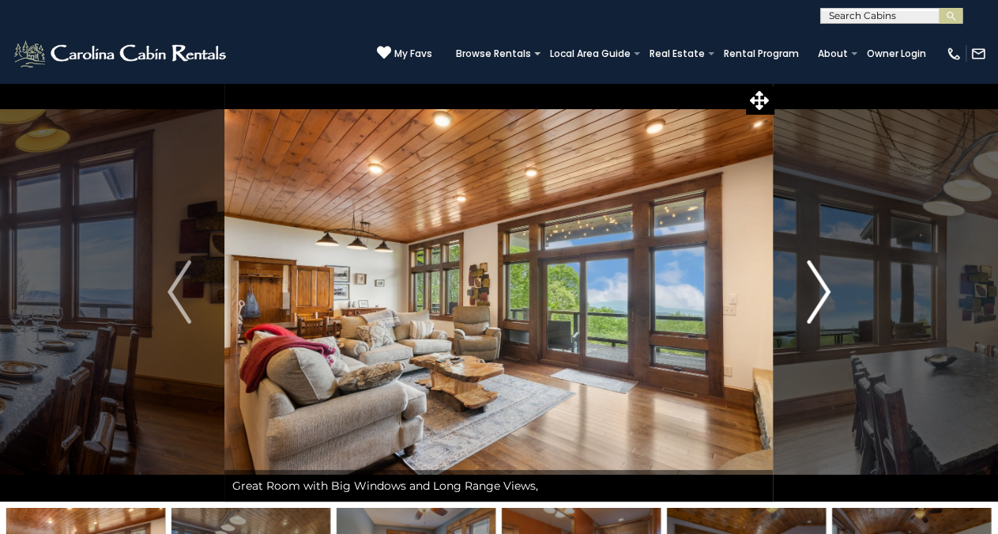
click at [825, 293] on img "Next" at bounding box center [819, 291] width 24 height 63
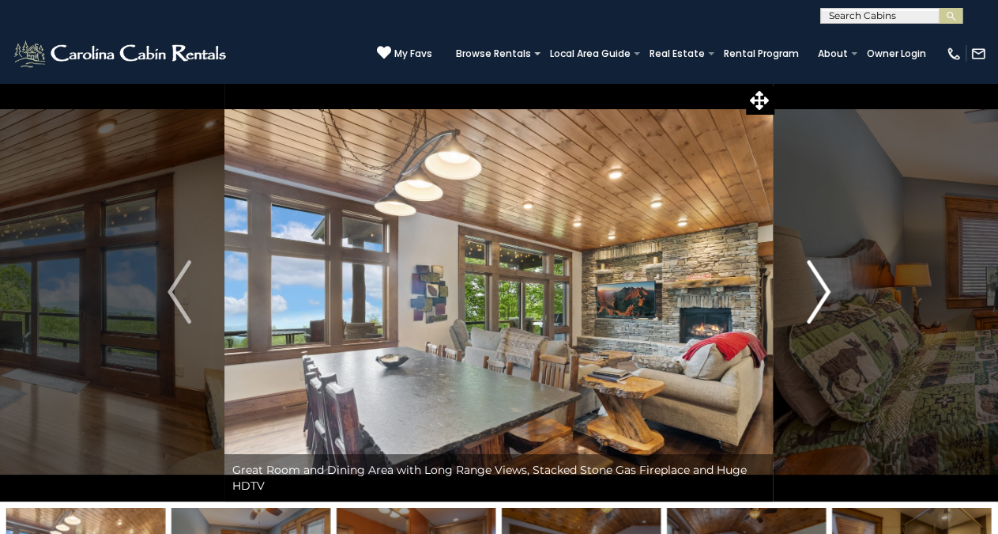
click at [825, 293] on img "Next" at bounding box center [819, 291] width 24 height 63
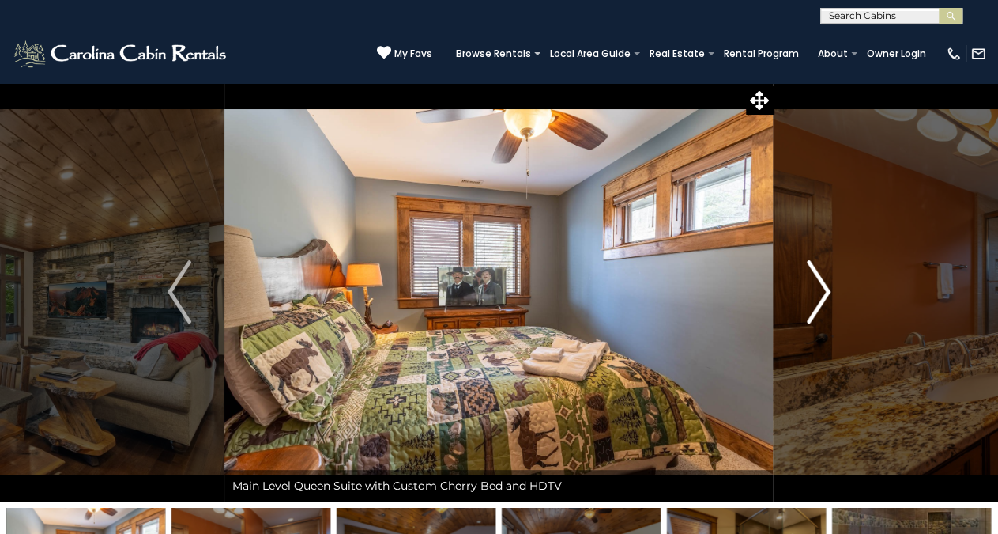
click at [825, 293] on img "Next" at bounding box center [819, 291] width 24 height 63
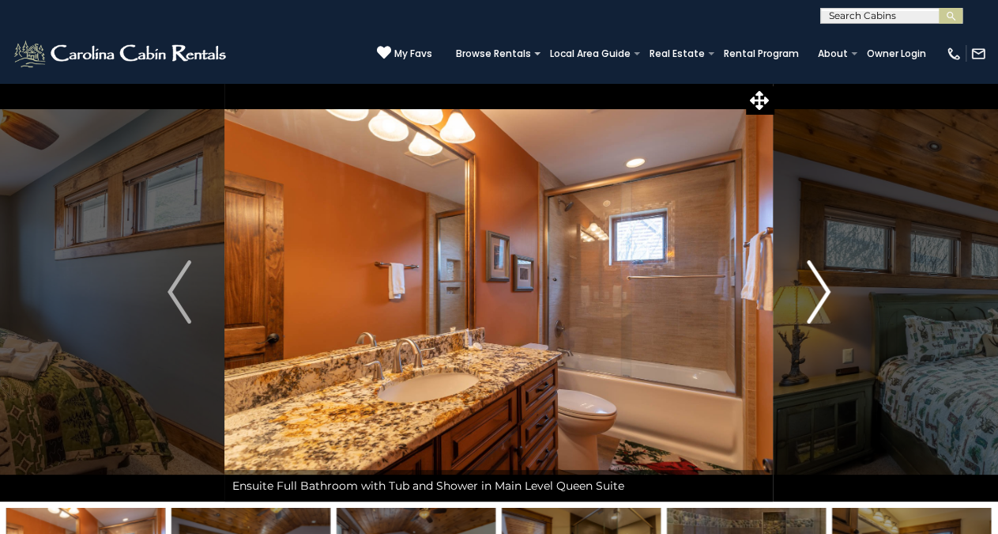
click at [825, 293] on img "Next" at bounding box center [819, 291] width 24 height 63
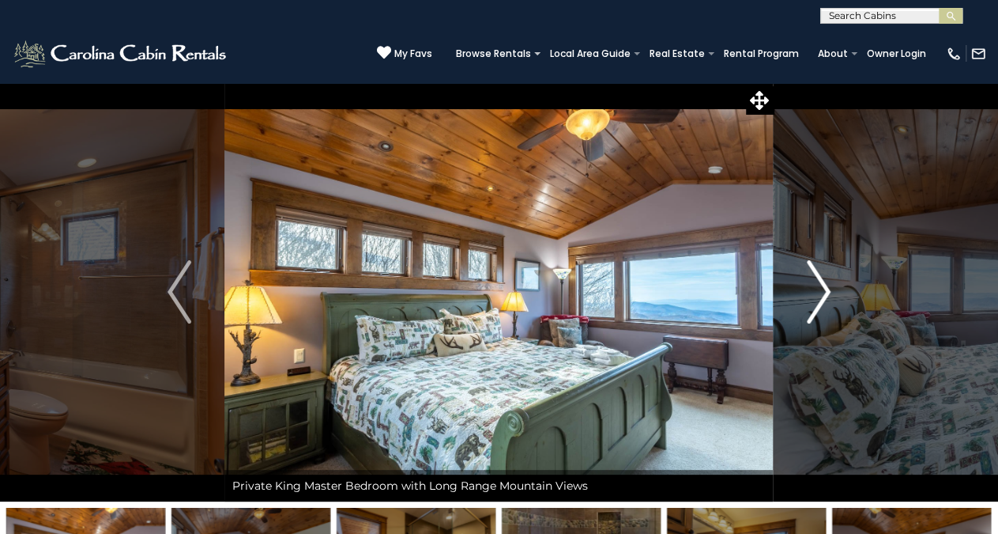
click at [825, 293] on img "Next" at bounding box center [819, 291] width 24 height 63
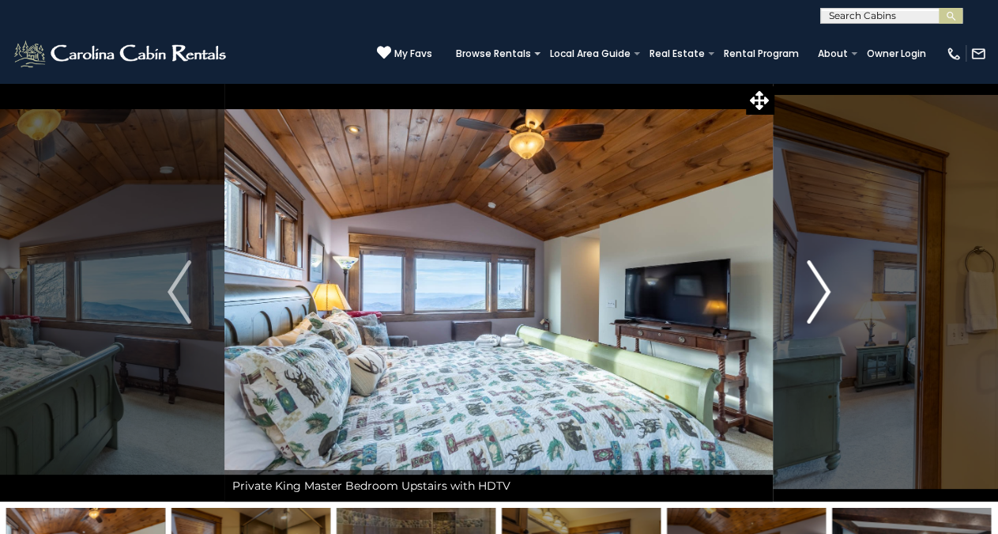
click at [825, 293] on img "Next" at bounding box center [819, 291] width 24 height 63
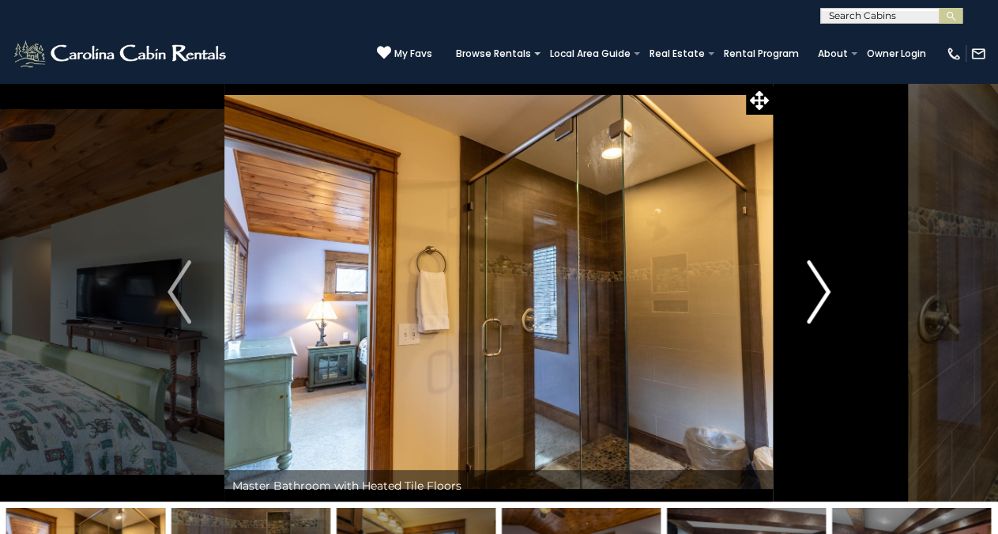
click at [825, 293] on img "Next" at bounding box center [819, 291] width 24 height 63
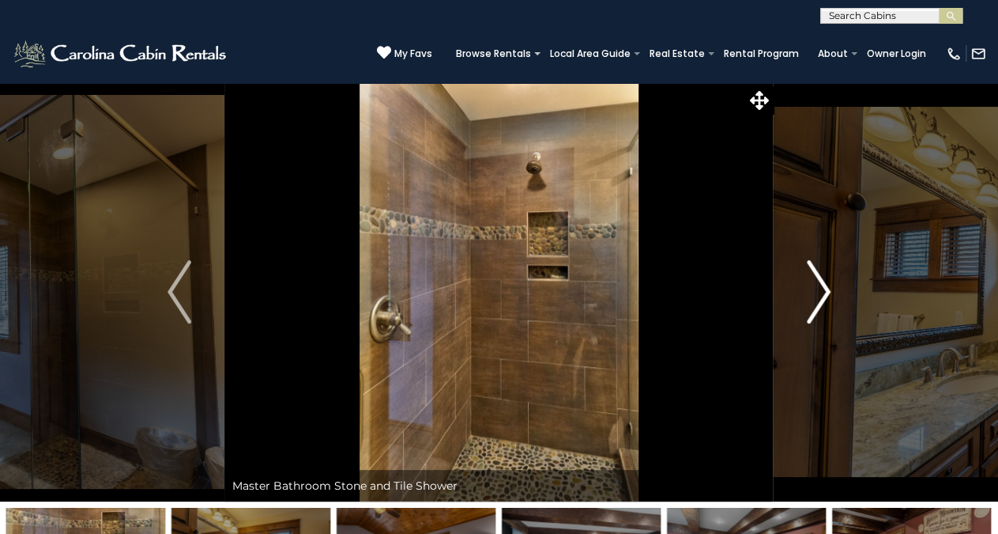
click at [825, 293] on img "Next" at bounding box center [819, 291] width 24 height 63
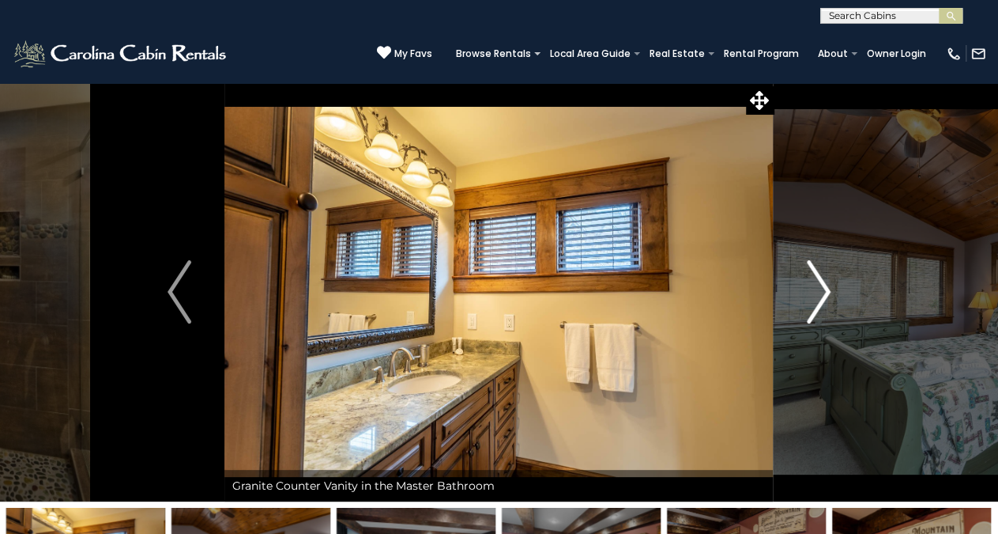
click at [825, 293] on img "Next" at bounding box center [819, 291] width 24 height 63
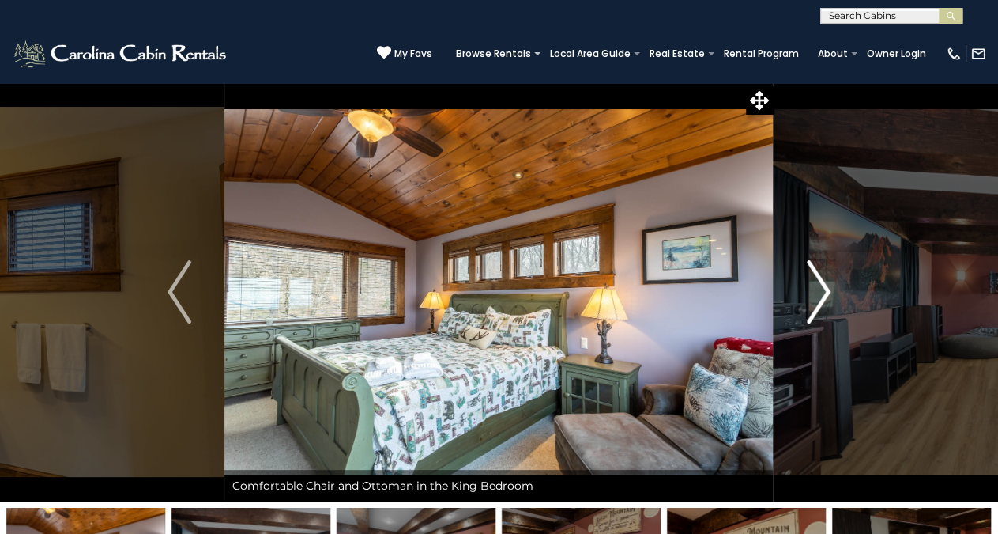
click at [825, 293] on img "Next" at bounding box center [819, 291] width 24 height 63
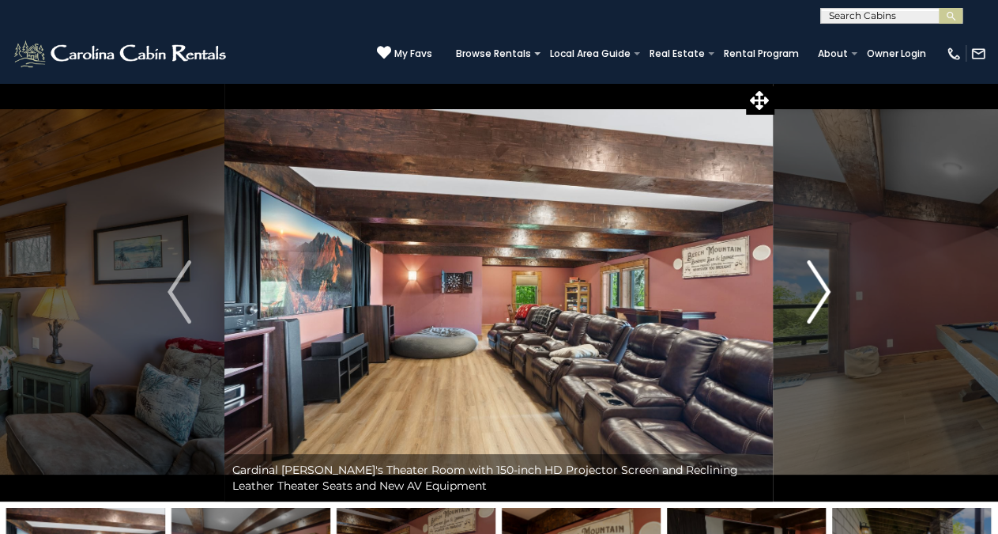
click at [825, 293] on img "Next" at bounding box center [819, 291] width 24 height 63
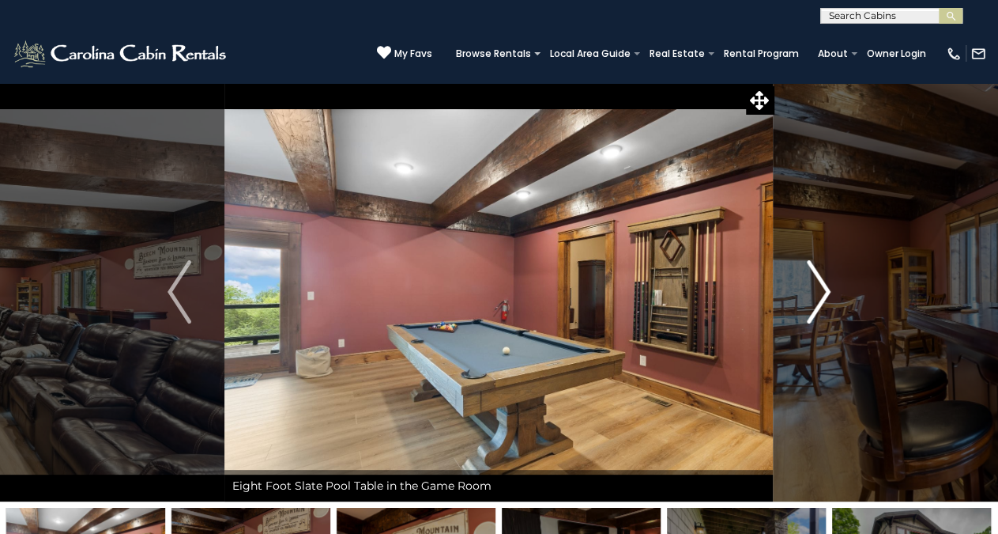
click at [825, 293] on img "Next" at bounding box center [819, 291] width 24 height 63
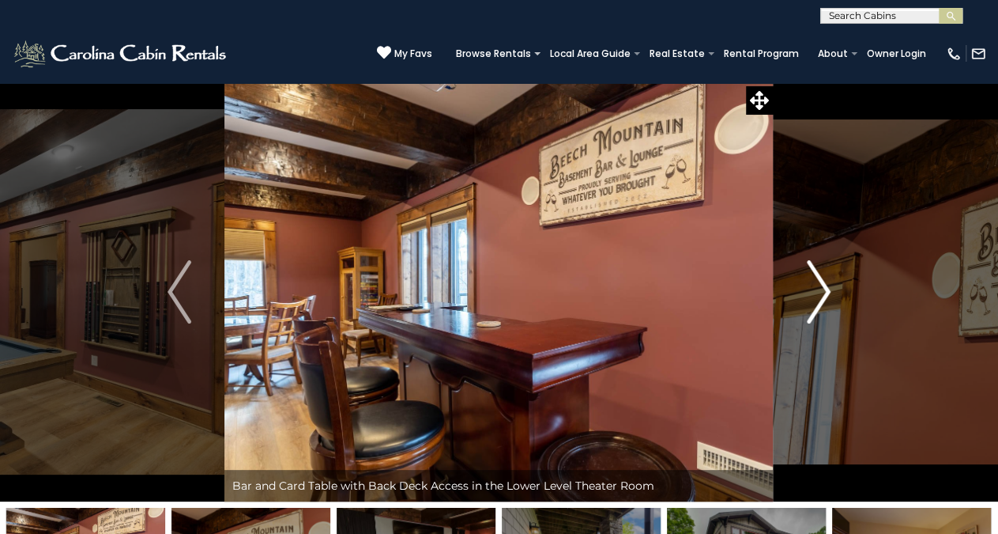
click at [825, 293] on img "Next" at bounding box center [819, 291] width 24 height 63
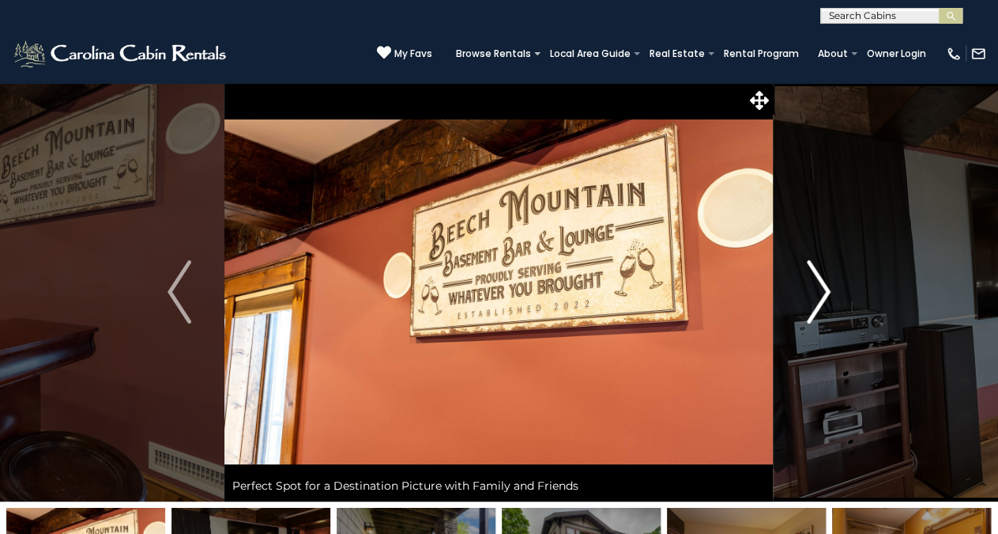
click at [825, 293] on img "Next" at bounding box center [819, 291] width 24 height 63
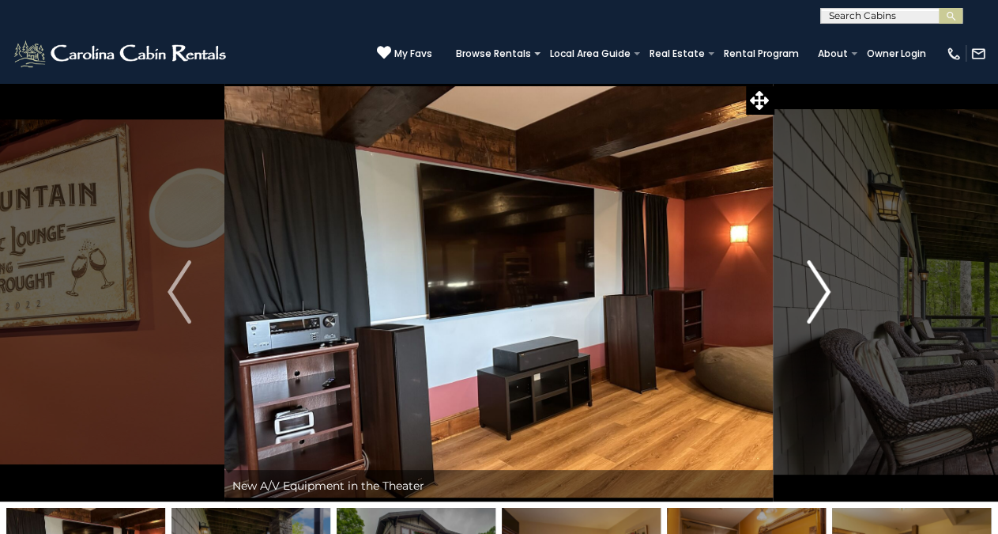
click at [825, 293] on img "Next" at bounding box center [819, 291] width 24 height 63
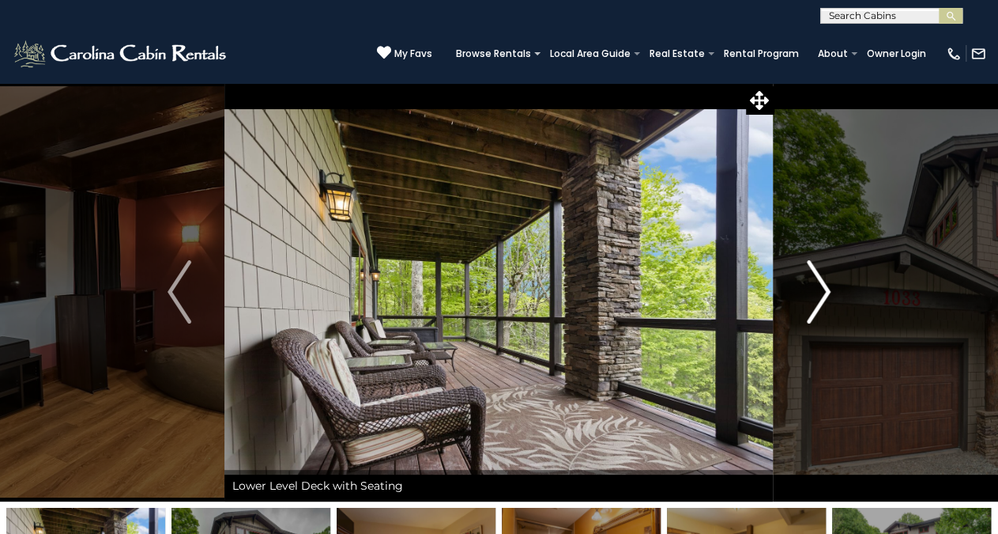
click at [825, 293] on img "Next" at bounding box center [819, 291] width 24 height 63
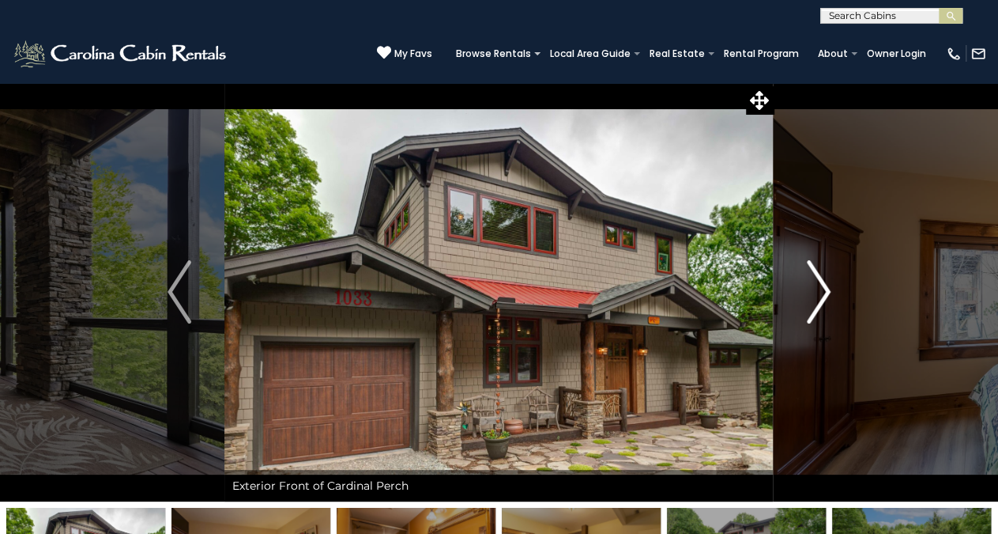
click at [825, 293] on img "Next" at bounding box center [819, 291] width 24 height 63
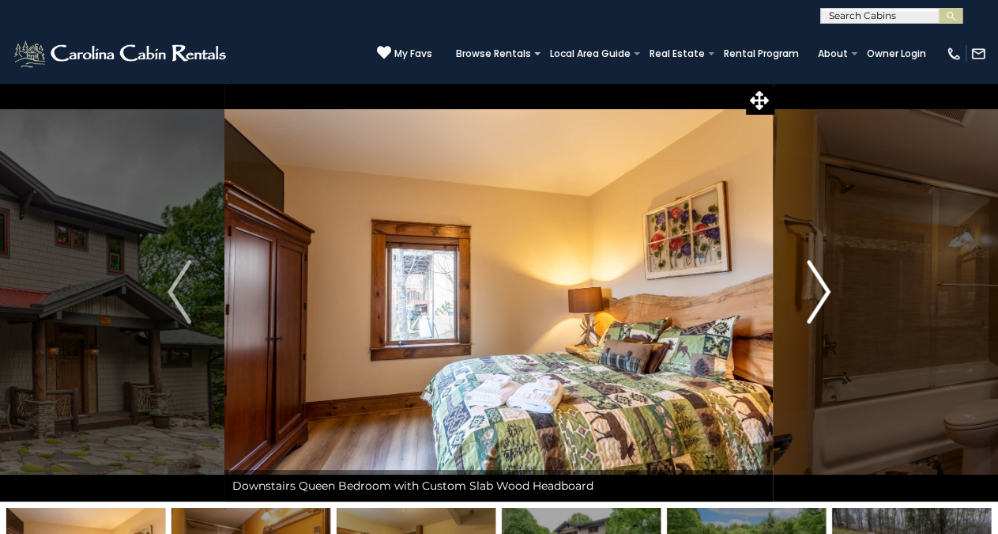
click at [825, 293] on img "Next" at bounding box center [819, 291] width 24 height 63
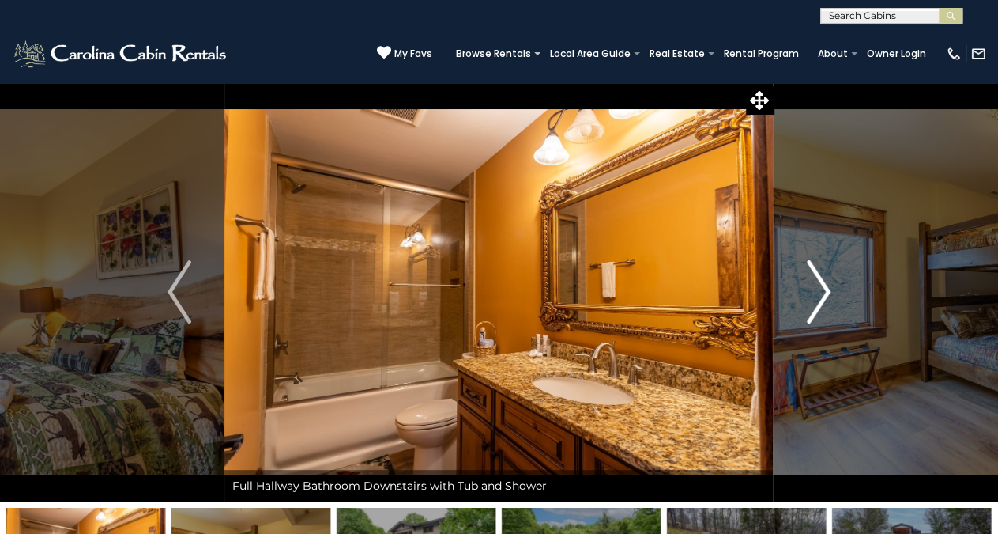
click at [825, 293] on img "Next" at bounding box center [819, 291] width 24 height 63
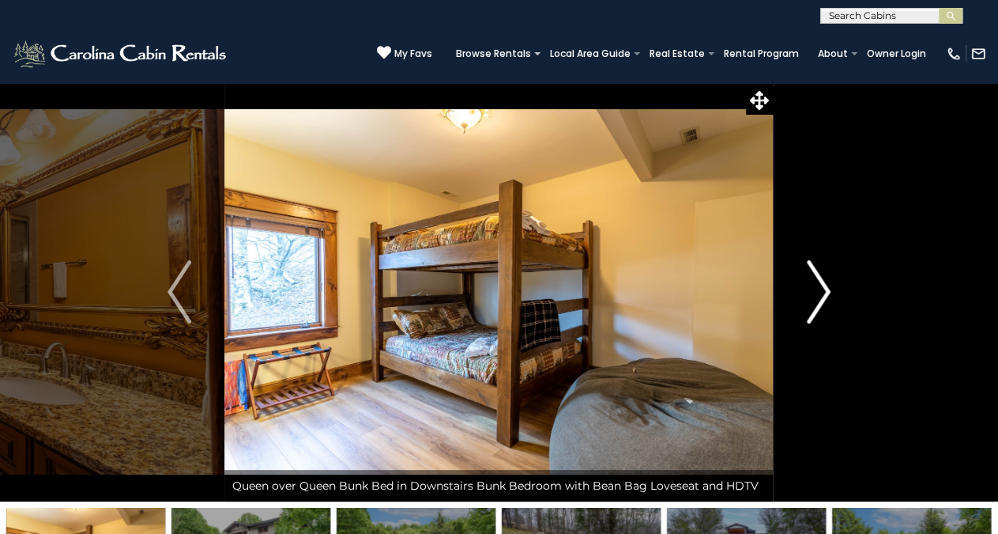
click at [825, 293] on img "Next" at bounding box center [819, 291] width 24 height 63
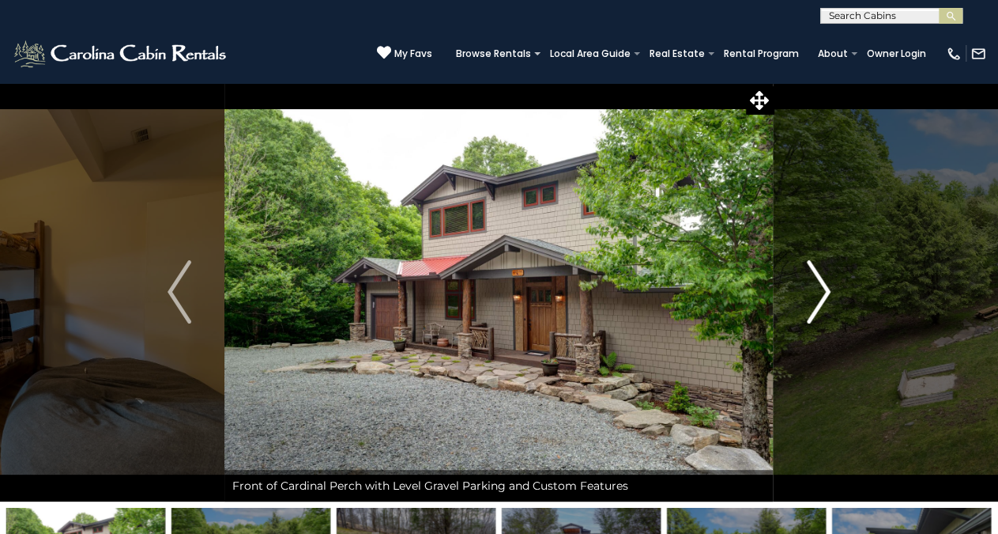
click at [825, 293] on img "Next" at bounding box center [819, 291] width 24 height 63
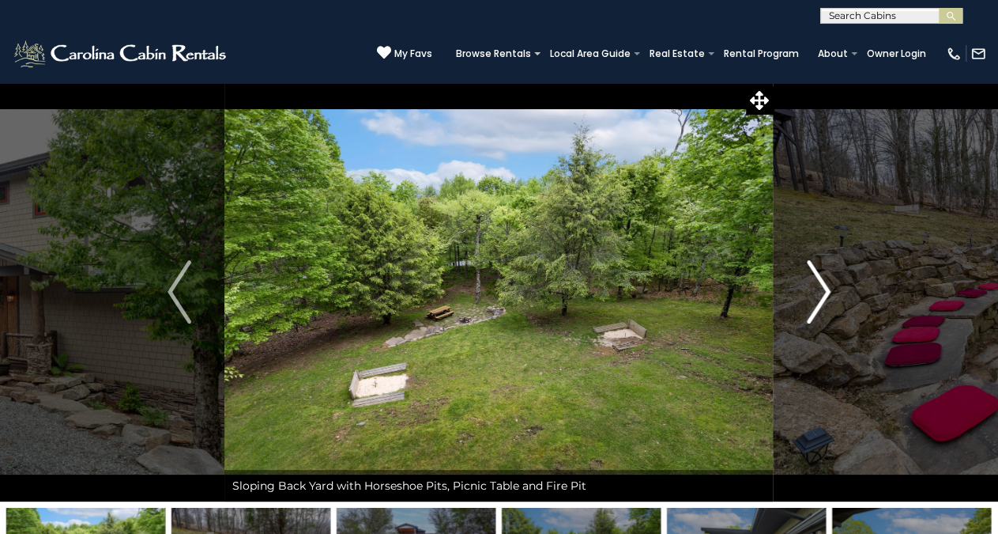
click at [825, 293] on img "Next" at bounding box center [819, 291] width 24 height 63
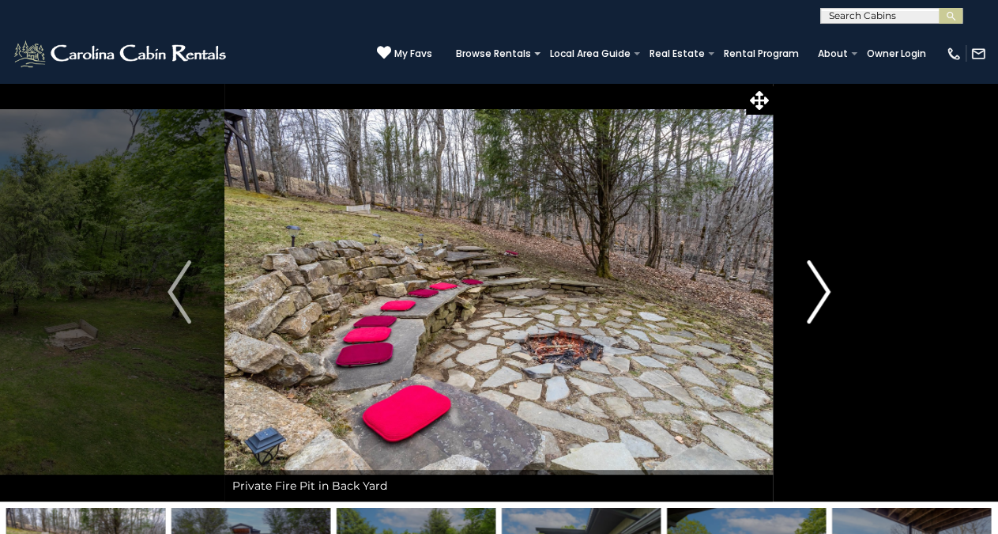
click at [825, 293] on img "Next" at bounding box center [819, 291] width 24 height 63
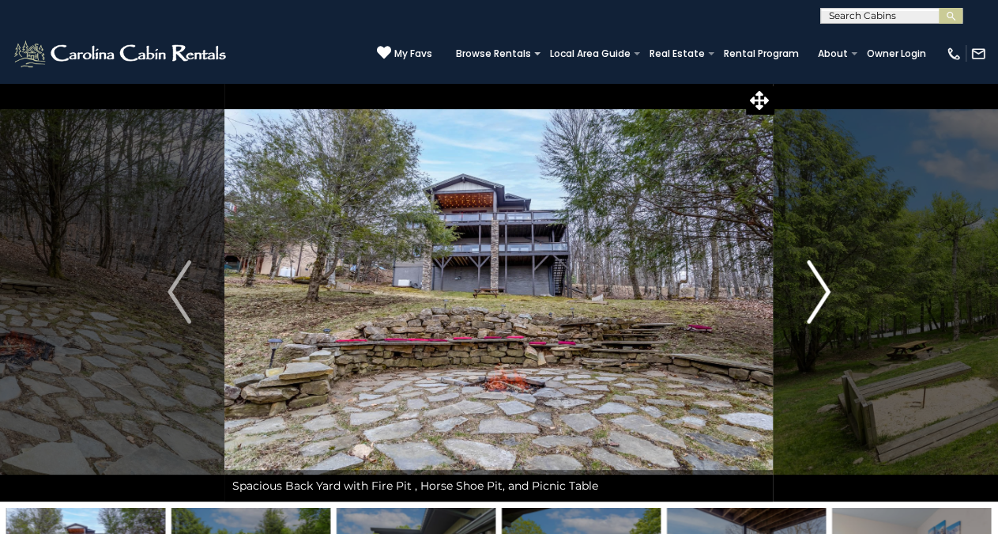
click at [825, 293] on img "Next" at bounding box center [819, 291] width 24 height 63
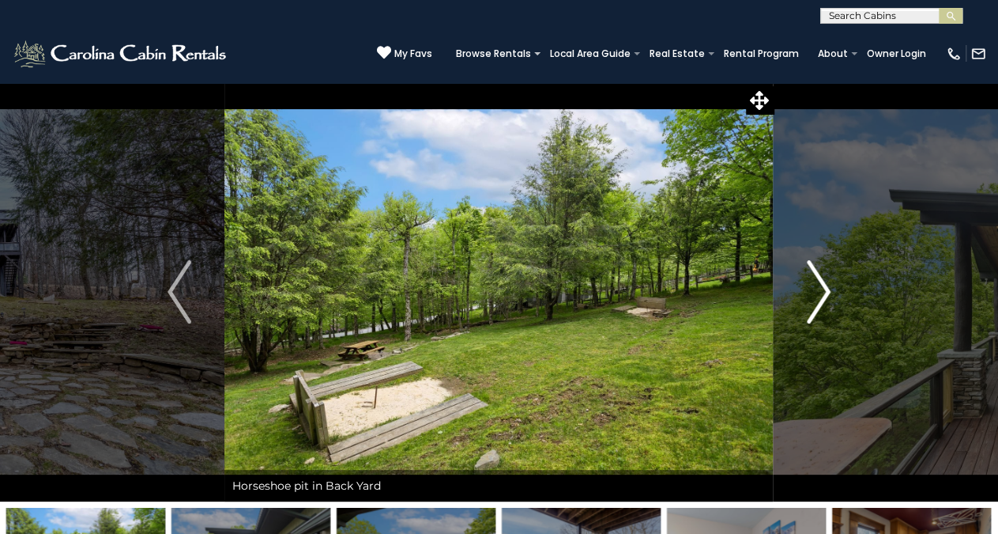
click at [825, 293] on img "Next" at bounding box center [819, 291] width 24 height 63
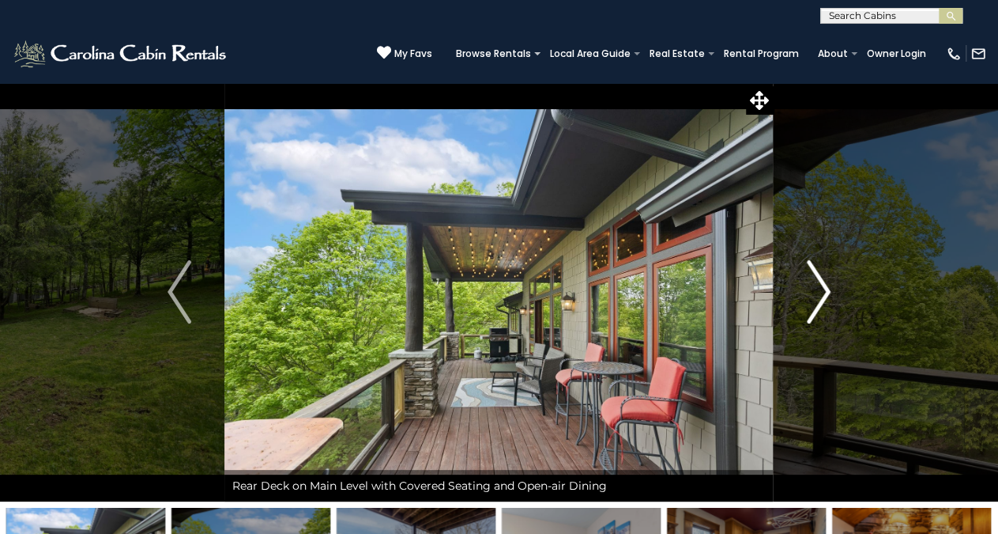
click at [825, 293] on img "Next" at bounding box center [819, 291] width 24 height 63
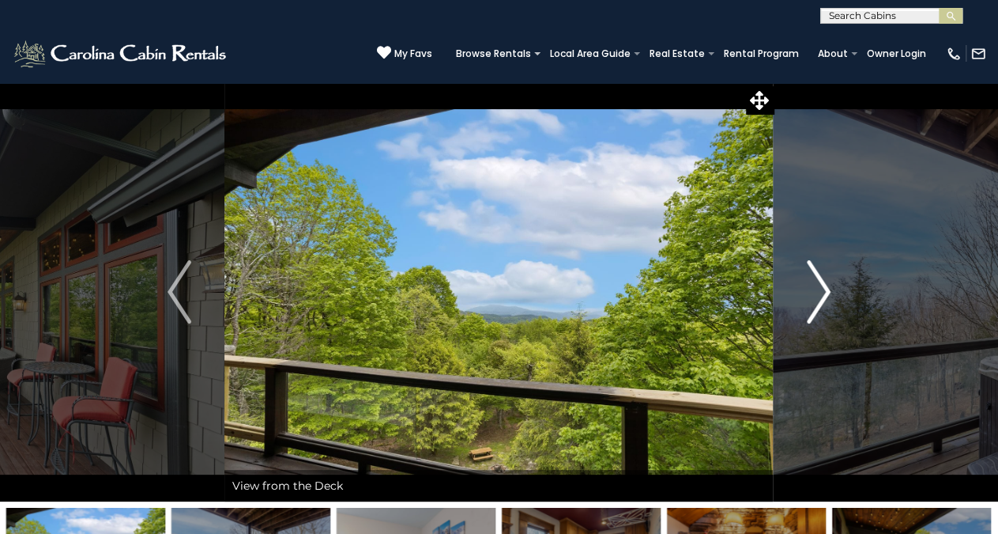
click at [825, 293] on img "Next" at bounding box center [819, 291] width 24 height 63
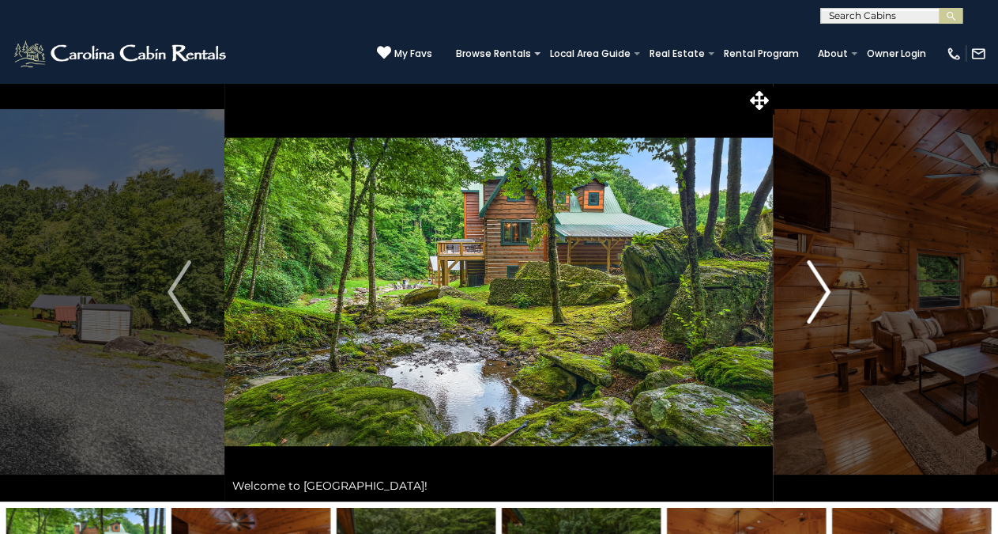
click at [824, 289] on img "Next" at bounding box center [819, 291] width 24 height 63
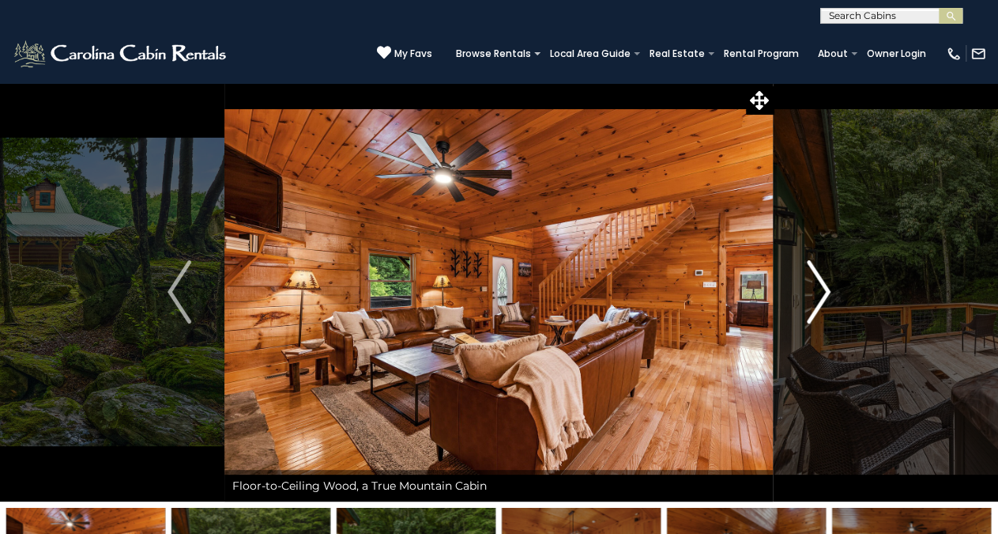
click at [824, 289] on img "Next" at bounding box center [819, 291] width 24 height 63
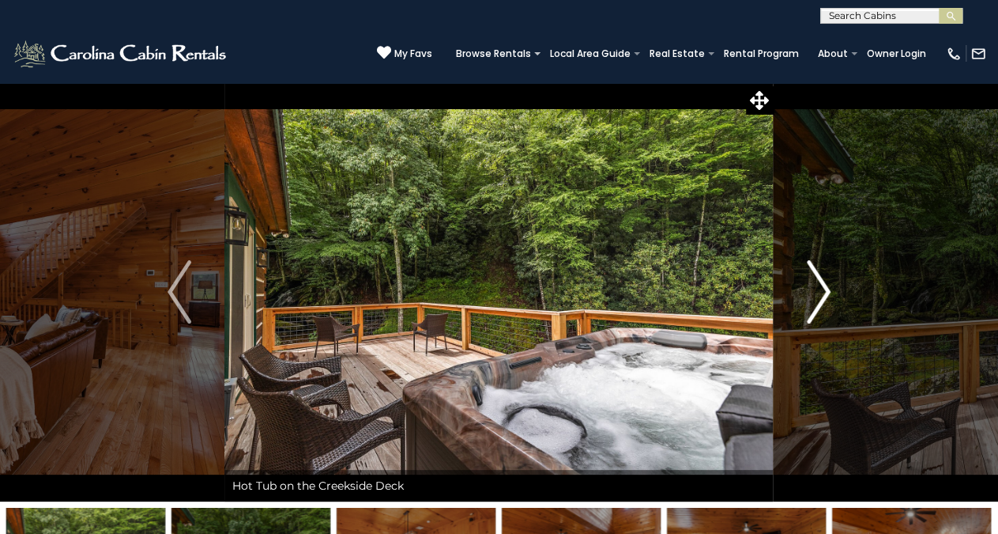
click at [824, 289] on img "Next" at bounding box center [819, 291] width 24 height 63
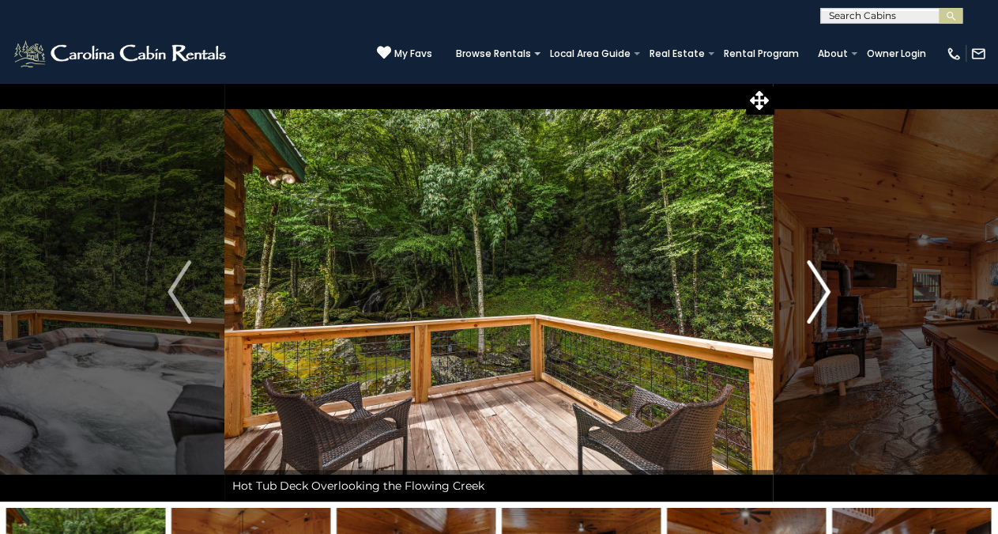
click at [824, 289] on img "Next" at bounding box center [819, 291] width 24 height 63
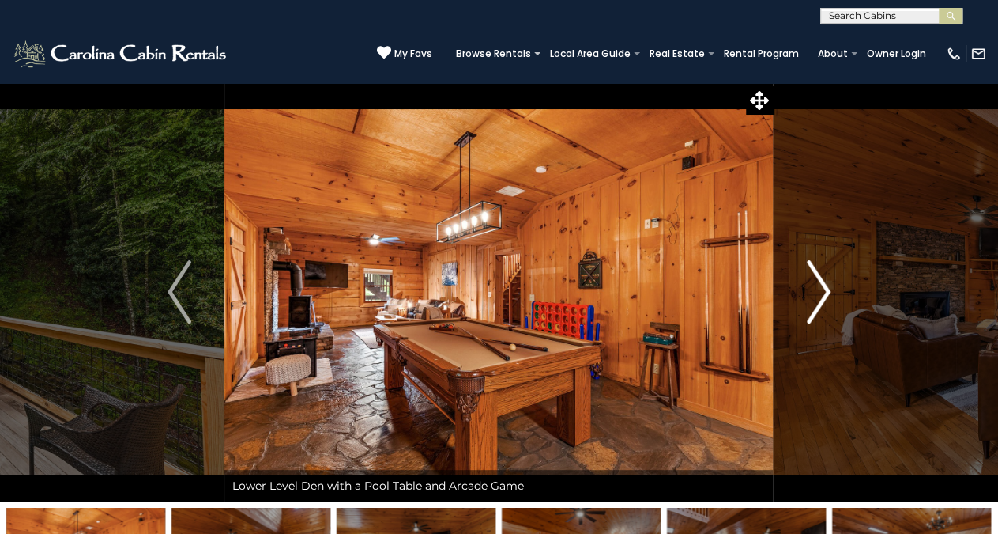
click at [824, 289] on img "Next" at bounding box center [819, 291] width 24 height 63
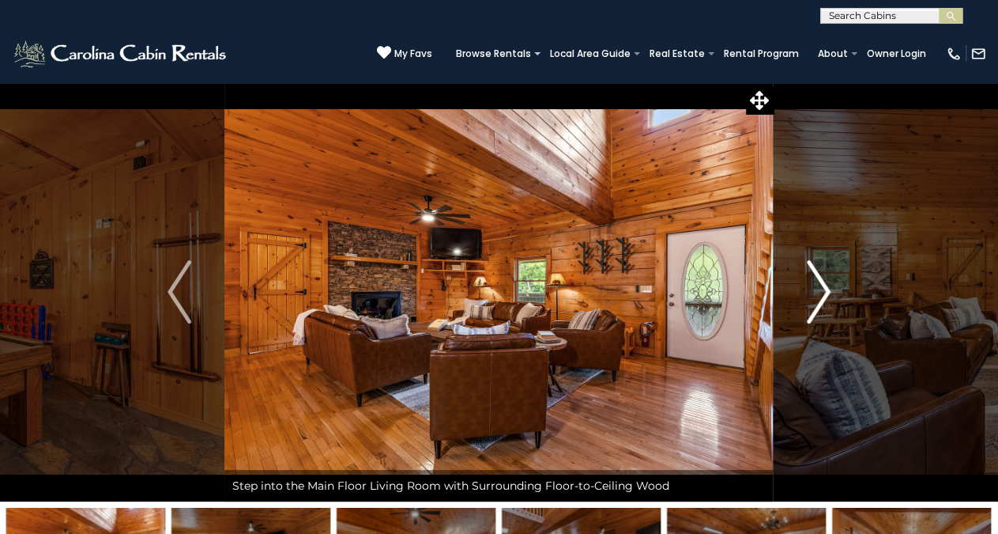
click at [824, 289] on img "Next" at bounding box center [819, 291] width 24 height 63
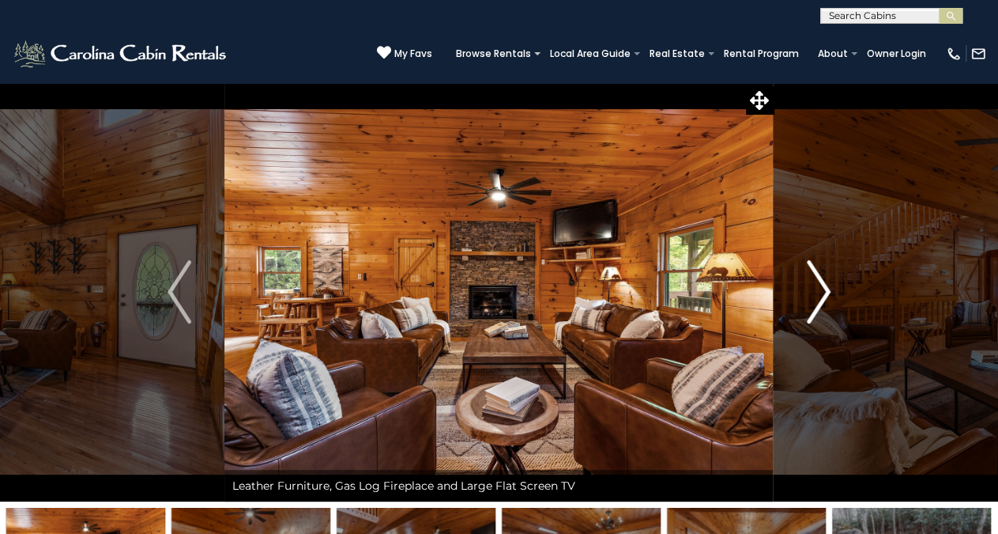
click at [824, 289] on img "Next" at bounding box center [819, 291] width 24 height 63
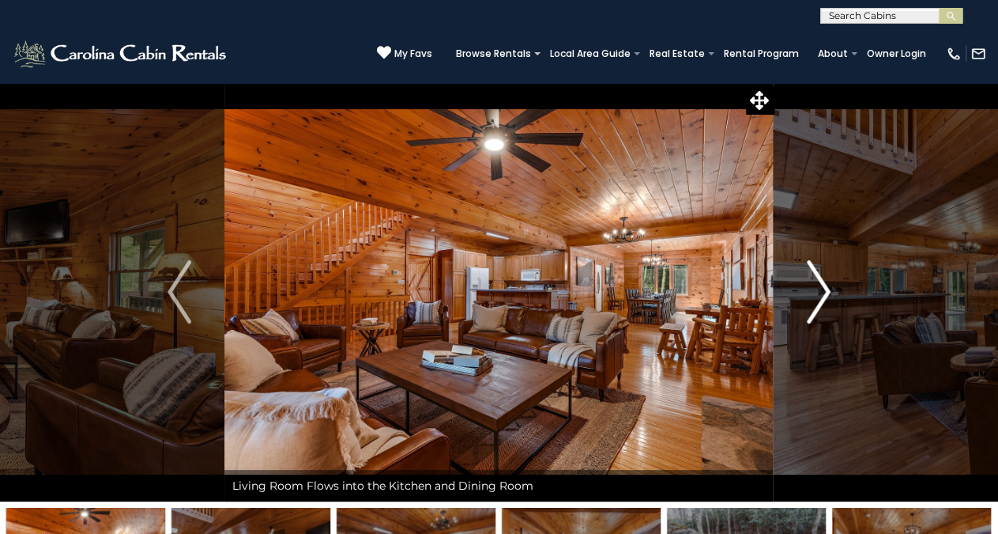
click at [824, 289] on img "Next" at bounding box center [819, 291] width 24 height 63
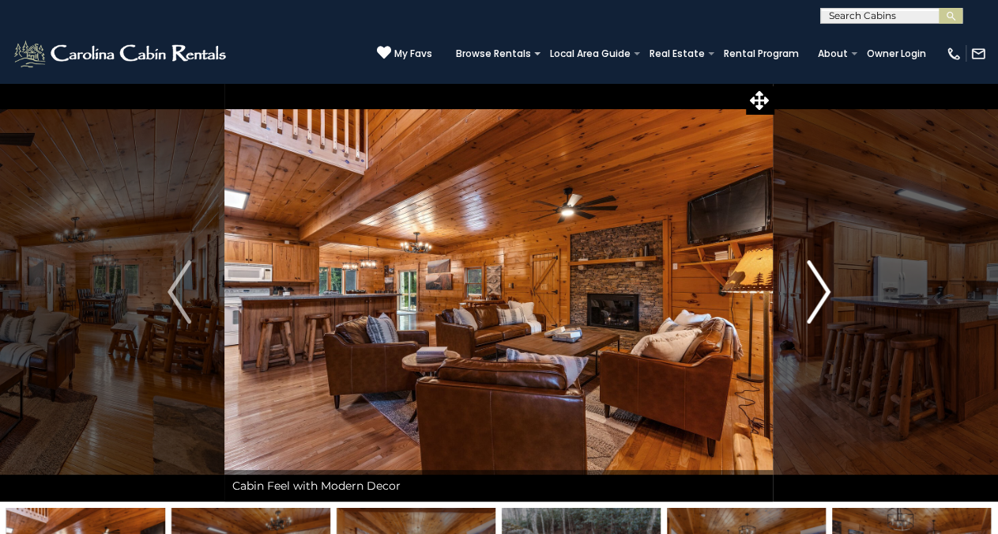
click at [824, 289] on img "Next" at bounding box center [819, 291] width 24 height 63
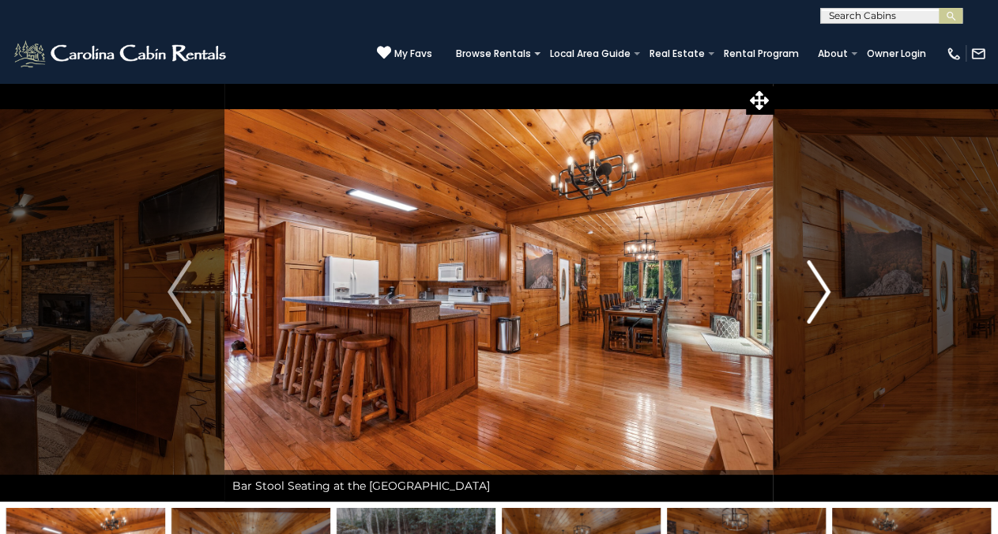
click at [824, 289] on img "Next" at bounding box center [819, 291] width 24 height 63
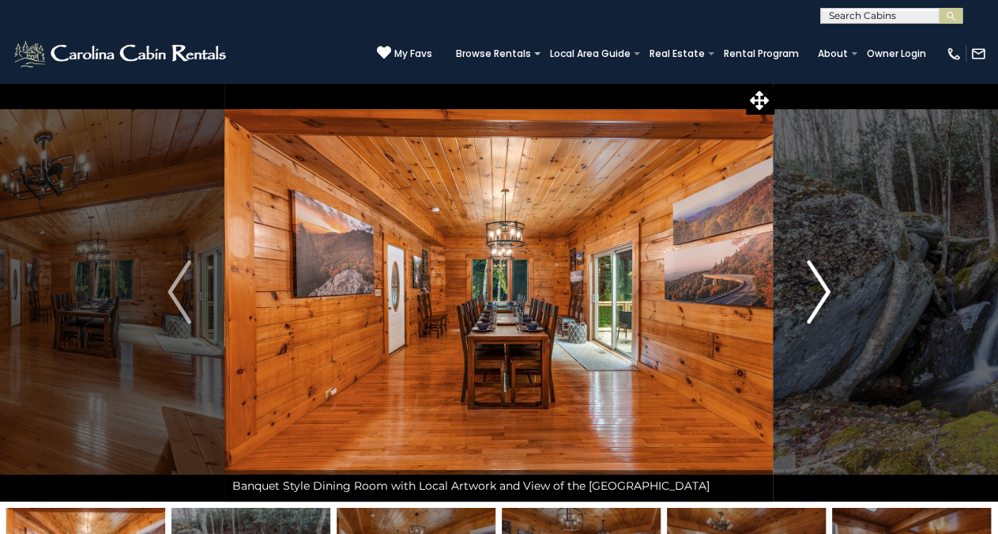
click at [824, 289] on img "Next" at bounding box center [819, 291] width 24 height 63
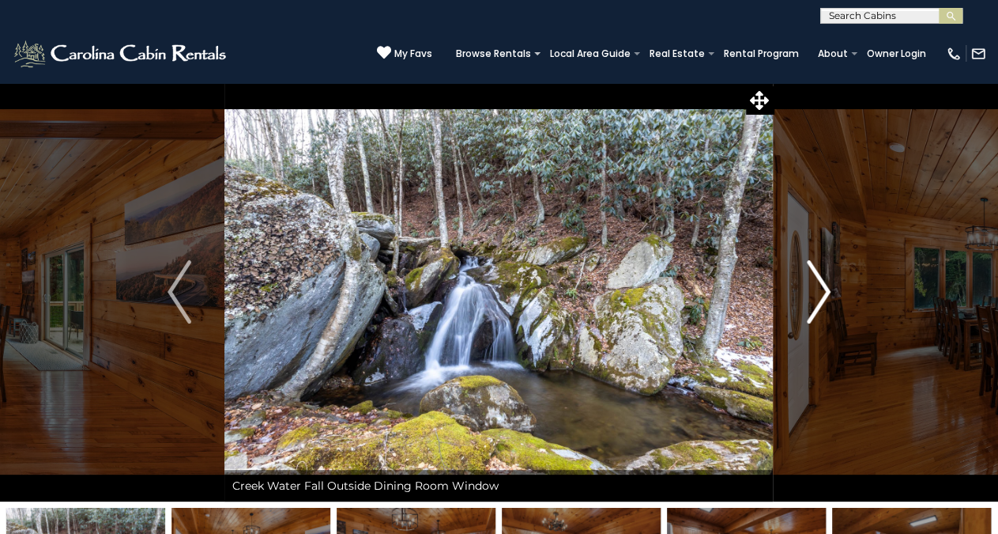
click at [824, 289] on img "Next" at bounding box center [819, 291] width 24 height 63
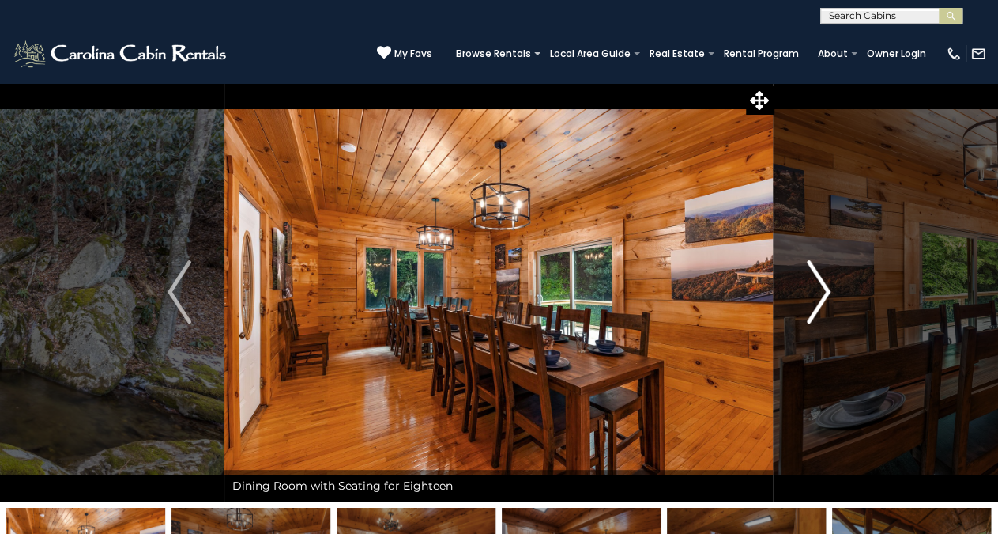
click at [824, 289] on img "Next" at bounding box center [819, 291] width 24 height 63
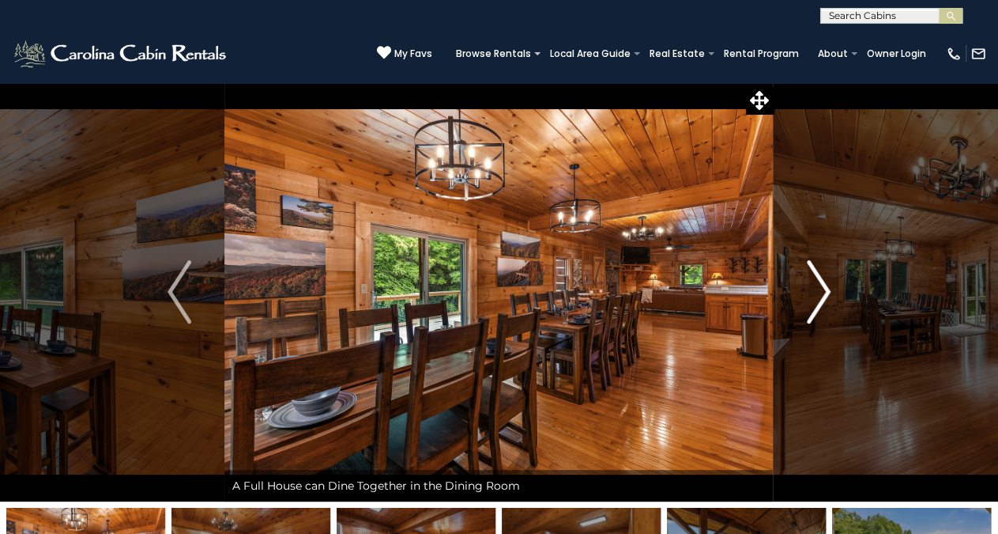
click at [824, 289] on img "Next" at bounding box center [819, 291] width 24 height 63
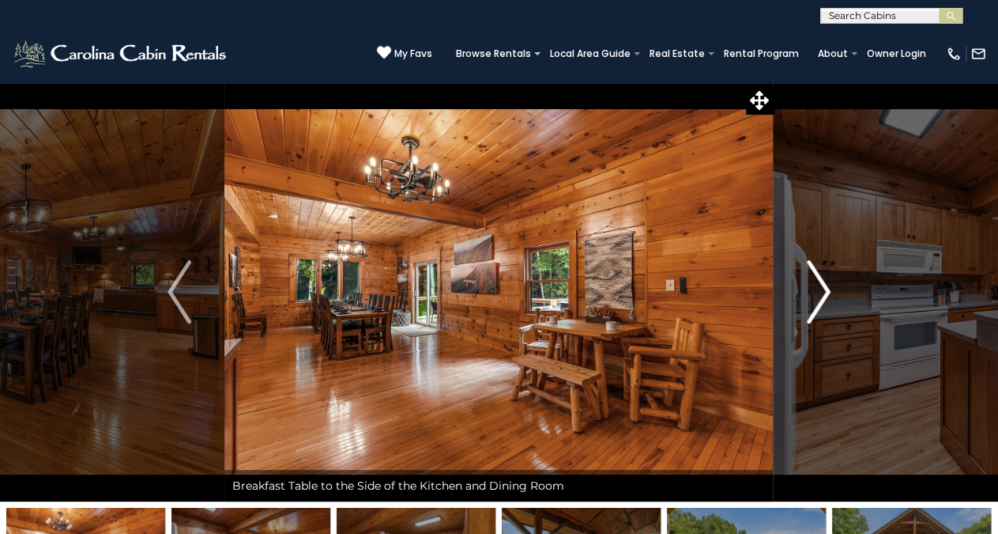
click at [824, 289] on img "Next" at bounding box center [819, 291] width 24 height 63
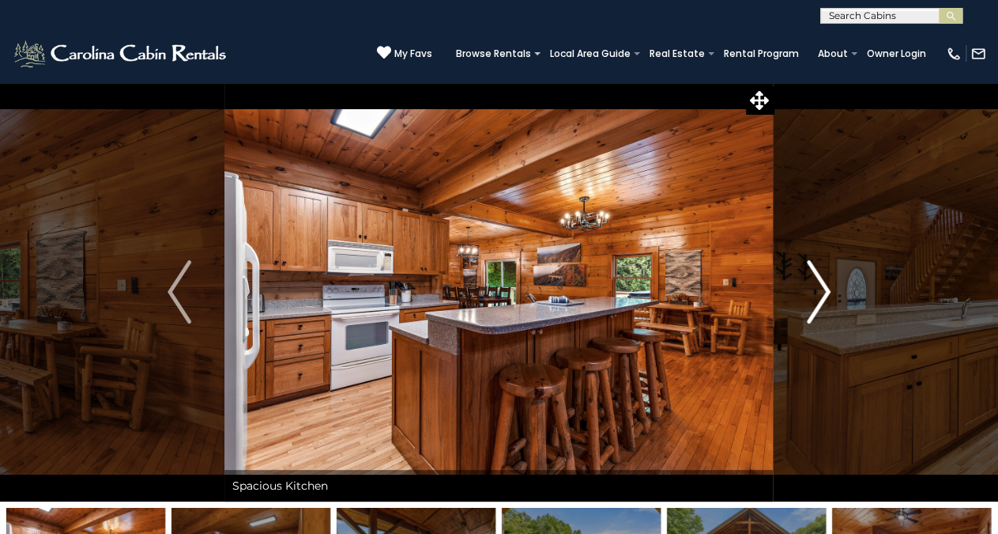
click at [824, 289] on img "Next" at bounding box center [819, 291] width 24 height 63
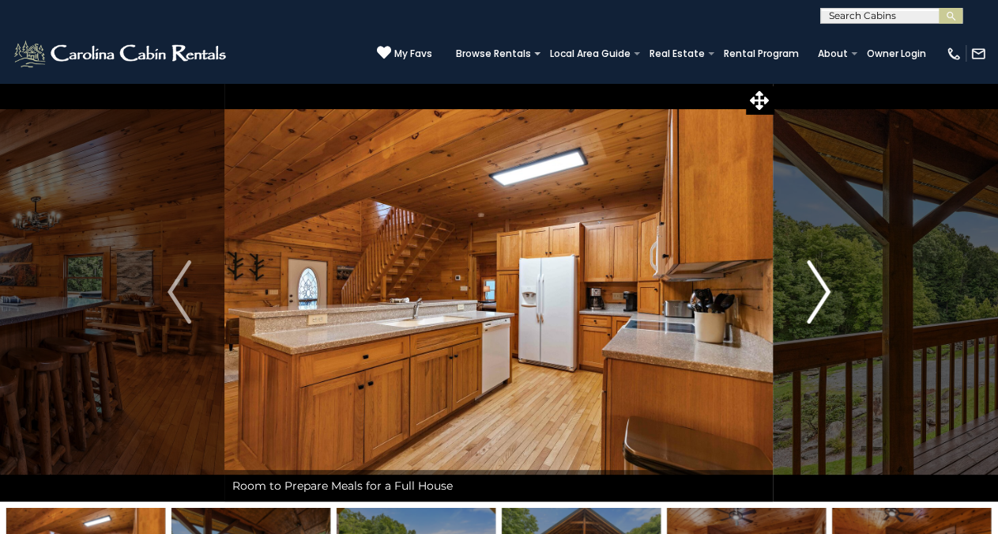
click at [824, 289] on img "Next" at bounding box center [819, 291] width 24 height 63
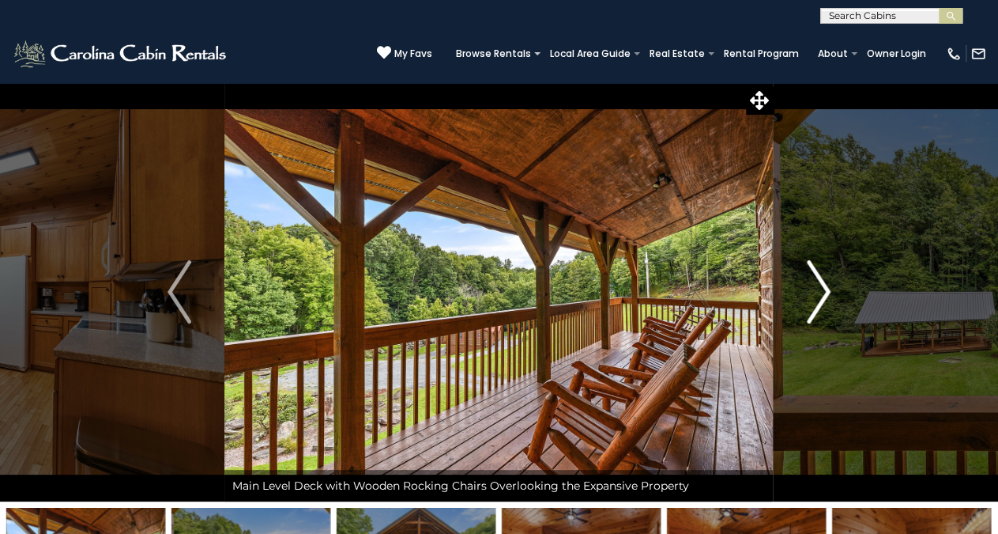
click at [824, 289] on img "Next" at bounding box center [819, 291] width 24 height 63
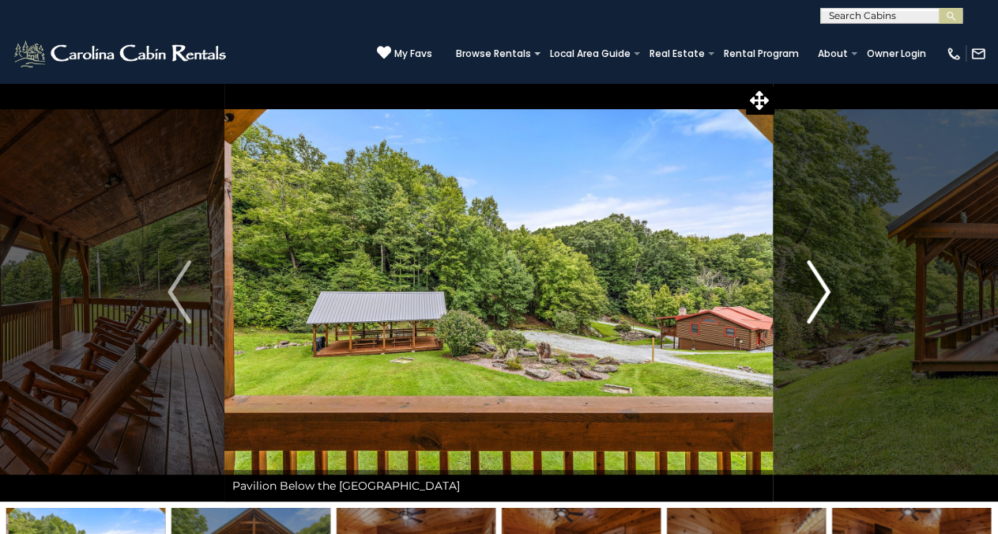
click at [824, 289] on img "Next" at bounding box center [819, 291] width 24 height 63
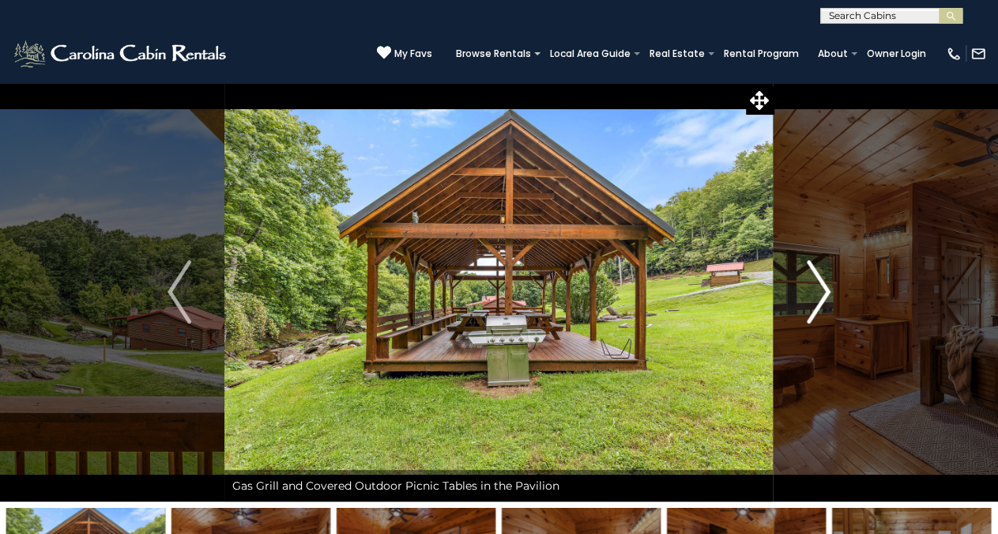
click at [824, 289] on img "Next" at bounding box center [819, 291] width 24 height 63
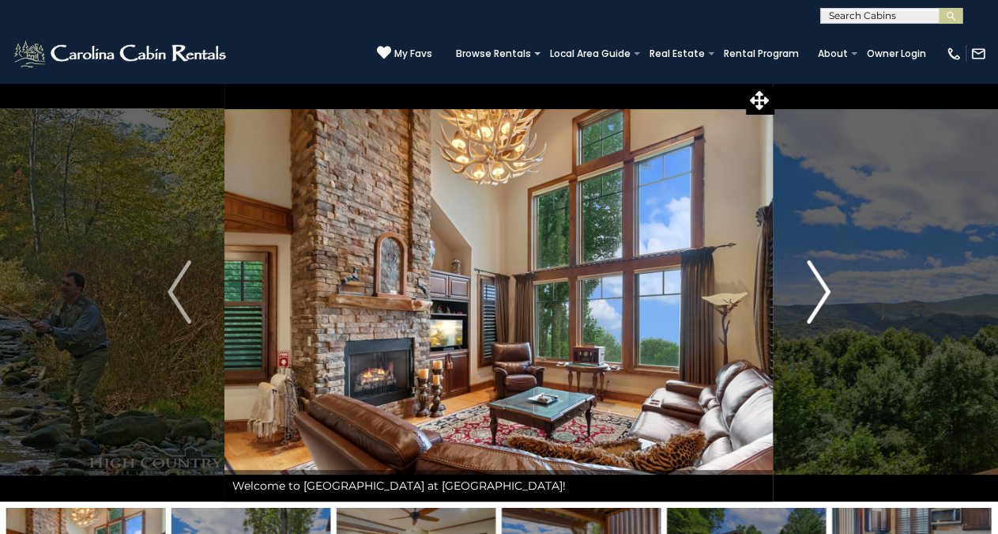
click at [828, 287] on img "Next" at bounding box center [819, 291] width 24 height 63
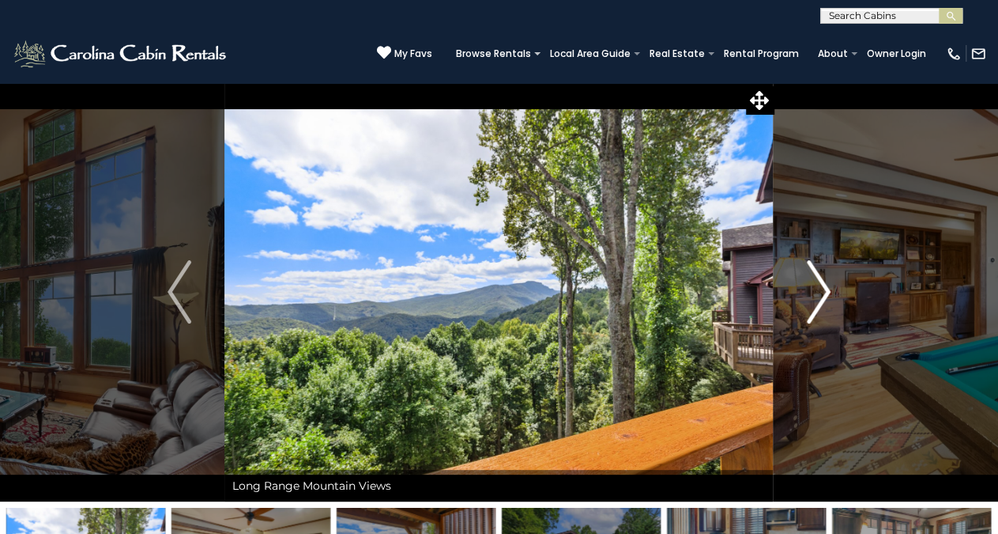
click at [828, 287] on img "Next" at bounding box center [819, 291] width 24 height 63
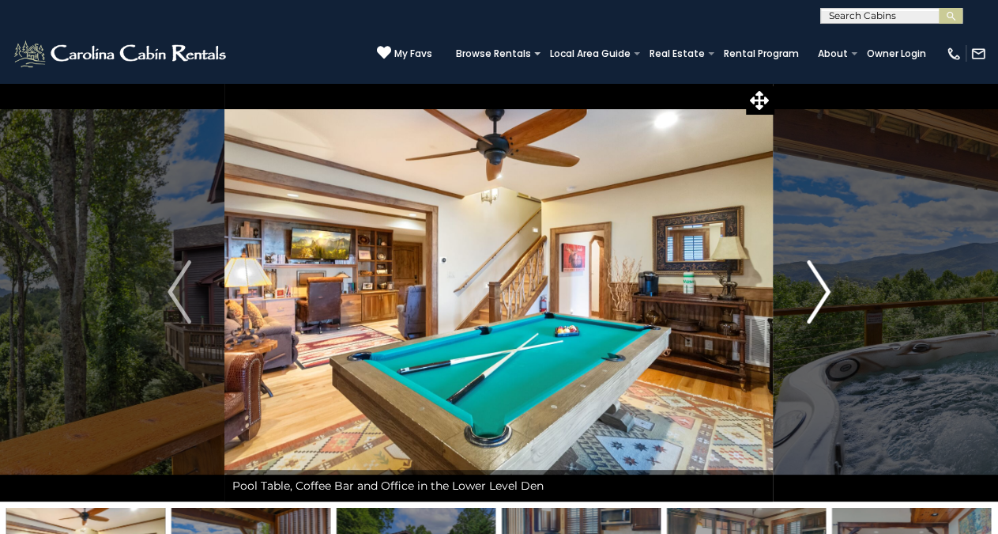
click at [828, 287] on img "Next" at bounding box center [819, 291] width 24 height 63
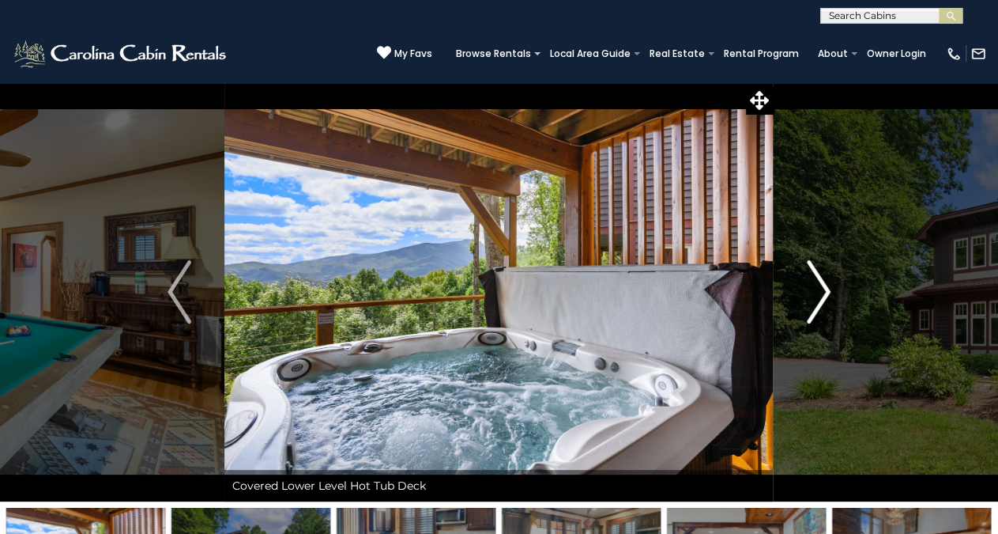
click at [828, 287] on img "Next" at bounding box center [819, 291] width 24 height 63
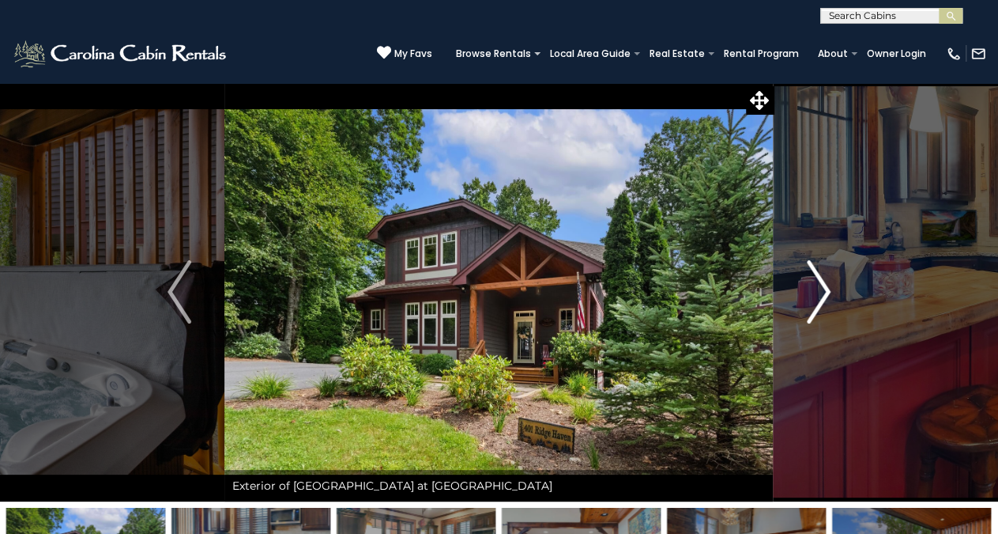
click at [828, 287] on img "Next" at bounding box center [819, 291] width 24 height 63
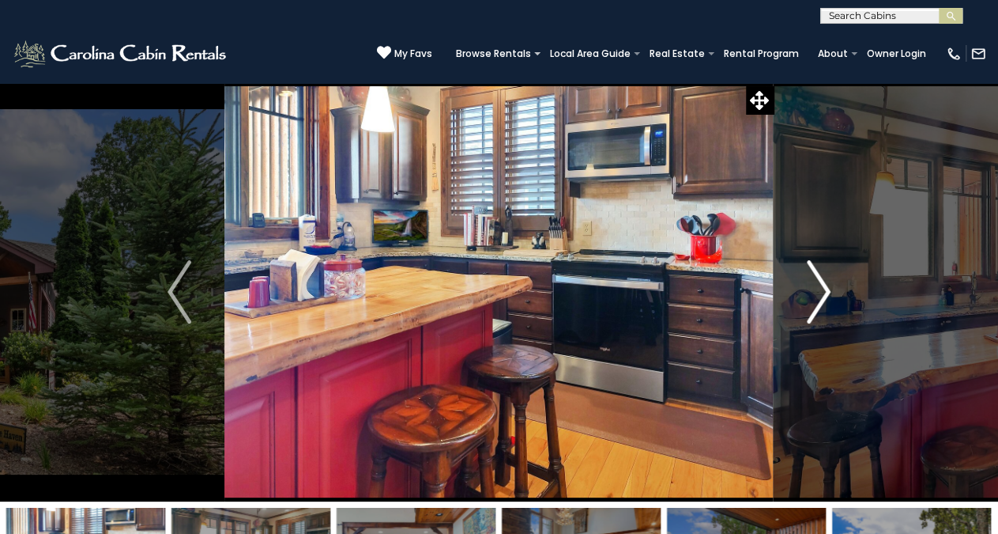
click at [828, 287] on img "Next" at bounding box center [819, 291] width 24 height 63
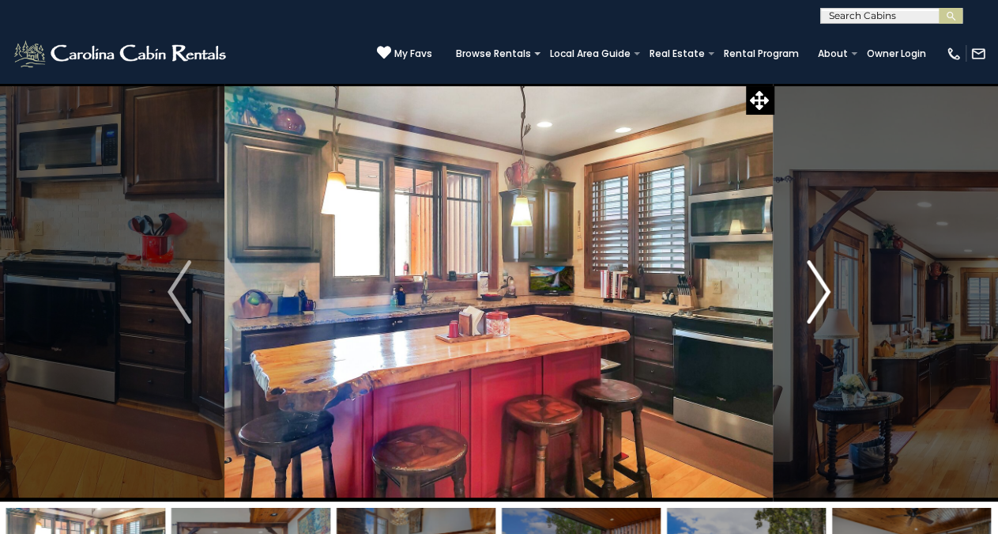
click at [828, 287] on img "Next" at bounding box center [819, 291] width 24 height 63
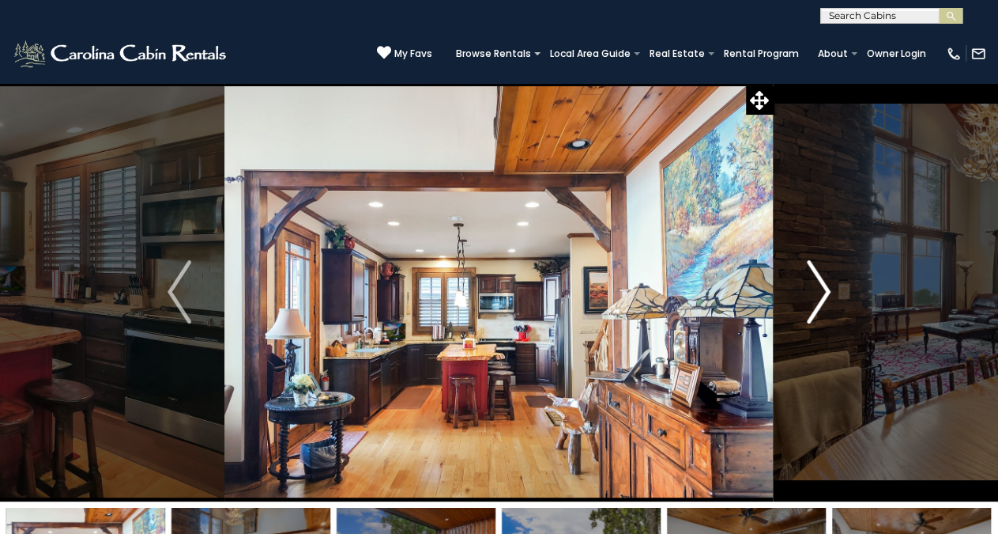
click at [828, 287] on img "Next" at bounding box center [819, 291] width 24 height 63
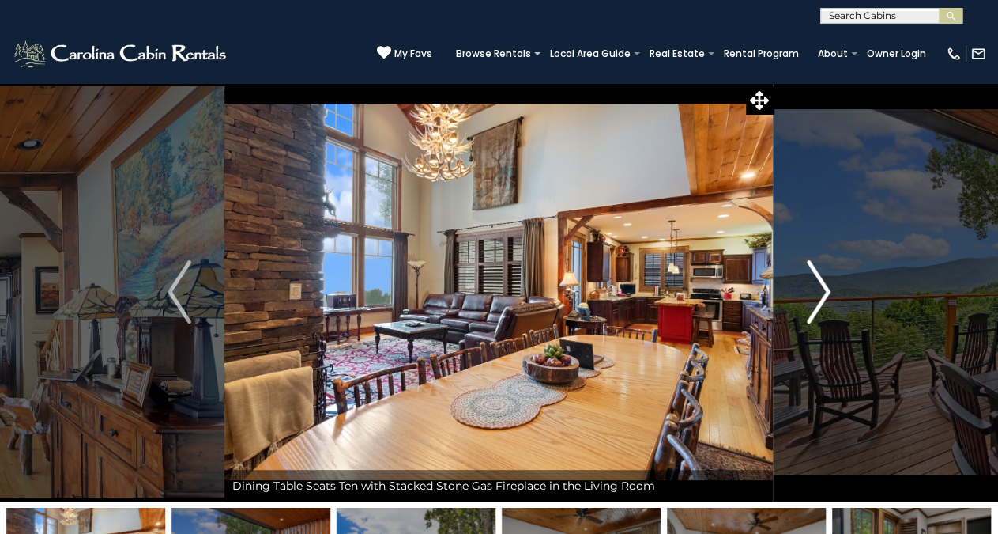
click at [828, 287] on img "Next" at bounding box center [819, 291] width 24 height 63
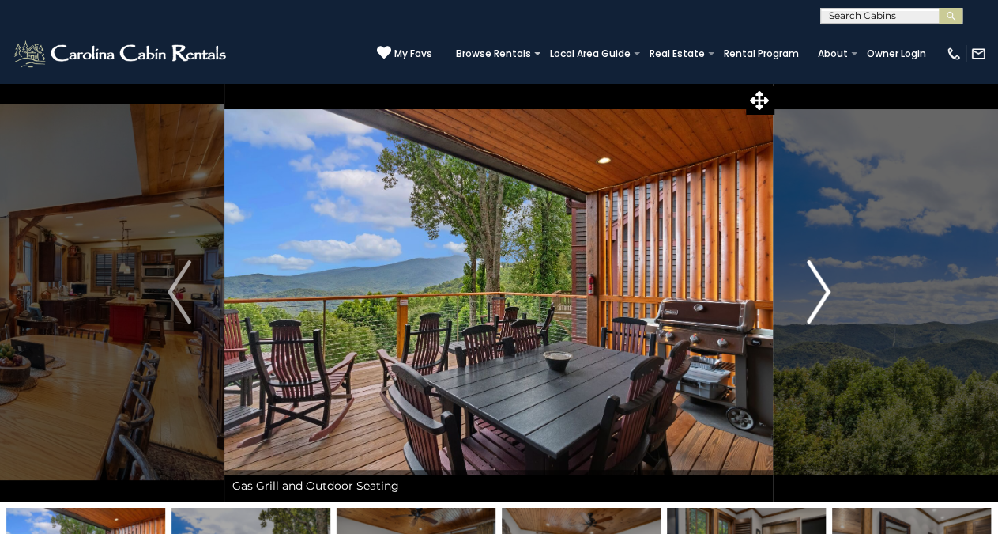
click at [828, 287] on img "Next" at bounding box center [819, 291] width 24 height 63
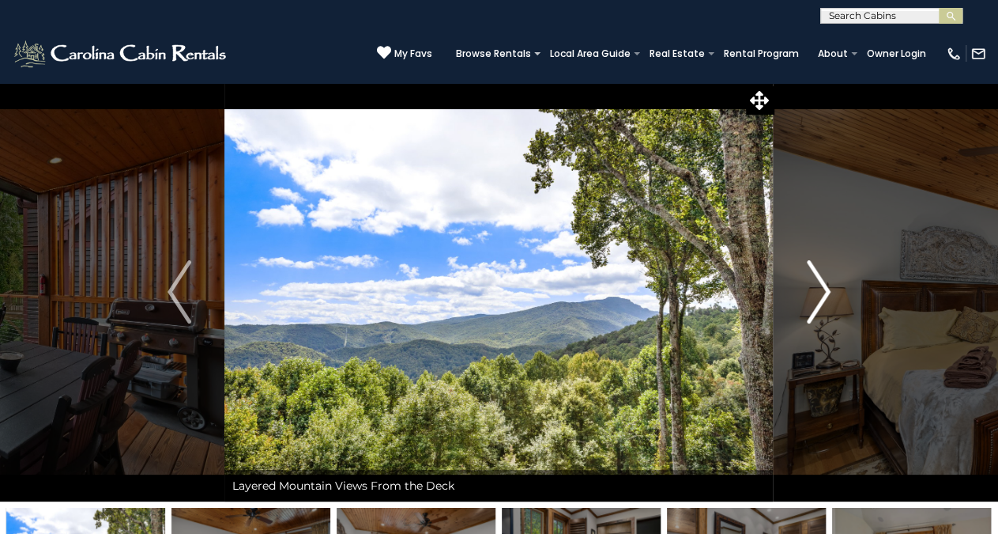
click at [828, 287] on img "Next" at bounding box center [819, 291] width 24 height 63
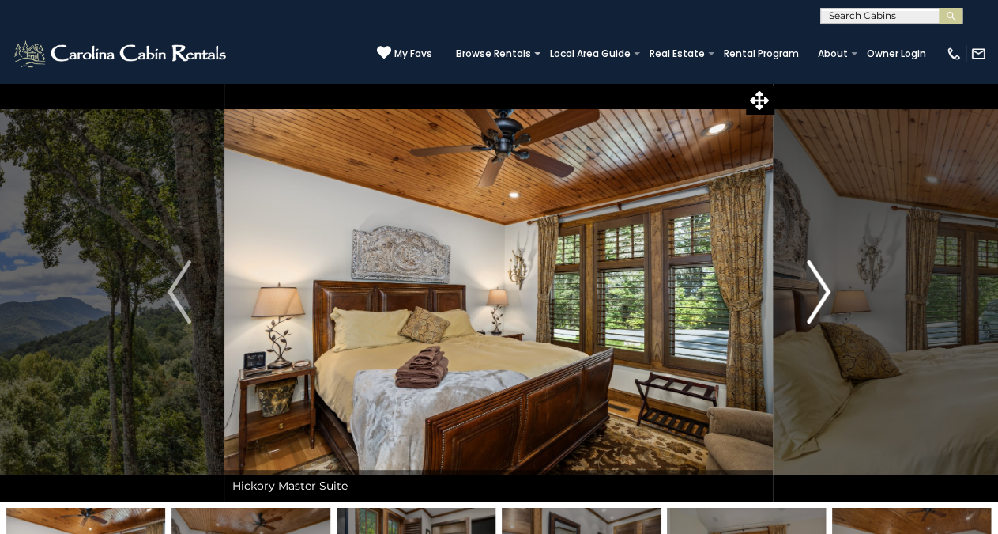
click at [828, 287] on img "Next" at bounding box center [819, 291] width 24 height 63
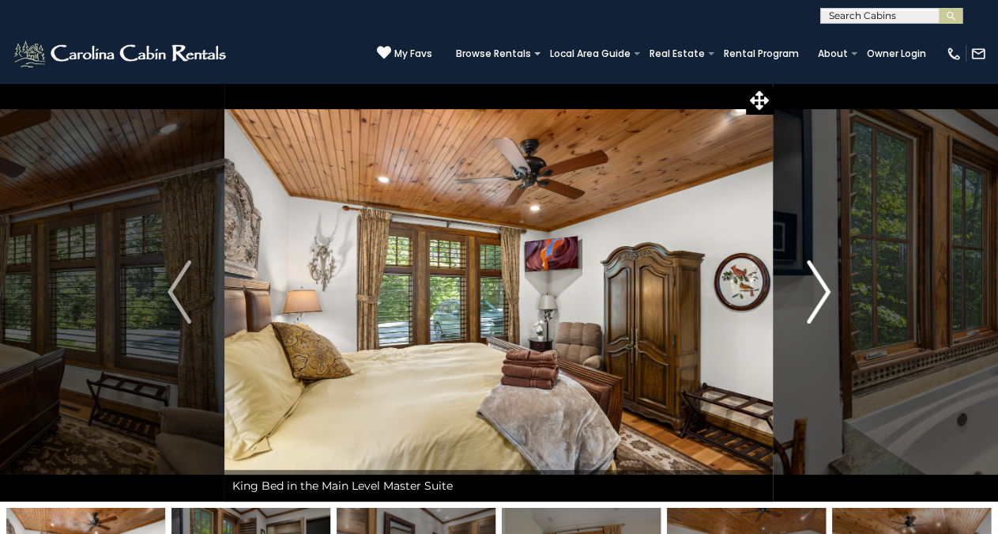
click at [828, 287] on img "Next" at bounding box center [819, 291] width 24 height 63
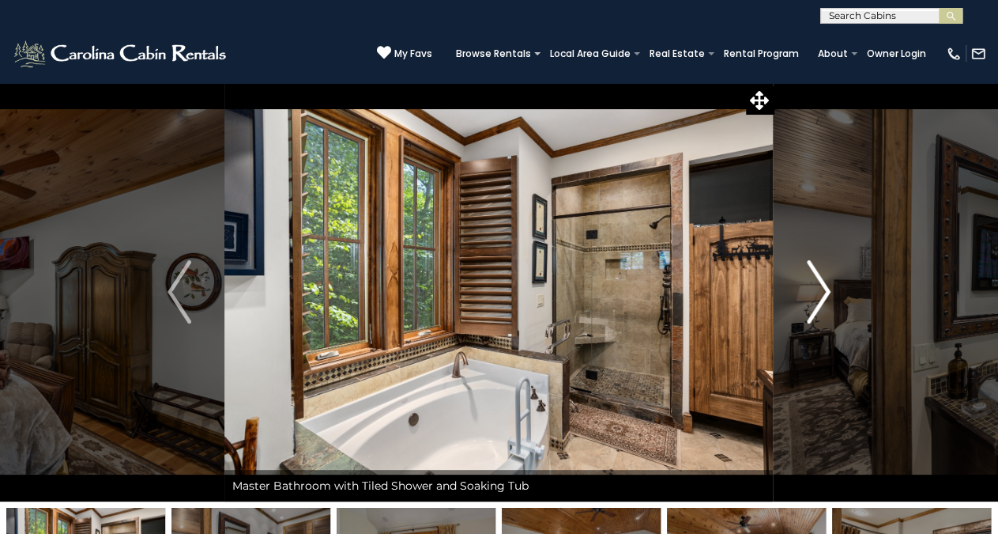
click at [828, 287] on img "Next" at bounding box center [819, 291] width 24 height 63
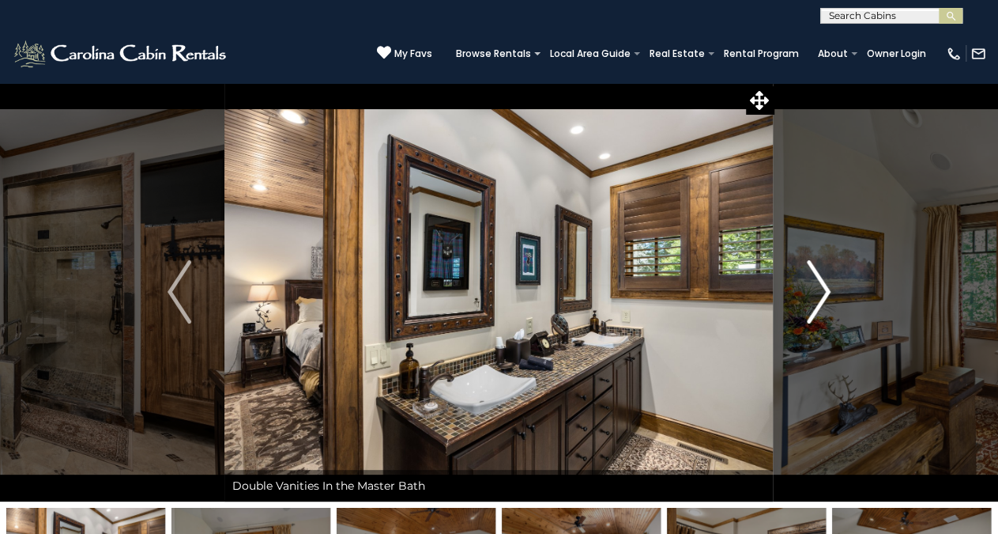
click at [828, 287] on img "Next" at bounding box center [819, 291] width 24 height 63
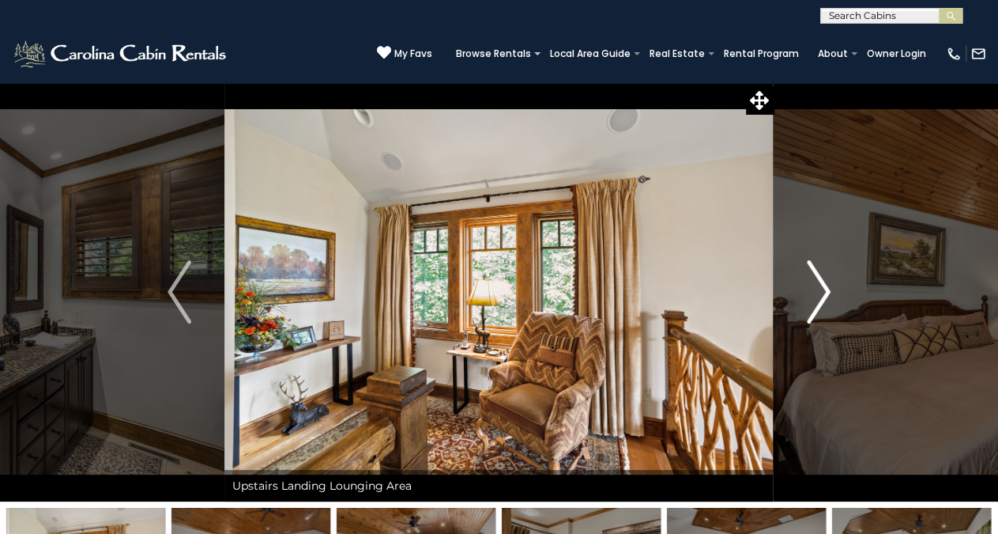
click at [828, 287] on img "Next" at bounding box center [819, 291] width 24 height 63
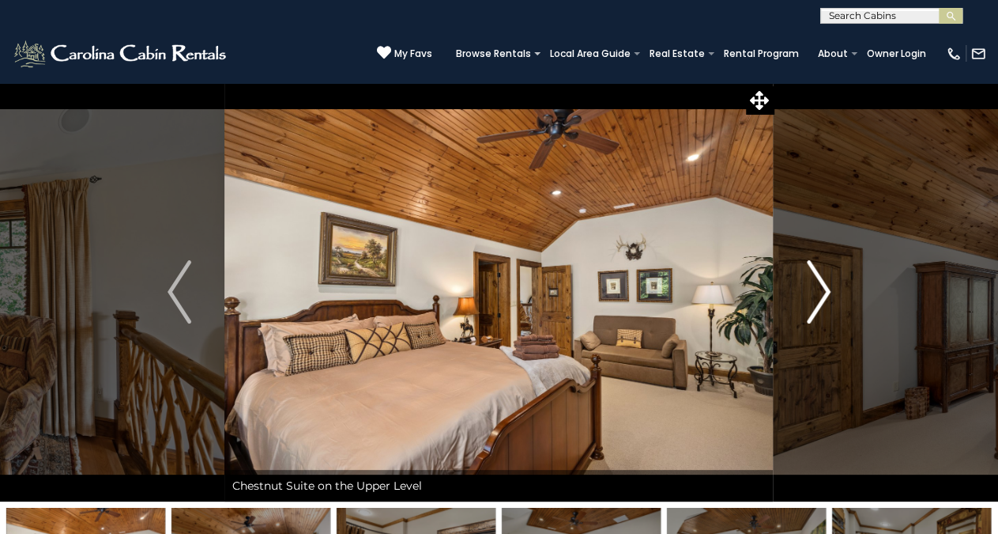
click at [828, 287] on img "Next" at bounding box center [819, 291] width 24 height 63
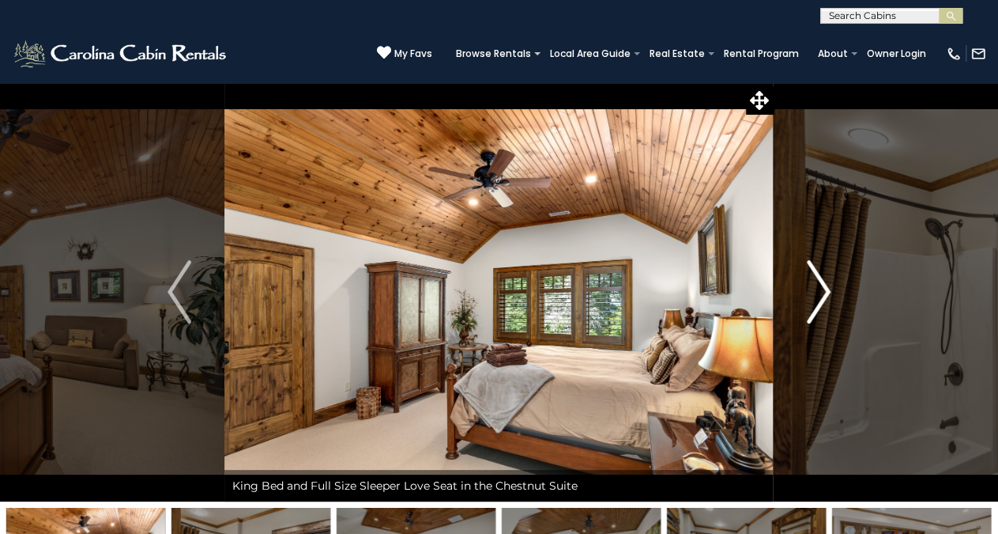
click at [828, 287] on img "Next" at bounding box center [819, 291] width 24 height 63
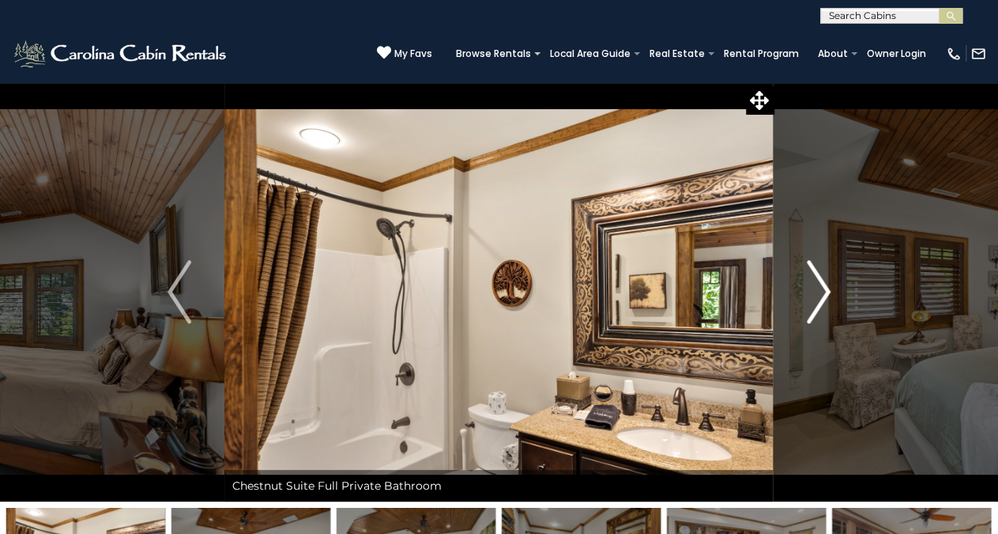
click at [828, 287] on img "Next" at bounding box center [819, 291] width 24 height 63
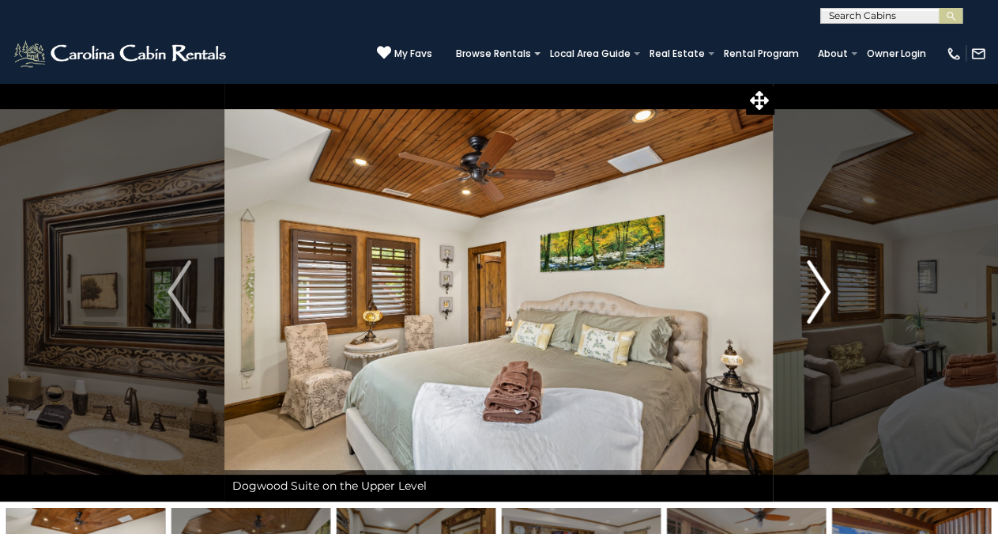
click at [828, 287] on img "Next" at bounding box center [819, 291] width 24 height 63
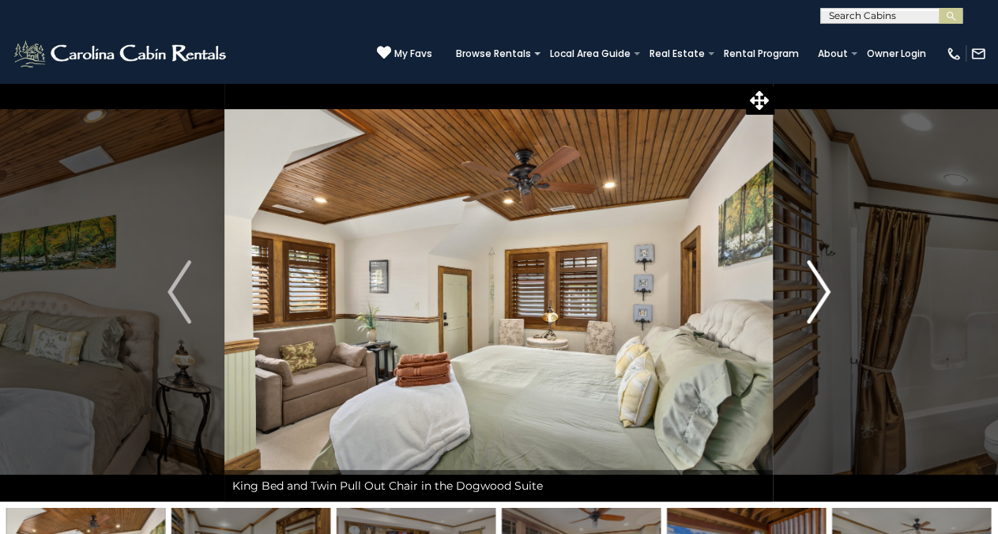
click at [828, 287] on img "Next" at bounding box center [819, 291] width 24 height 63
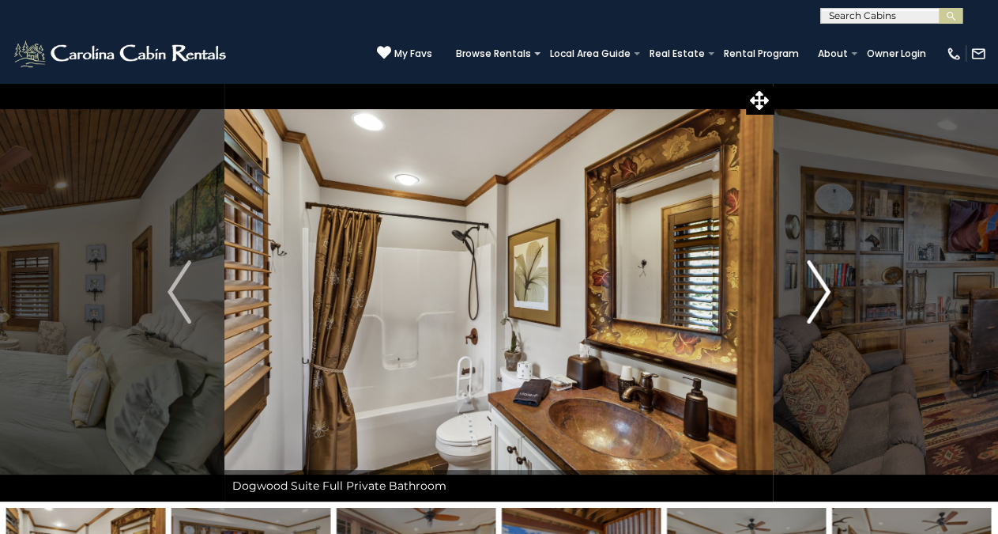
click at [828, 287] on img "Next" at bounding box center [819, 291] width 24 height 63
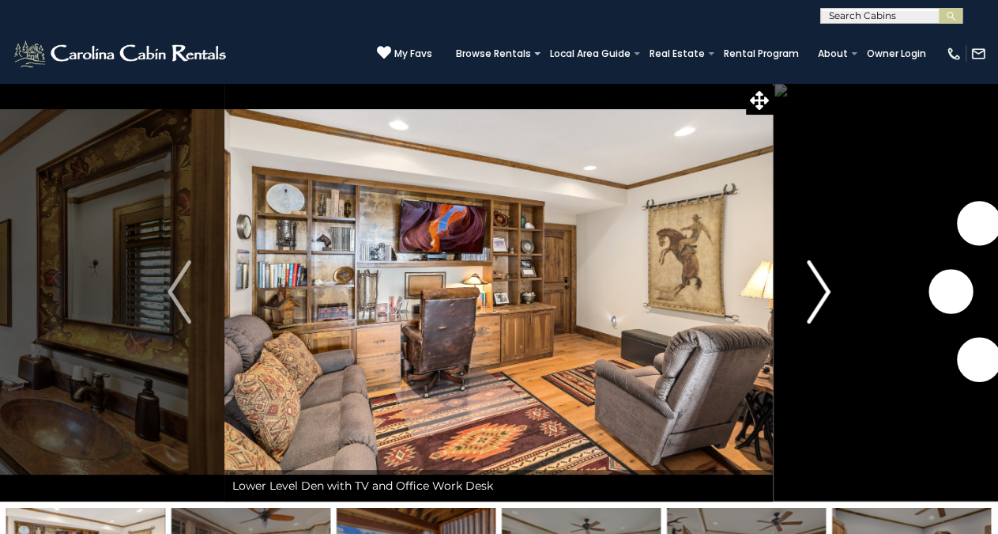
click at [828, 287] on img "Next" at bounding box center [819, 291] width 24 height 63
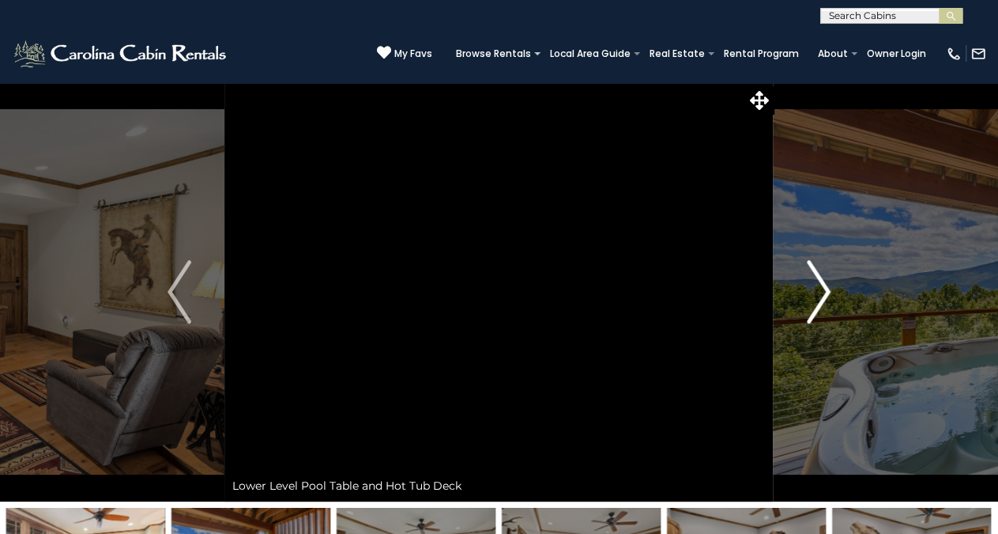
click at [828, 287] on img "Next" at bounding box center [819, 291] width 24 height 63
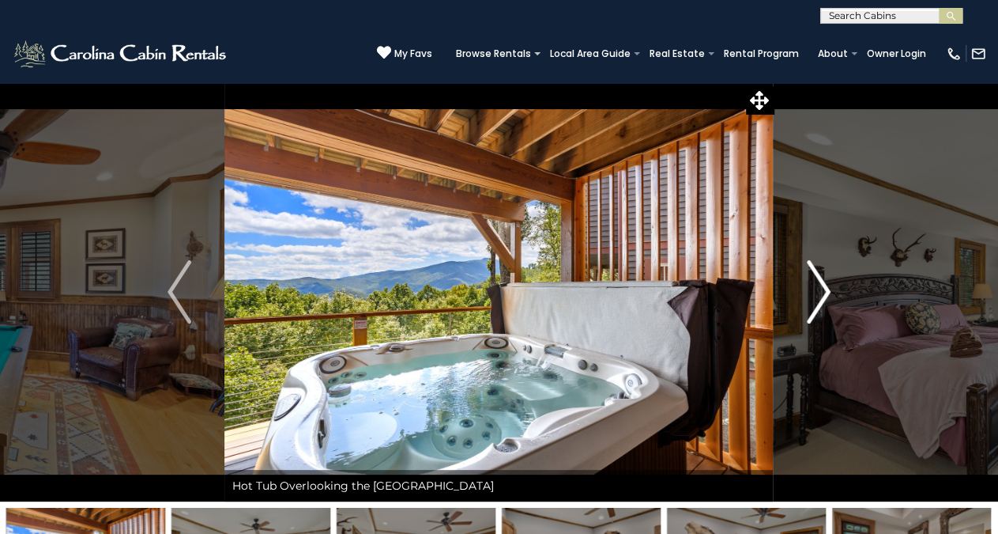
click at [828, 287] on img "Next" at bounding box center [819, 291] width 24 height 63
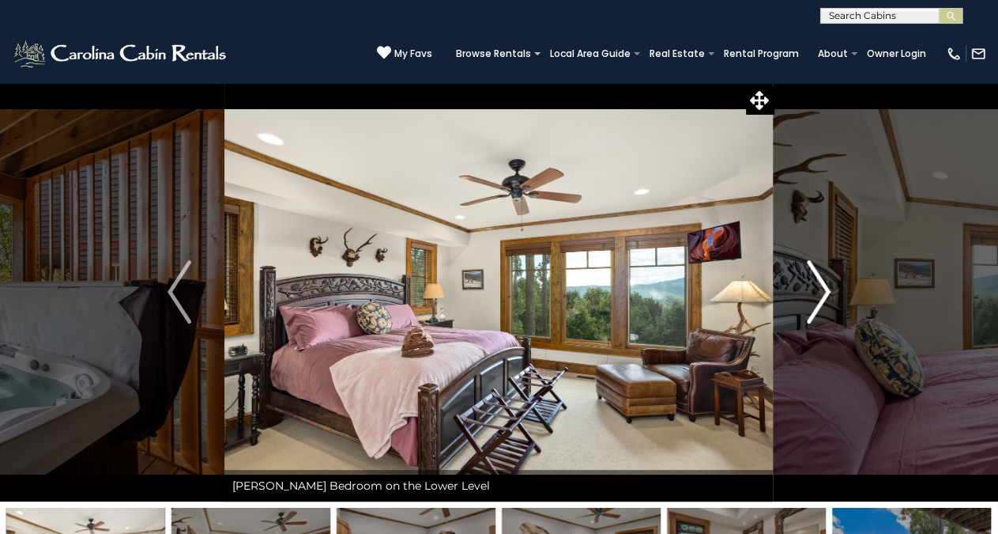
click at [828, 287] on img "Next" at bounding box center [819, 291] width 24 height 63
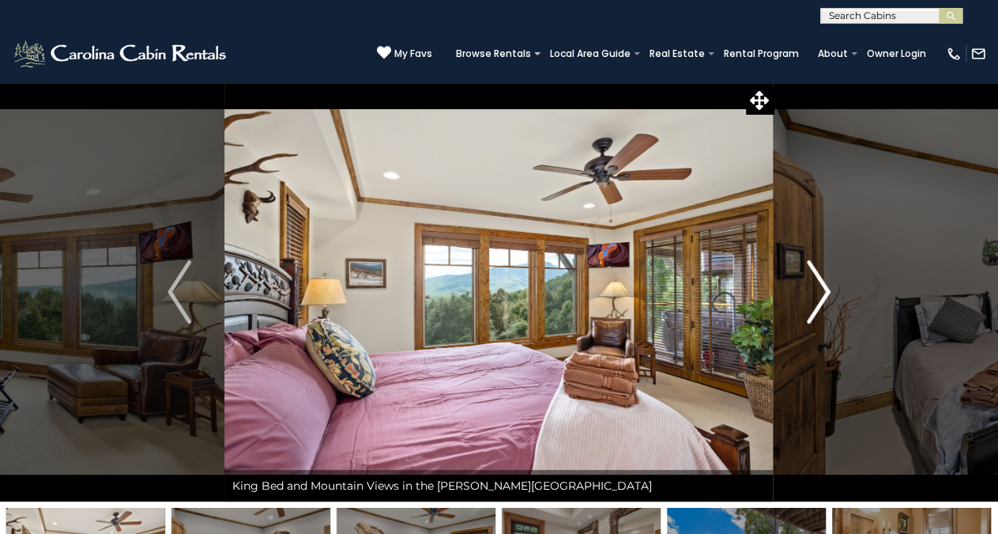
click at [828, 287] on img "Next" at bounding box center [819, 291] width 24 height 63
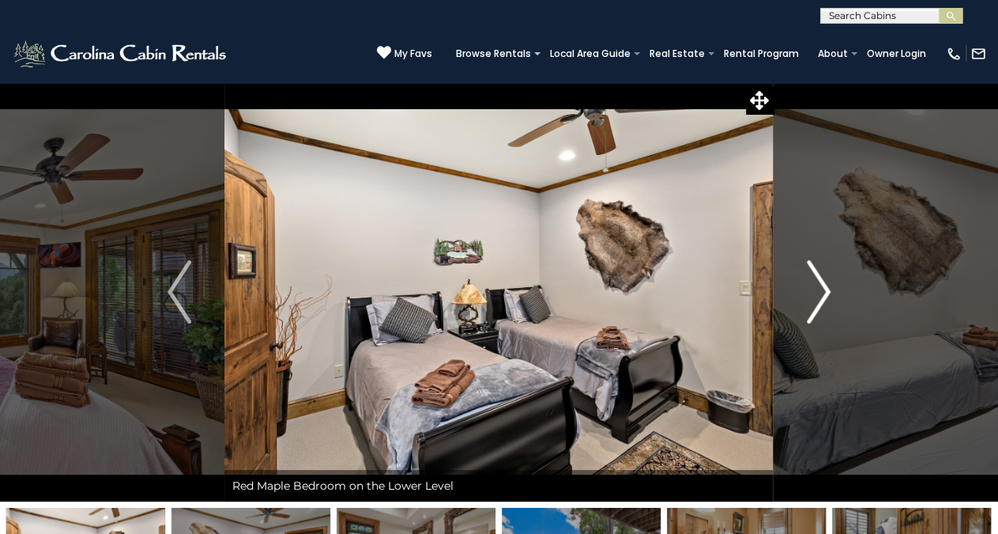
click at [828, 287] on img "Next" at bounding box center [819, 291] width 24 height 63
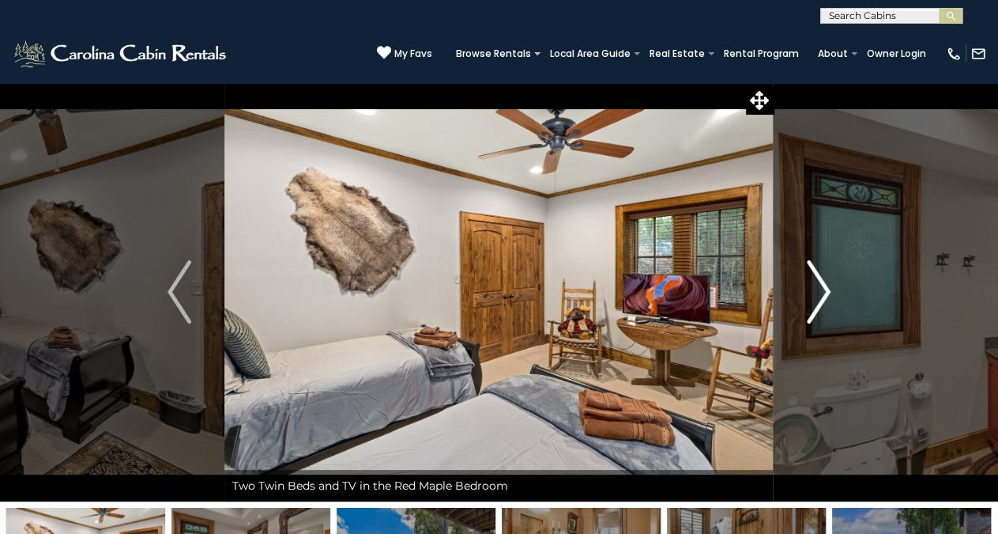
click at [828, 287] on img "Next" at bounding box center [819, 291] width 24 height 63
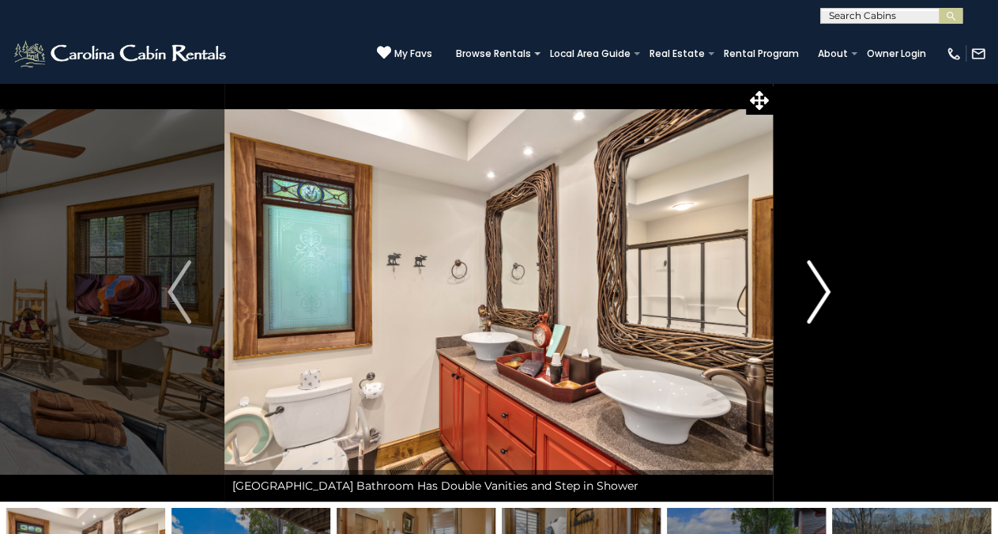
click at [828, 287] on img "Next" at bounding box center [819, 291] width 24 height 63
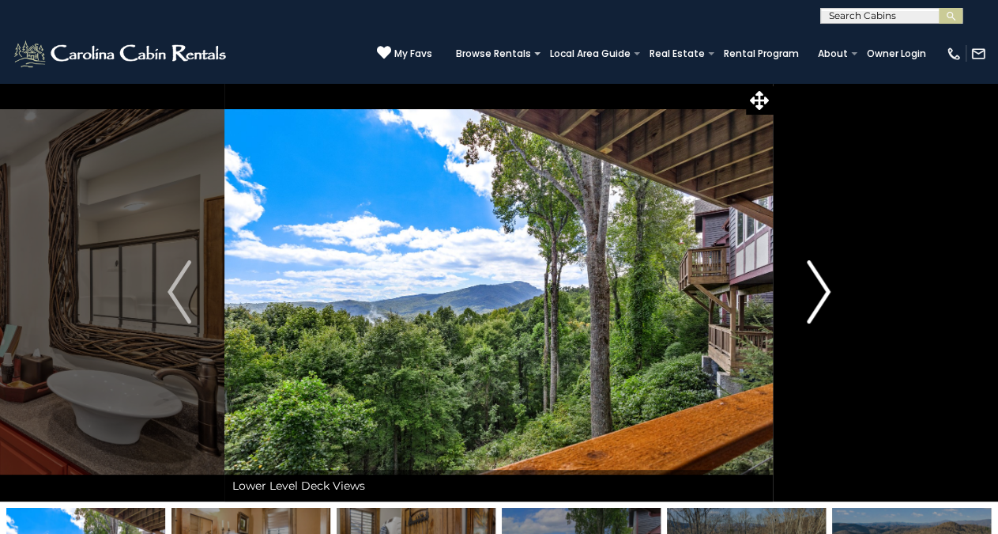
click at [828, 287] on img "Next" at bounding box center [819, 291] width 24 height 63
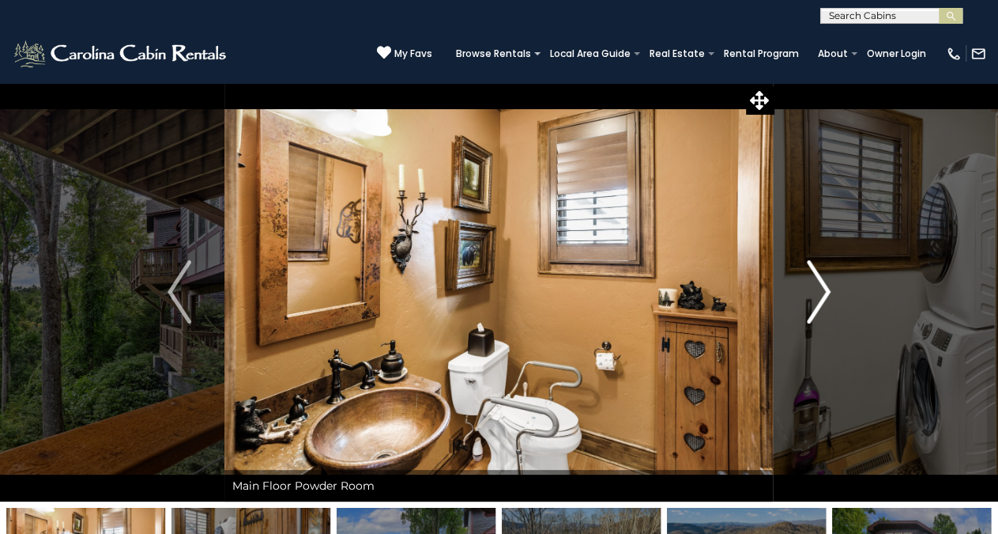
click at [828, 287] on img "Next" at bounding box center [819, 291] width 24 height 63
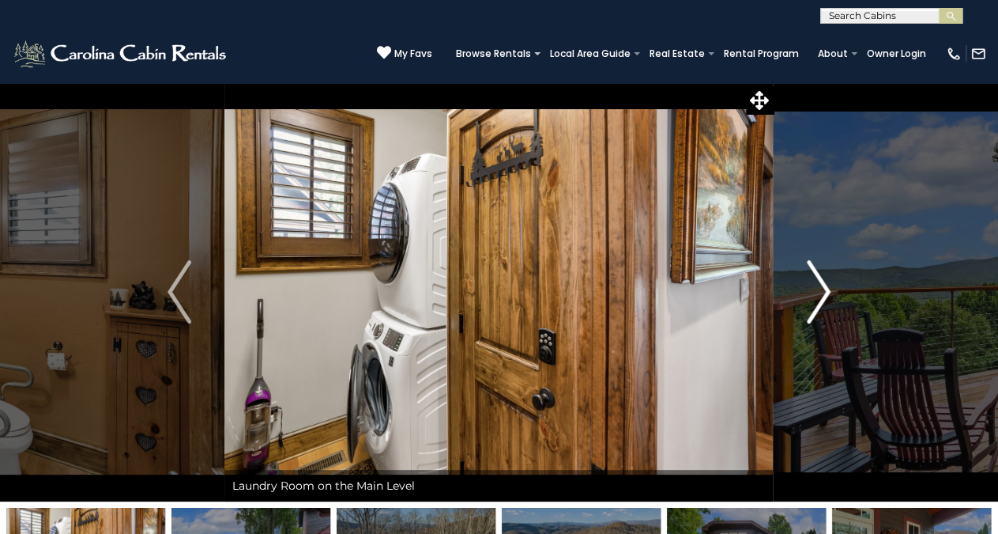
click at [828, 287] on img "Next" at bounding box center [819, 291] width 24 height 63
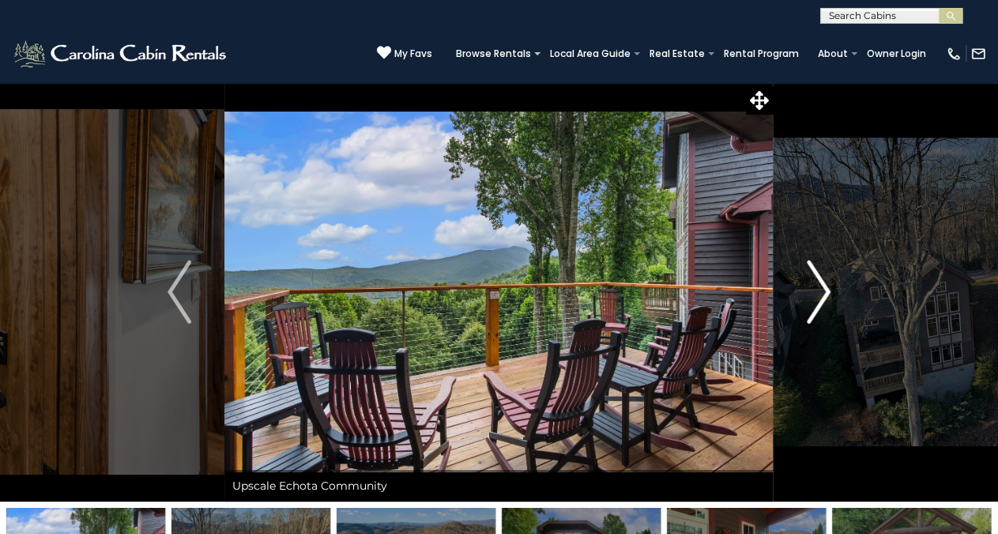
click at [828, 287] on img "Next" at bounding box center [819, 291] width 24 height 63
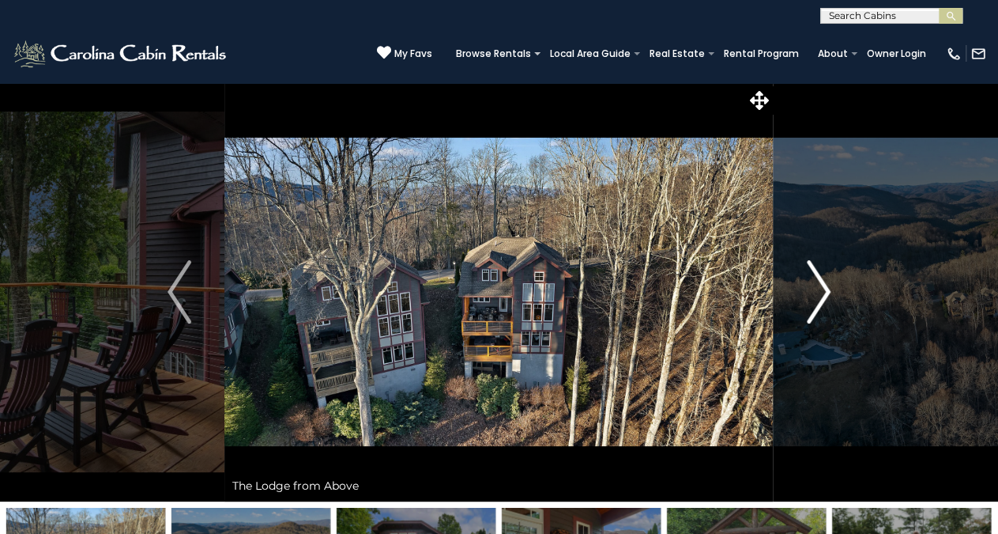
click at [828, 287] on img "Next" at bounding box center [819, 291] width 24 height 63
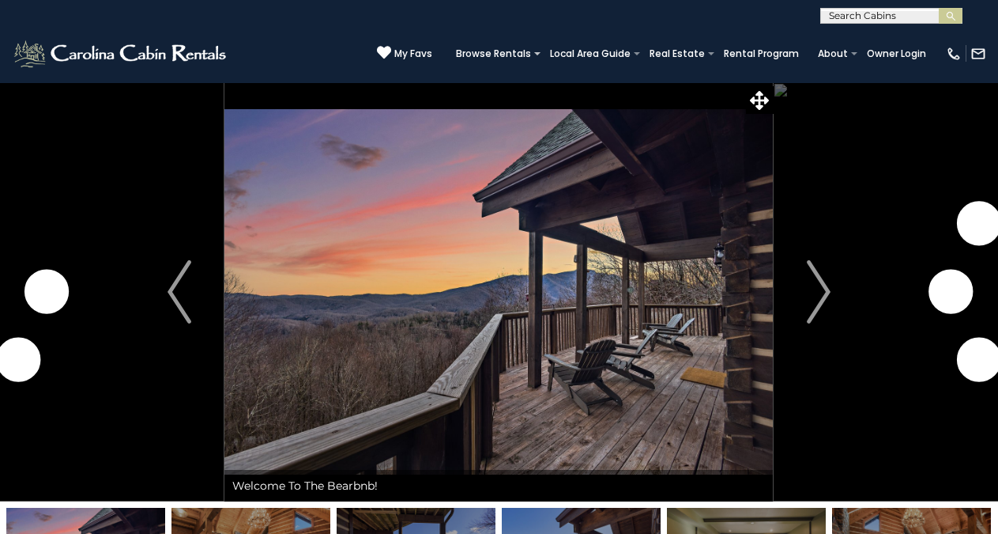
click at [835, 292] on button "Next" at bounding box center [819, 291] width 90 height 419
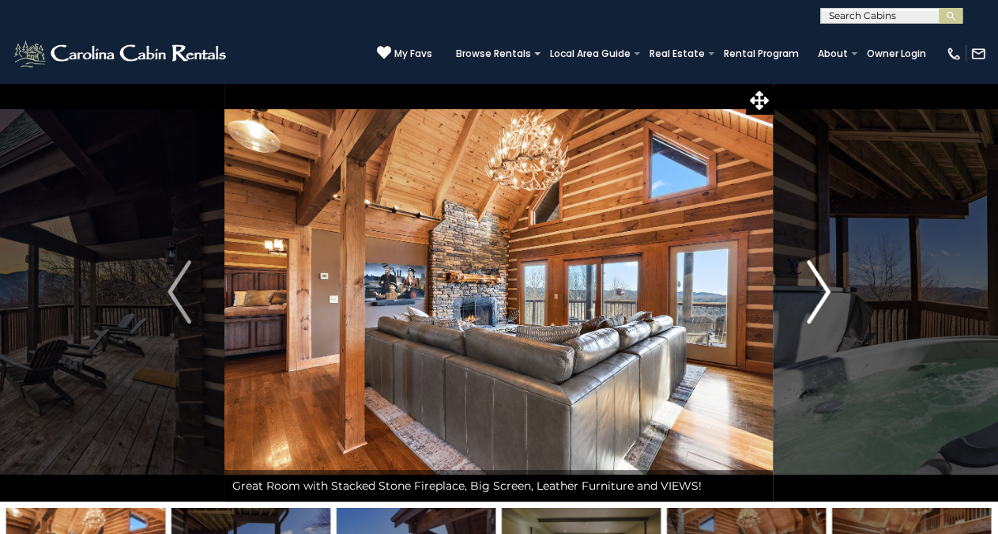
click at [832, 296] on button "Next" at bounding box center [819, 291] width 90 height 419
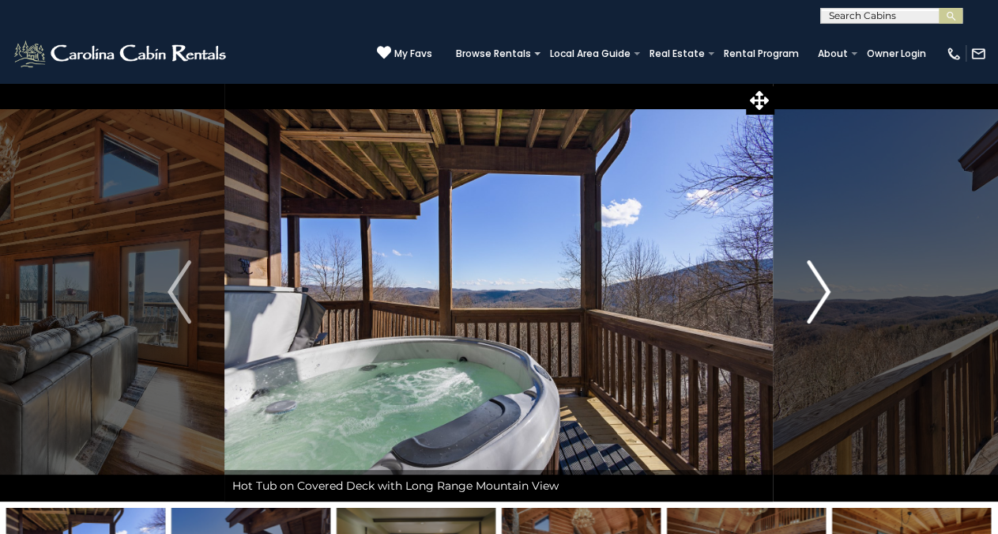
click at [832, 296] on button "Next" at bounding box center [819, 291] width 90 height 419
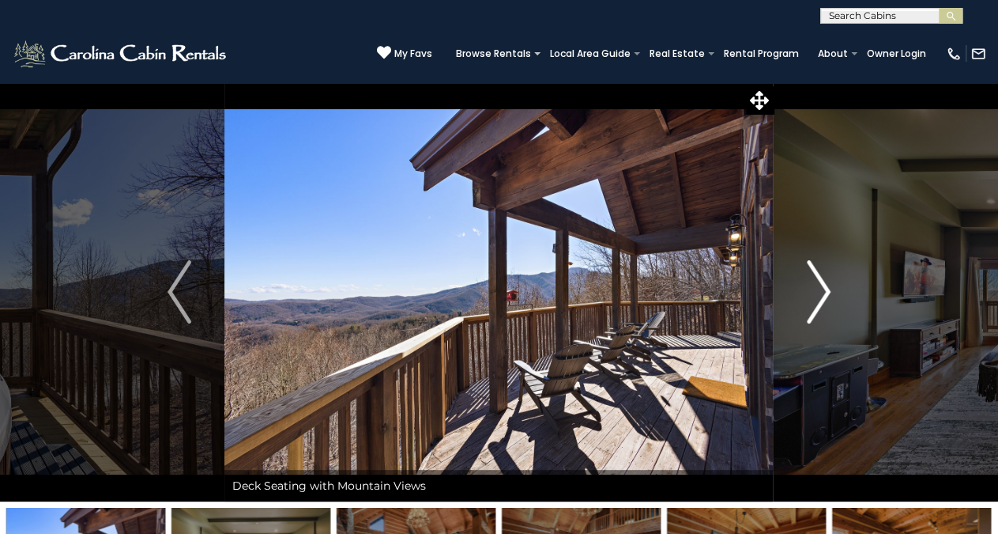
click at [832, 296] on button "Next" at bounding box center [819, 291] width 90 height 419
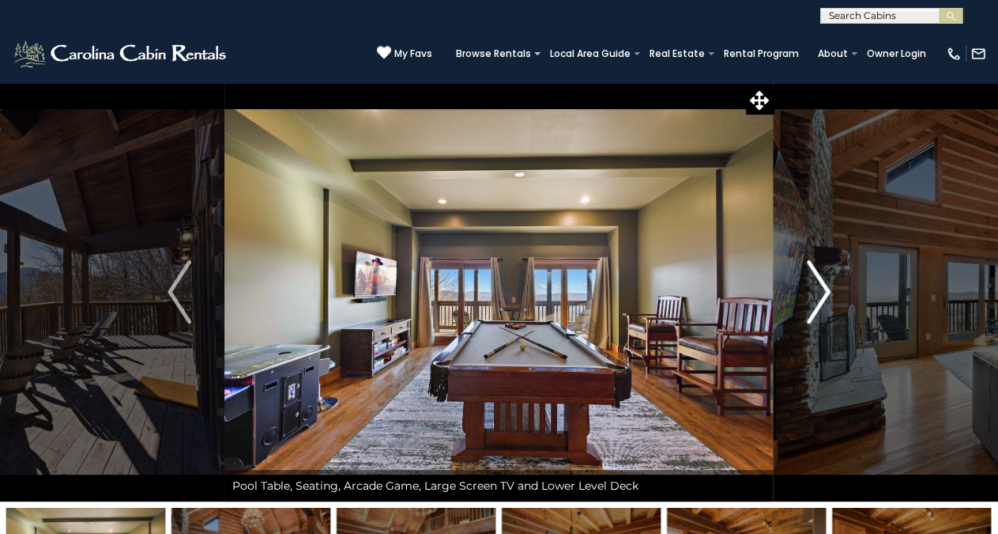
click at [832, 296] on button "Next" at bounding box center [819, 291] width 90 height 419
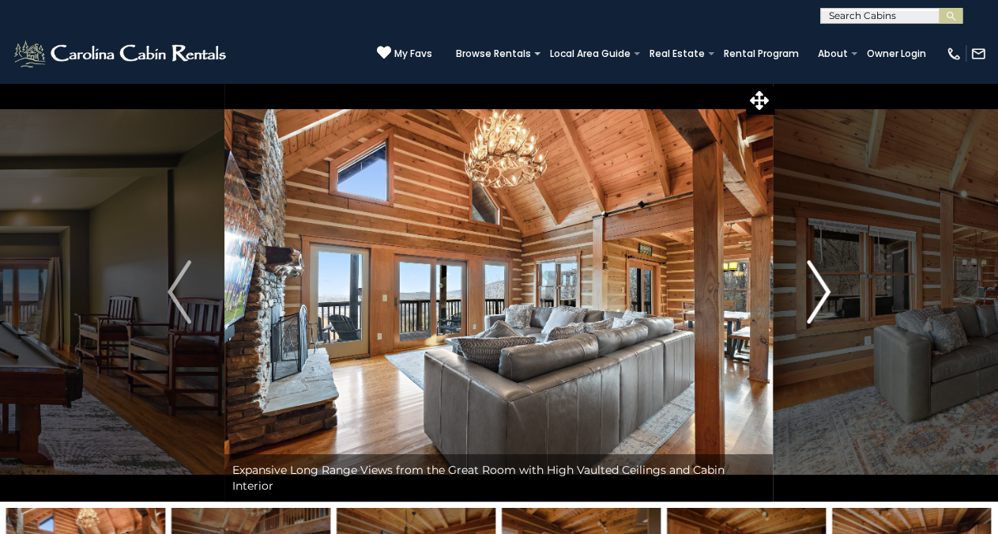
click at [832, 296] on button "Next" at bounding box center [819, 291] width 90 height 419
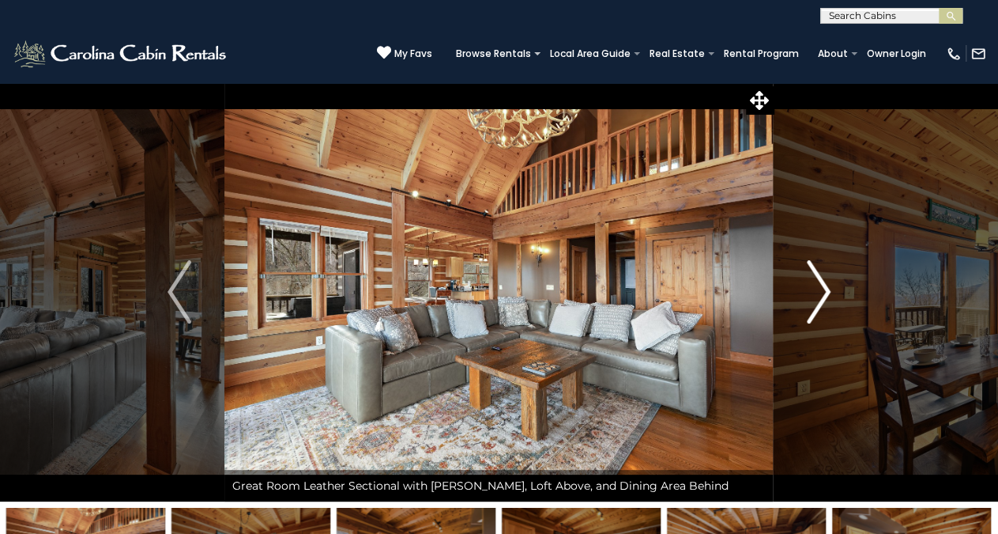
click at [832, 296] on button "Next" at bounding box center [819, 291] width 90 height 419
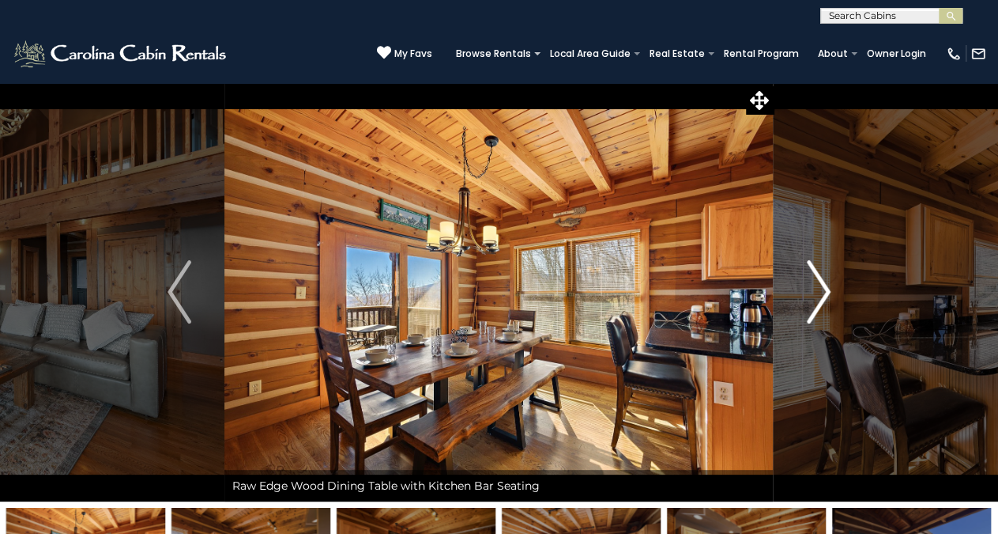
click at [832, 296] on button "Next" at bounding box center [819, 291] width 90 height 419
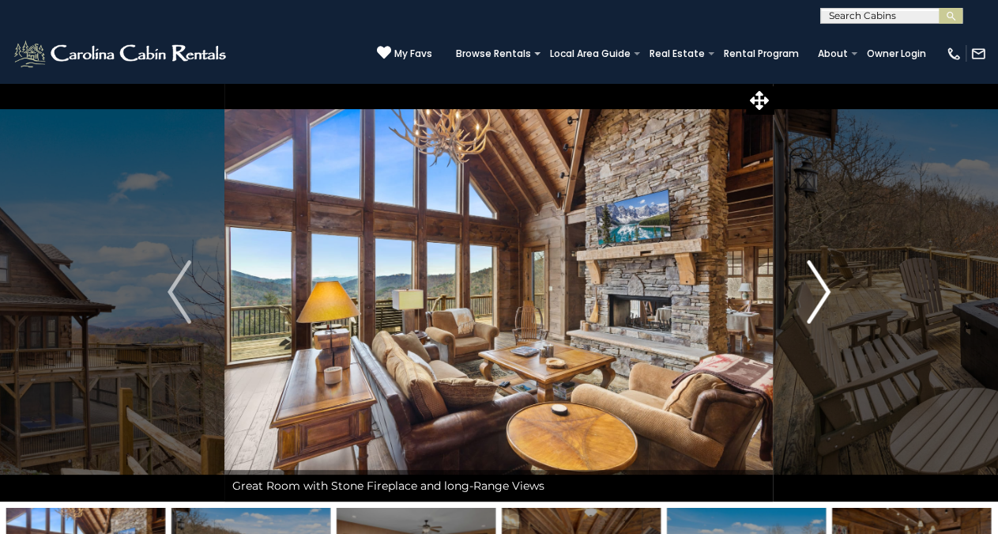
click at [824, 289] on img "Next" at bounding box center [819, 291] width 24 height 63
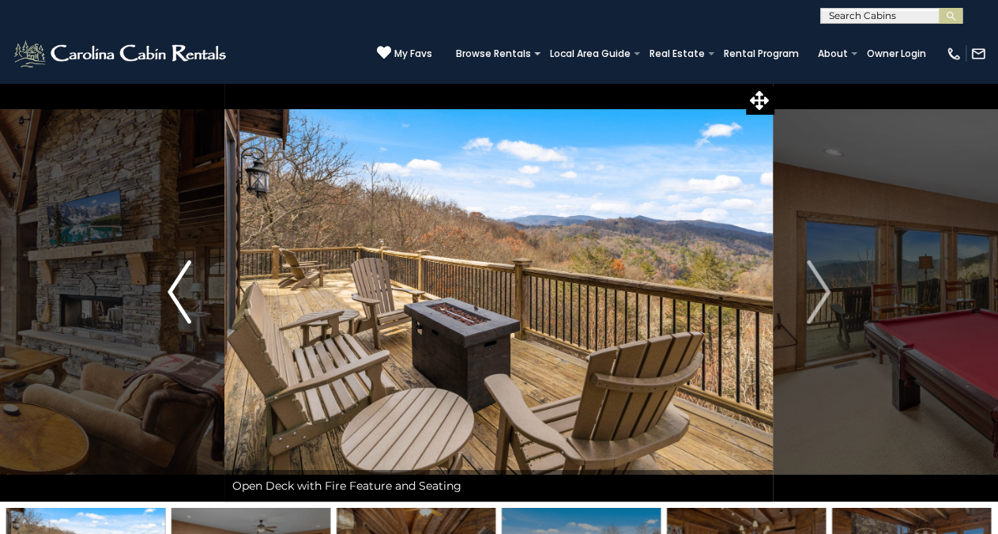
click at [168, 296] on img "Previous" at bounding box center [180, 291] width 24 height 63
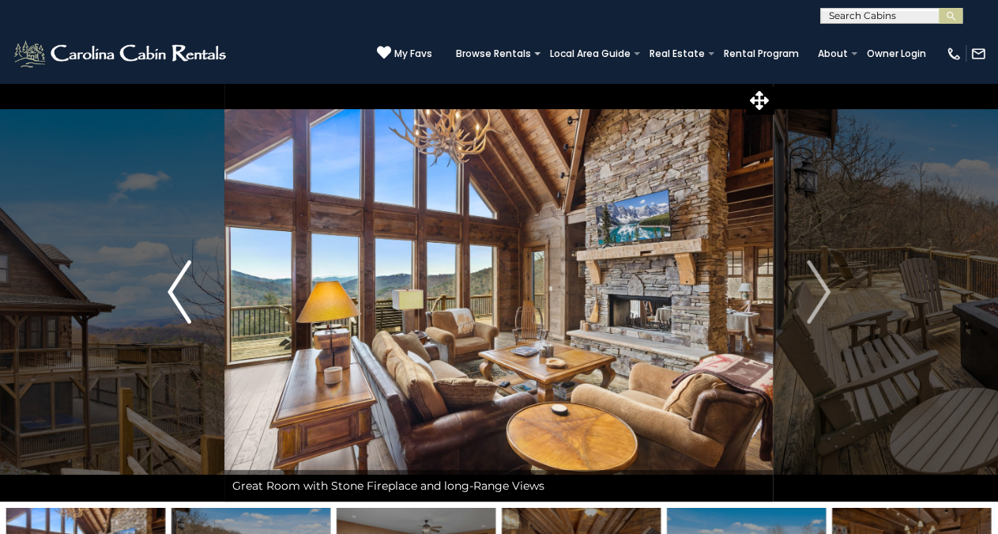
click at [167, 296] on button "Previous" at bounding box center [179, 291] width 90 height 419
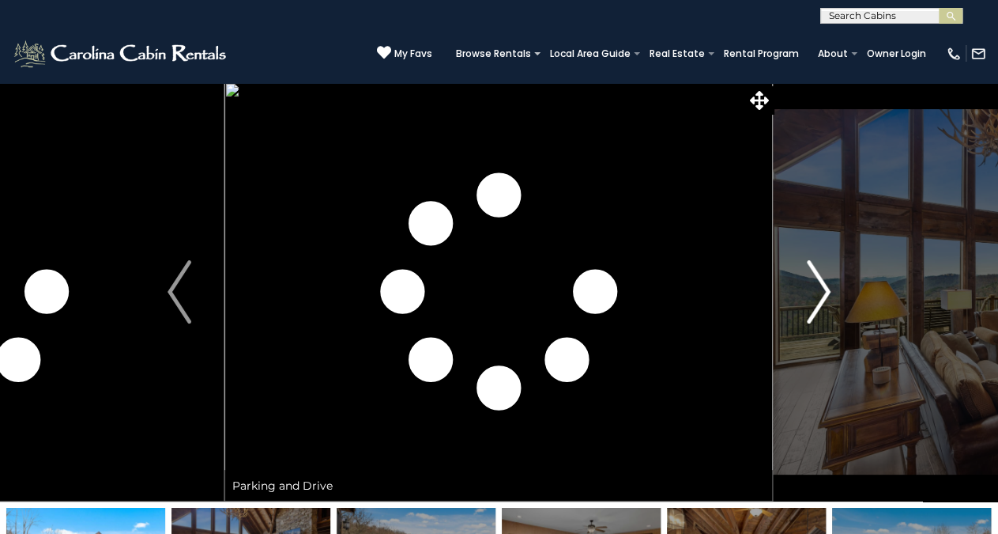
click at [826, 289] on img "Next" at bounding box center [819, 291] width 24 height 63
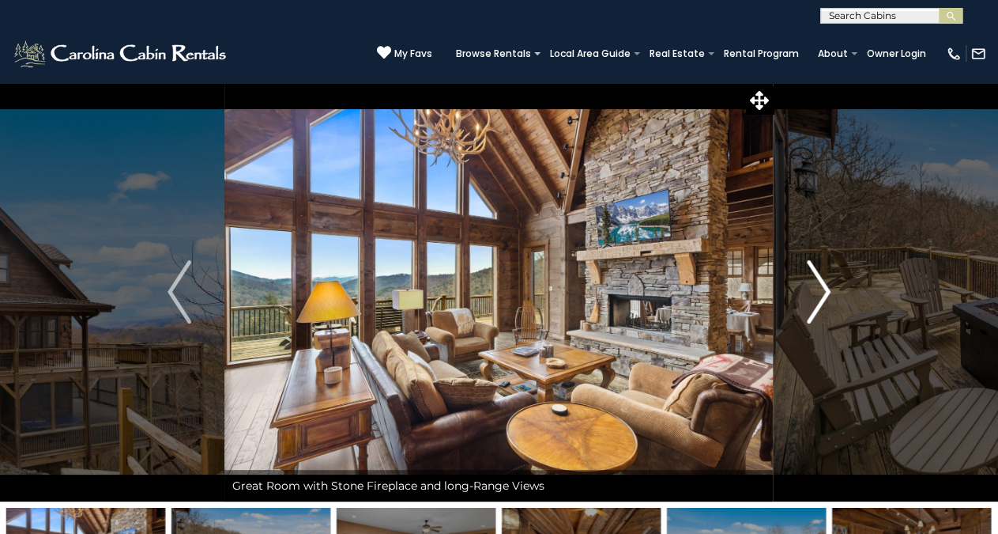
click at [826, 289] on img "Next" at bounding box center [819, 291] width 24 height 63
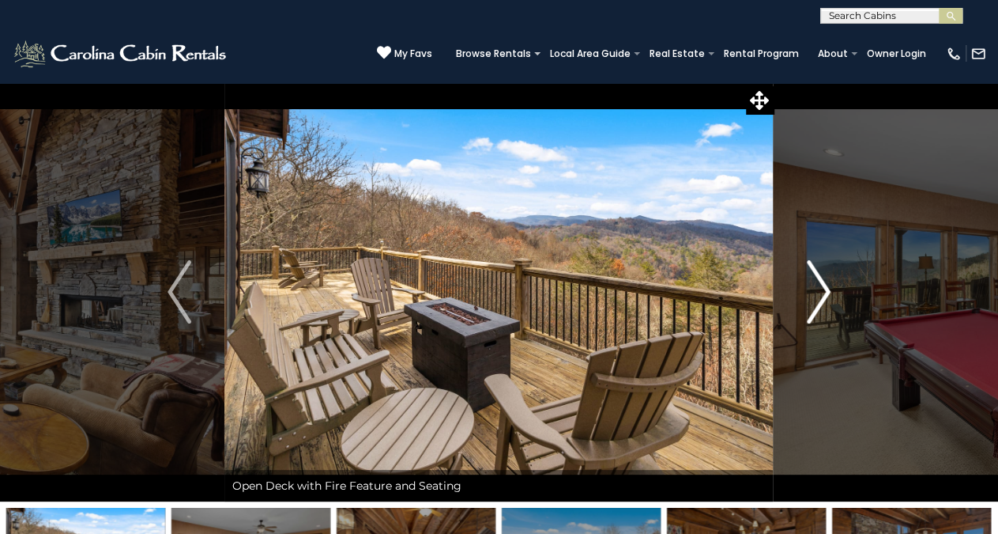
click at [826, 289] on img "Next" at bounding box center [819, 291] width 24 height 63
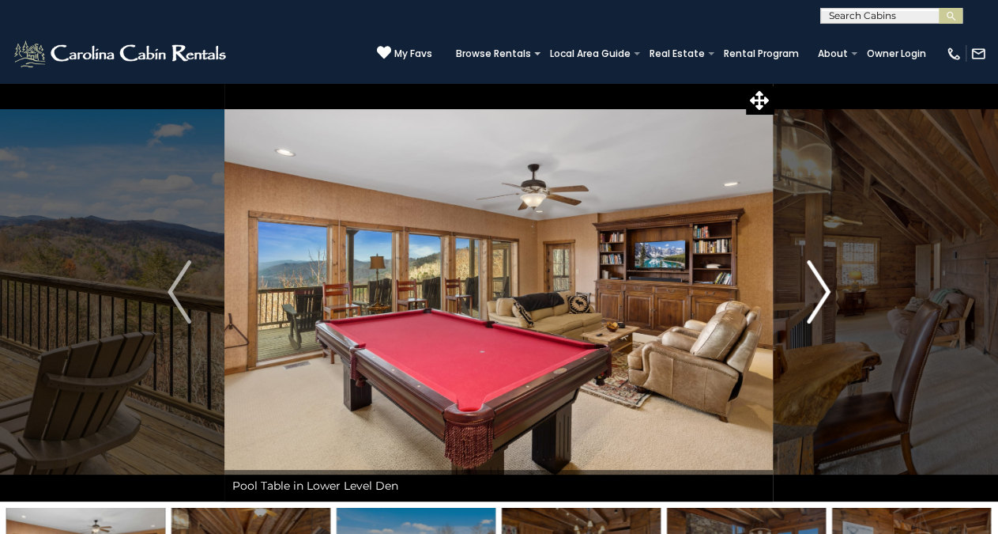
click at [826, 289] on img "Next" at bounding box center [819, 291] width 24 height 63
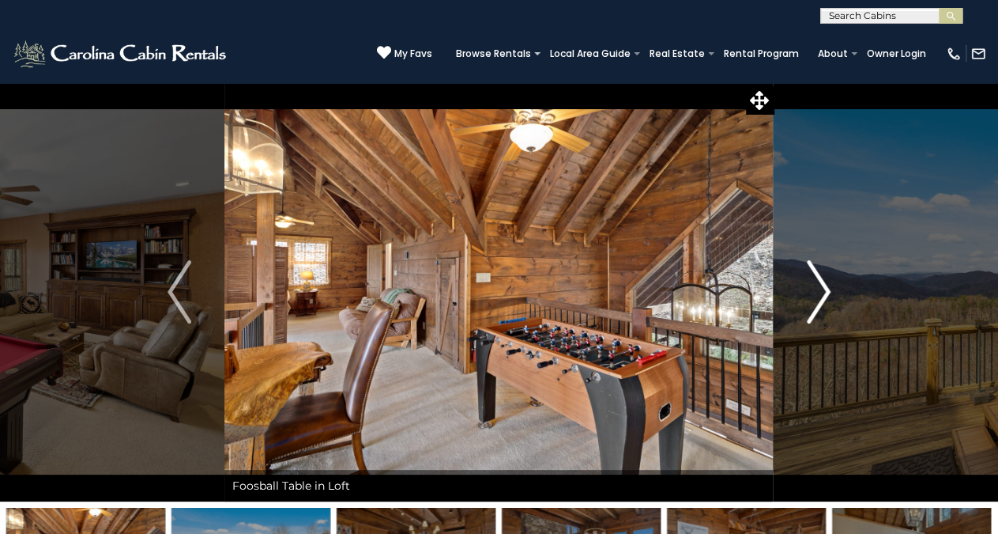
click at [826, 289] on img "Next" at bounding box center [819, 291] width 24 height 63
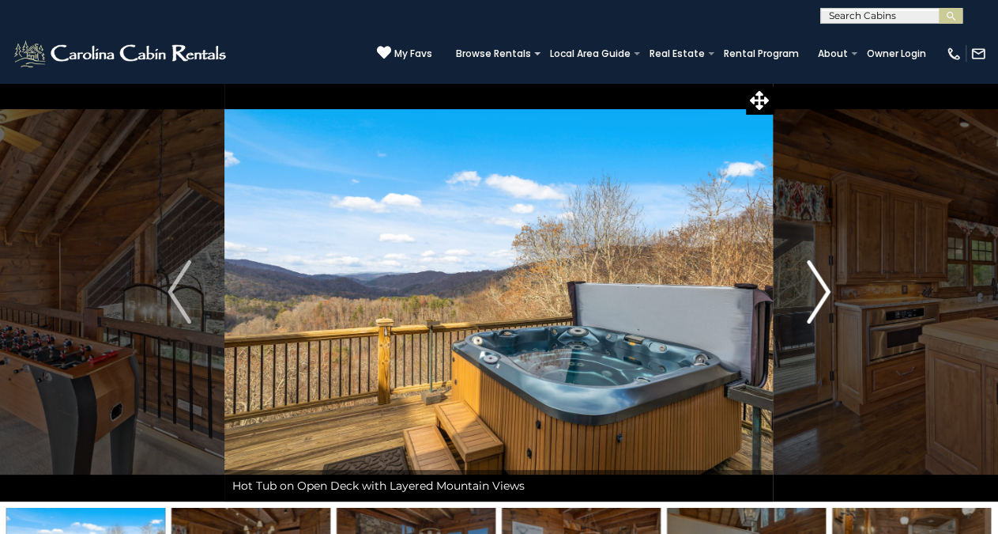
click at [826, 289] on img "Next" at bounding box center [819, 291] width 24 height 63
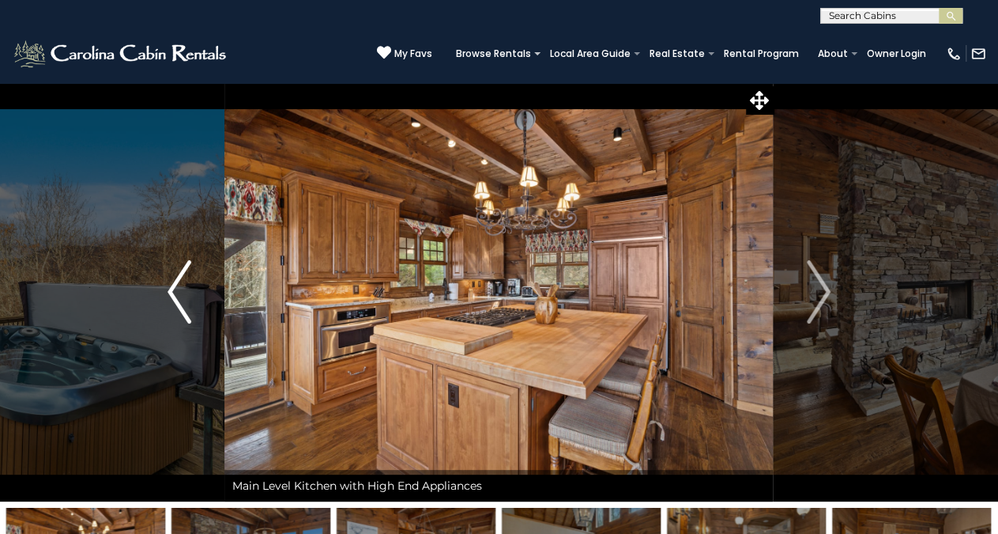
click at [167, 292] on button "Previous" at bounding box center [179, 291] width 90 height 419
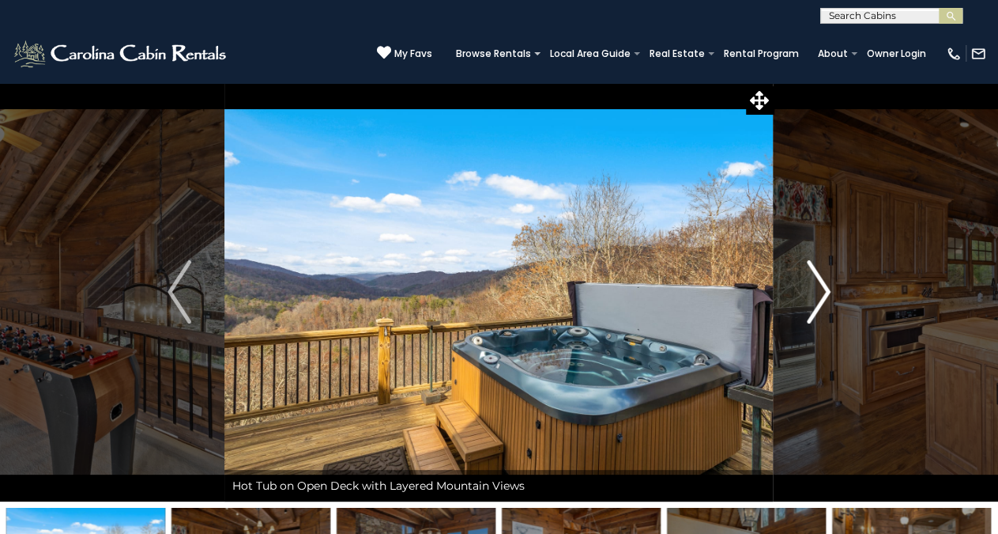
click at [820, 284] on img "Next" at bounding box center [819, 291] width 24 height 63
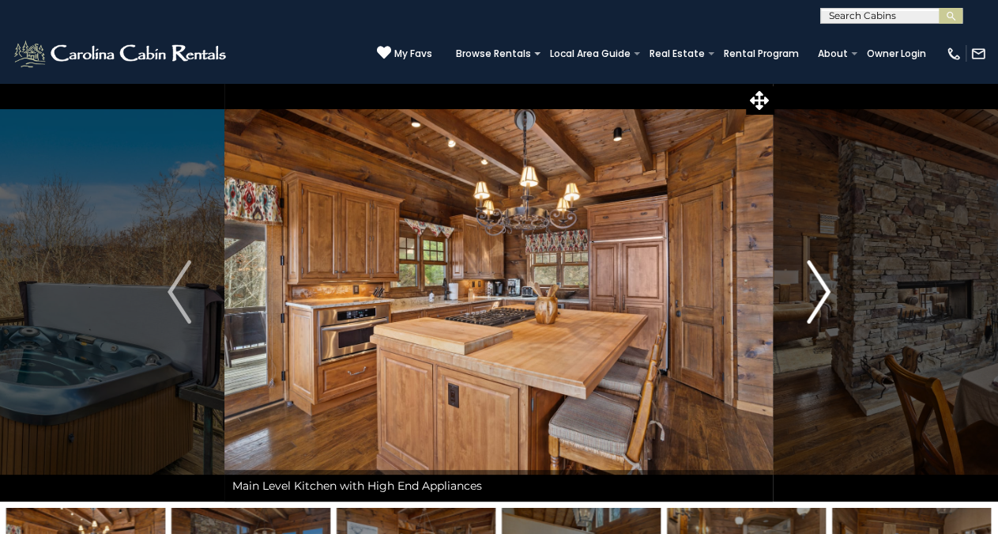
click at [820, 284] on img "Next" at bounding box center [819, 291] width 24 height 63
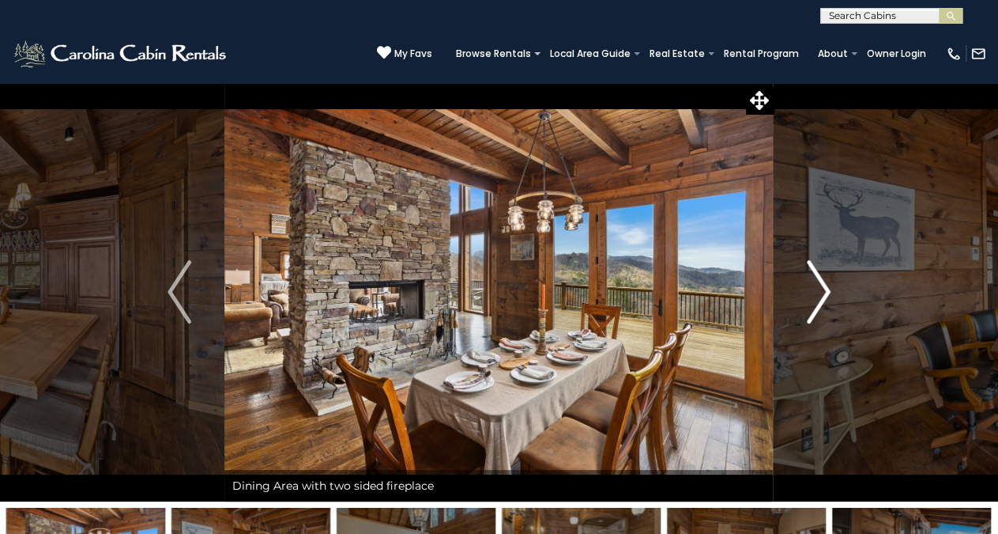
click at [821, 284] on img "Next" at bounding box center [819, 291] width 24 height 63
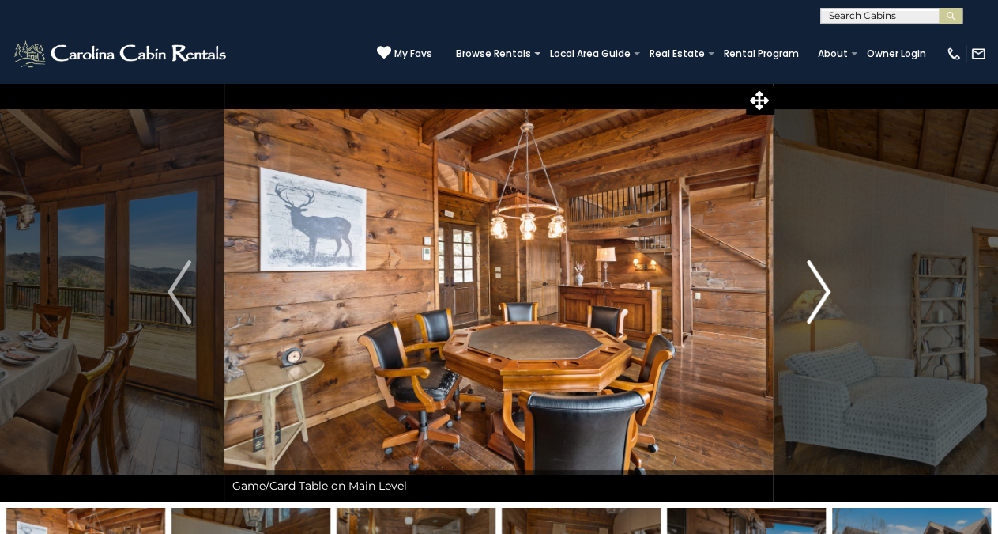
click at [821, 284] on img "Next" at bounding box center [819, 291] width 24 height 63
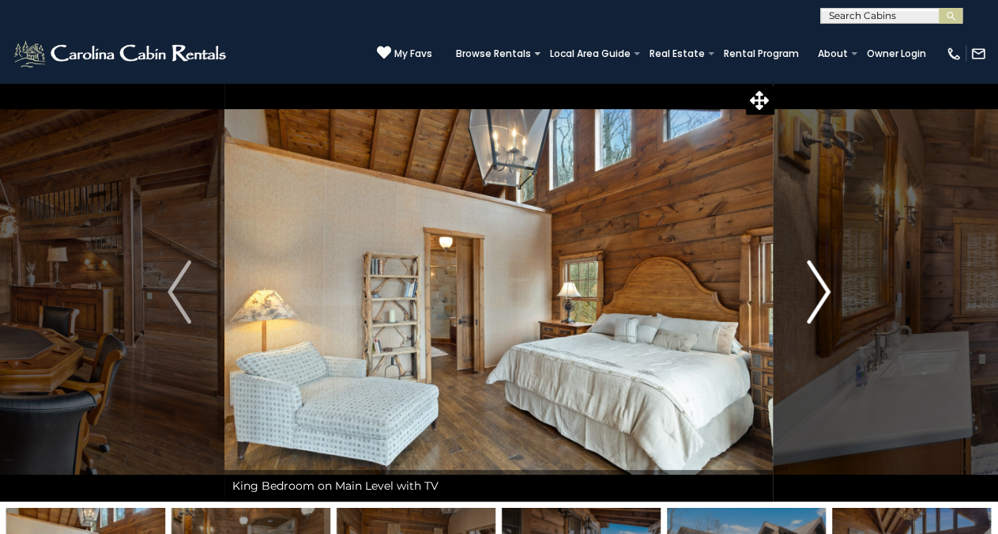
click at [821, 284] on img "Next" at bounding box center [819, 291] width 24 height 63
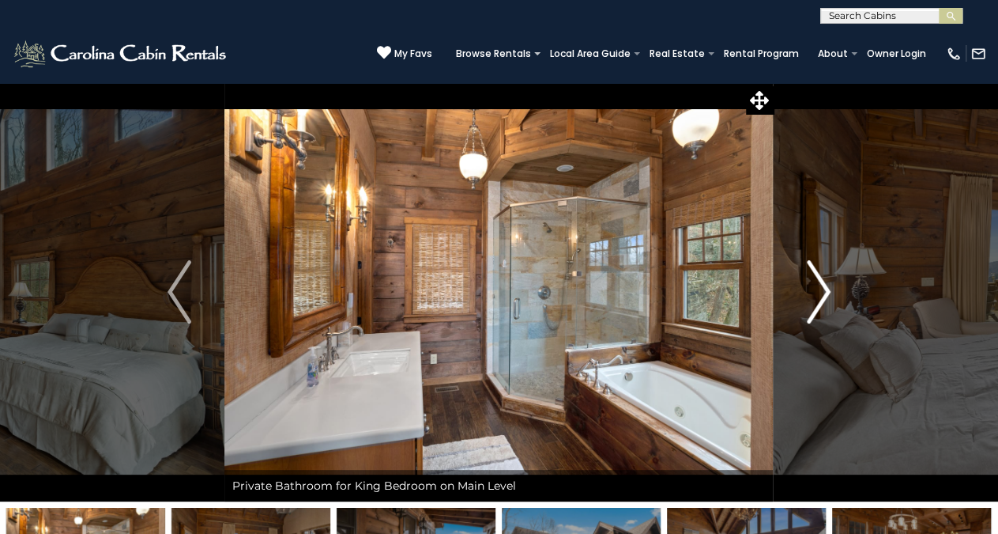
click at [821, 284] on img "Next" at bounding box center [819, 291] width 24 height 63
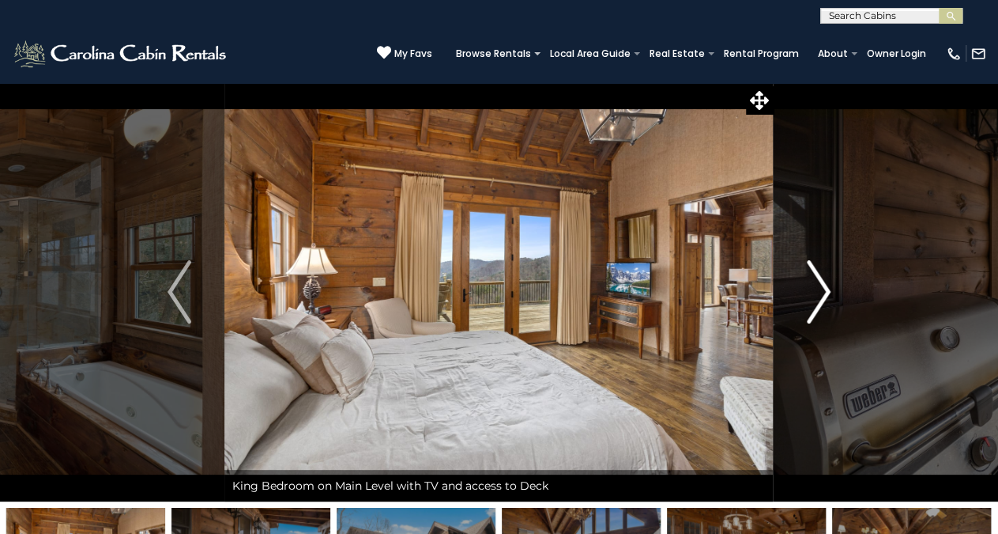
click at [821, 284] on img "Next" at bounding box center [819, 291] width 24 height 63
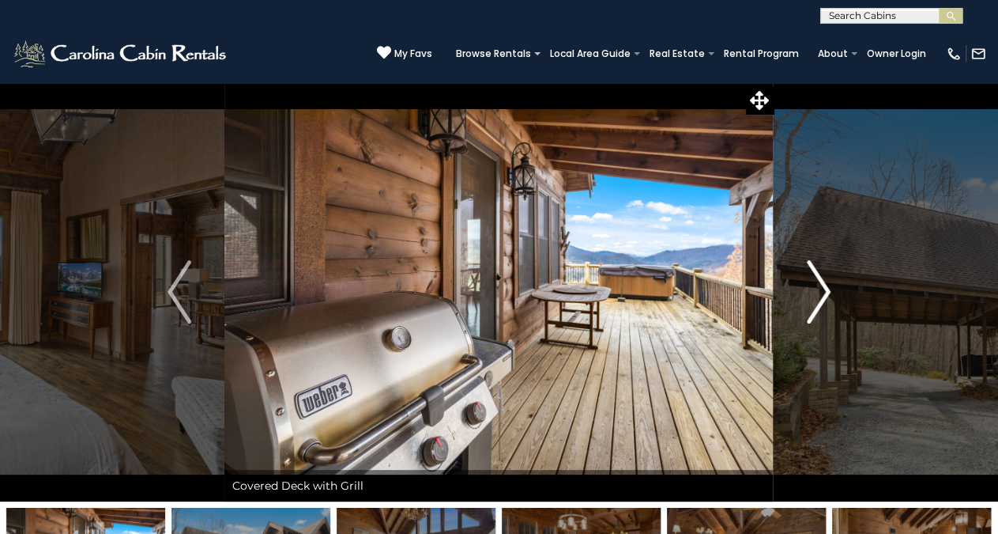
click at [821, 284] on img "Next" at bounding box center [819, 291] width 24 height 63
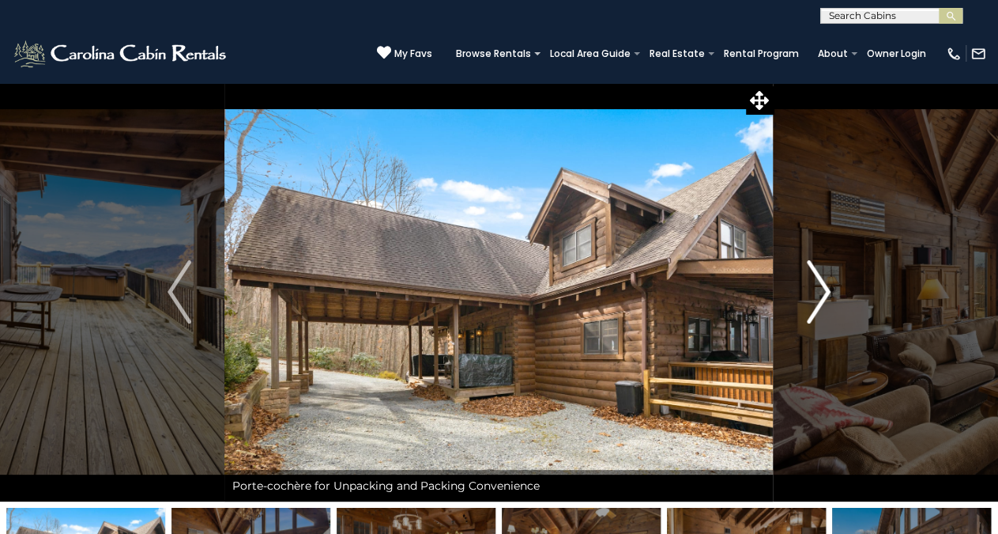
click at [821, 284] on img "Next" at bounding box center [819, 291] width 24 height 63
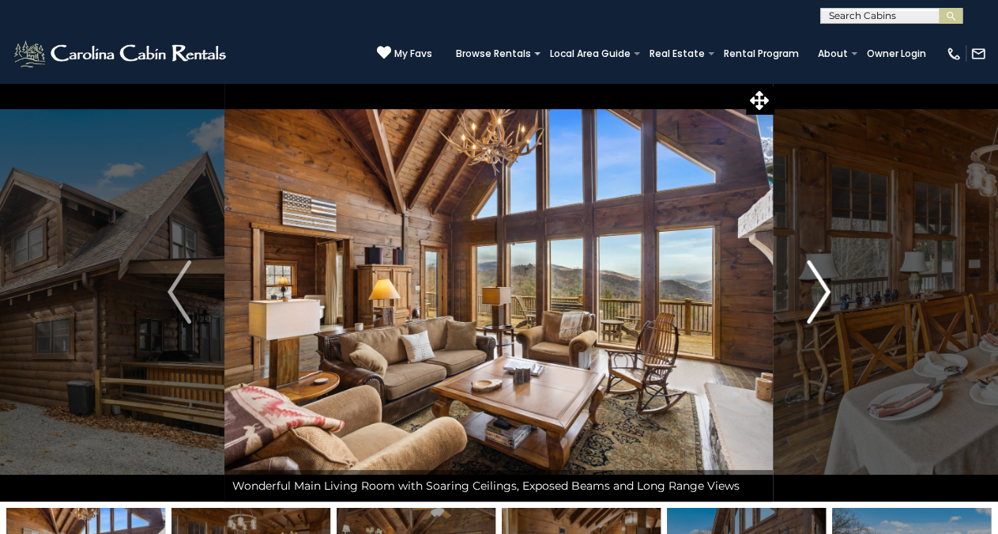
click at [821, 284] on img "Next" at bounding box center [819, 291] width 24 height 63
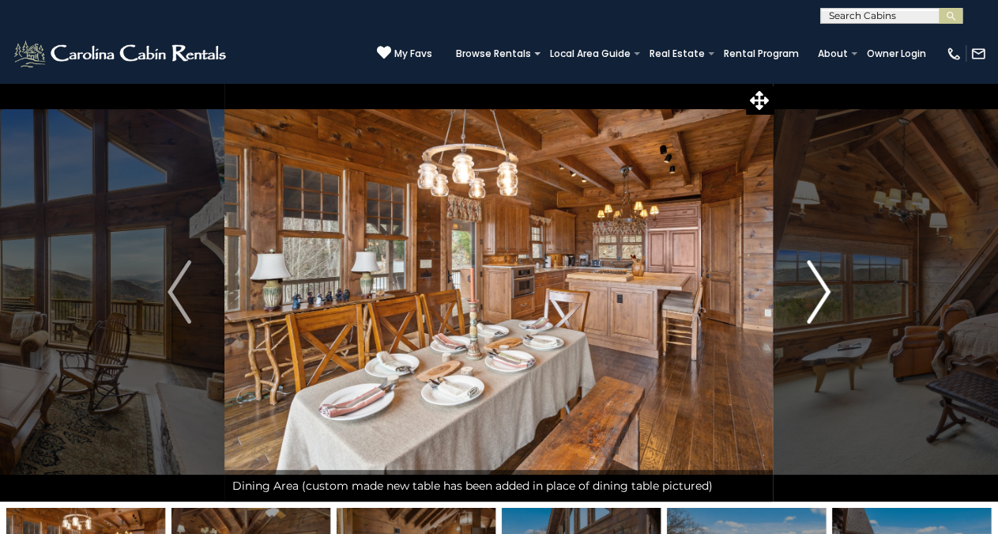
click at [821, 284] on img "Next" at bounding box center [819, 291] width 24 height 63
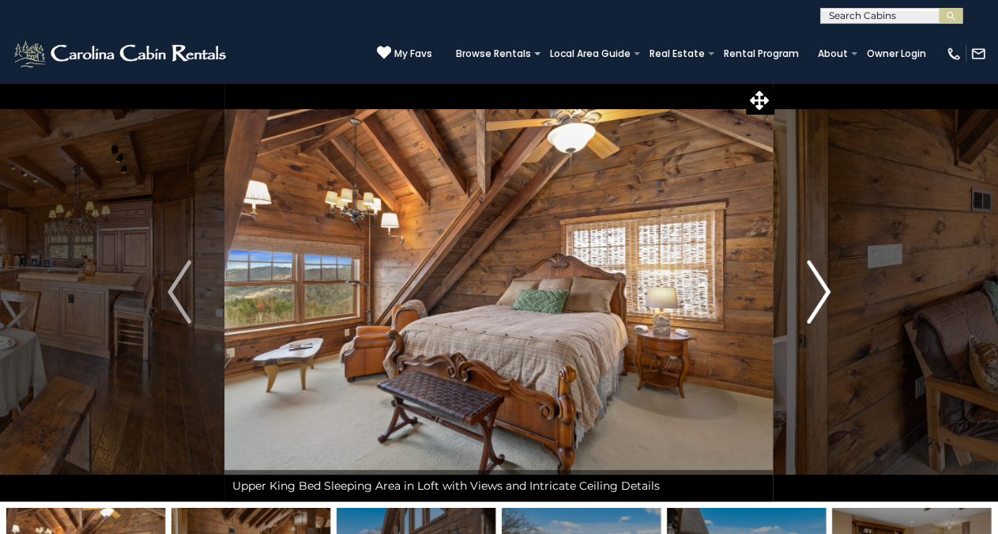
click at [821, 284] on img "Next" at bounding box center [819, 291] width 24 height 63
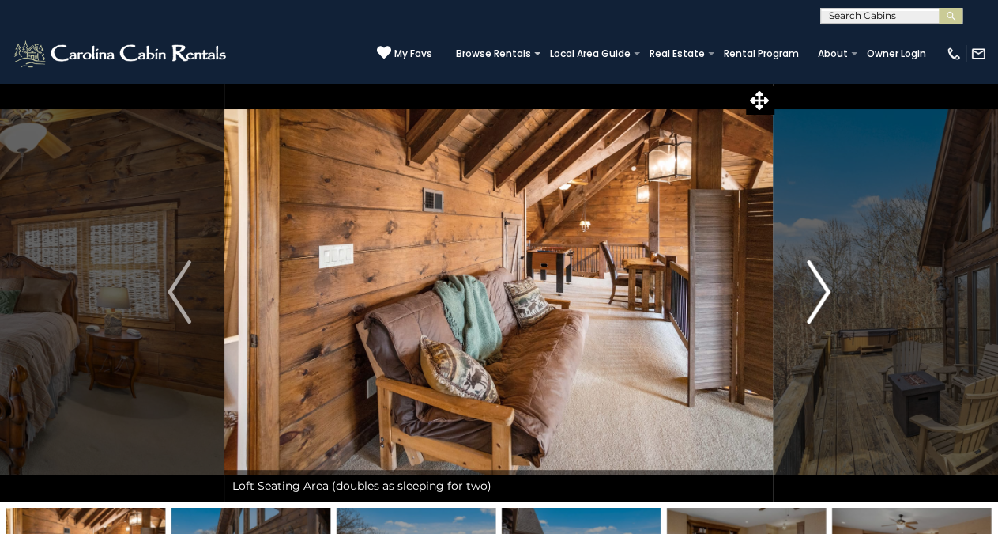
click at [821, 284] on img "Next" at bounding box center [819, 291] width 24 height 63
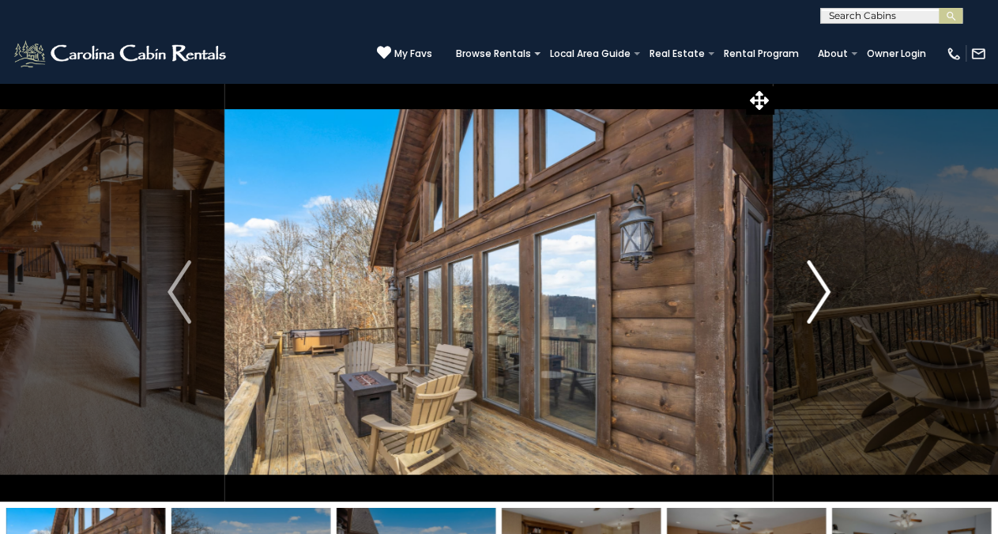
click at [821, 284] on img "Next" at bounding box center [819, 291] width 24 height 63
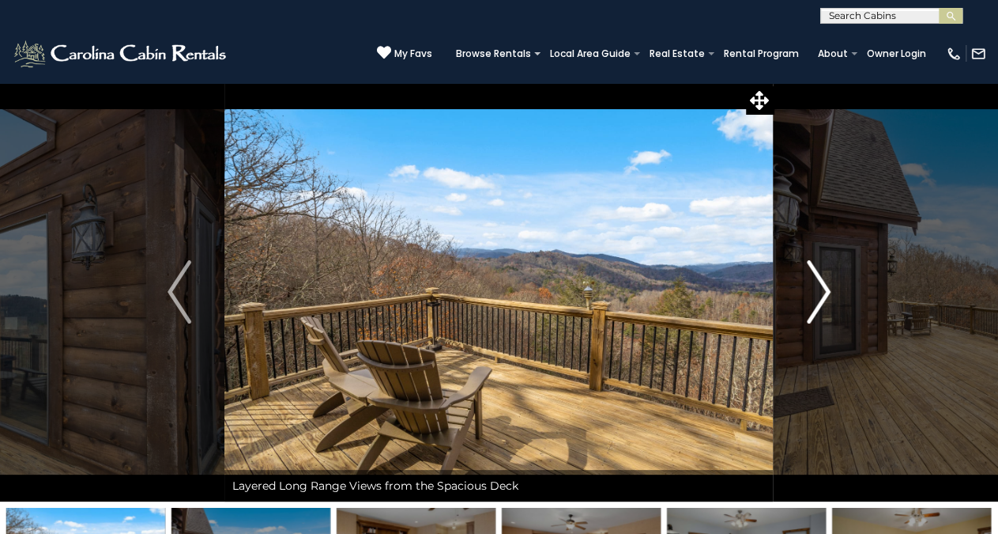
click at [821, 284] on img "Next" at bounding box center [819, 291] width 24 height 63
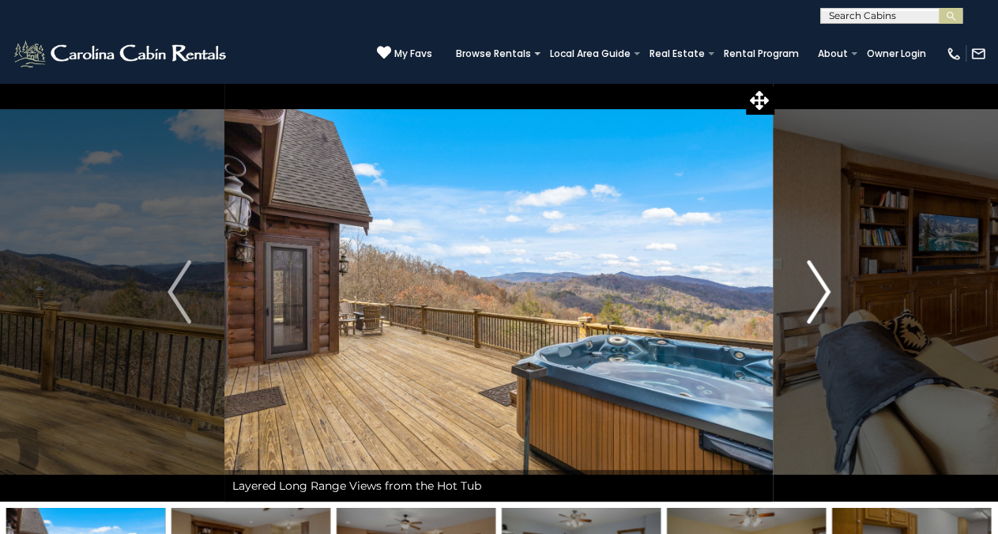
click at [821, 284] on img "Next" at bounding box center [819, 291] width 24 height 63
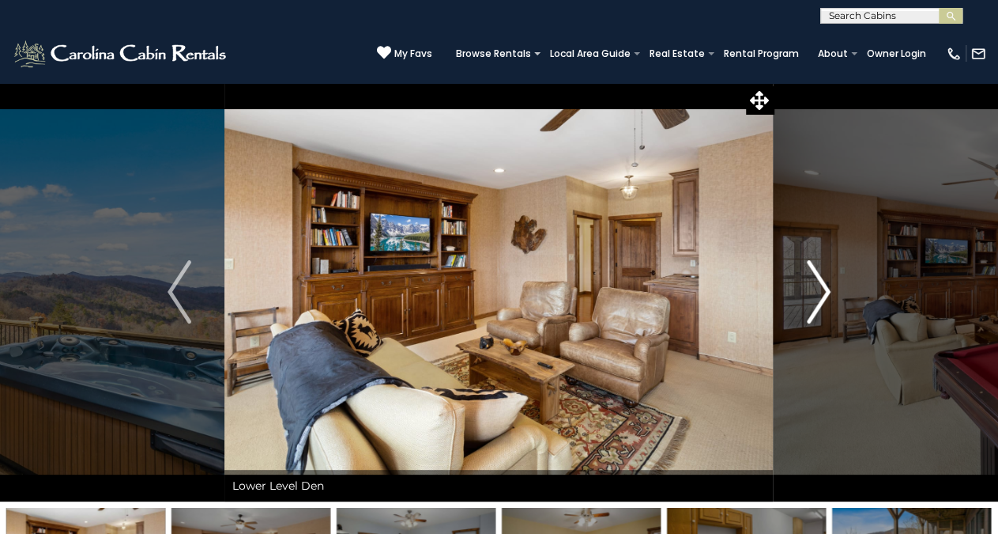
click at [821, 284] on img "Next" at bounding box center [819, 291] width 24 height 63
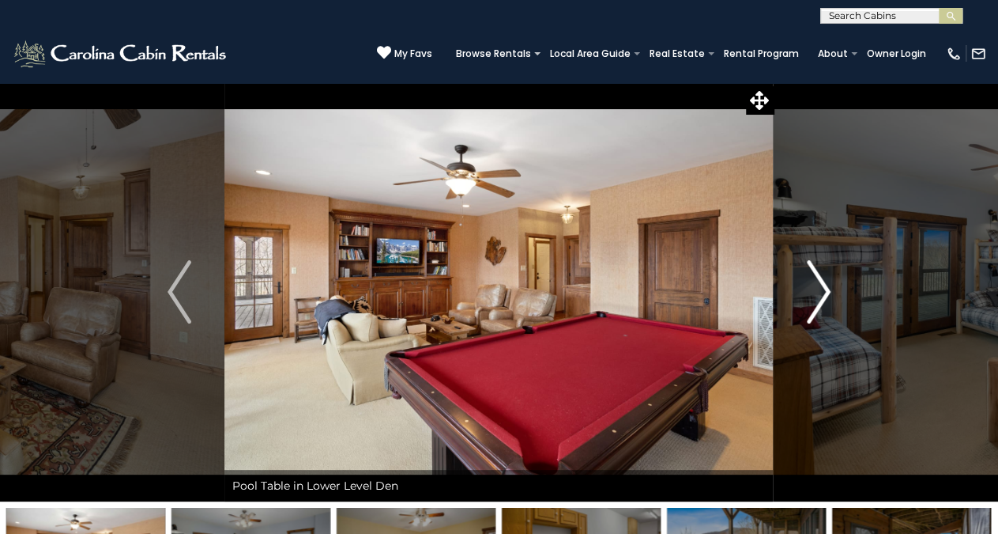
click at [821, 284] on img "Next" at bounding box center [819, 291] width 24 height 63
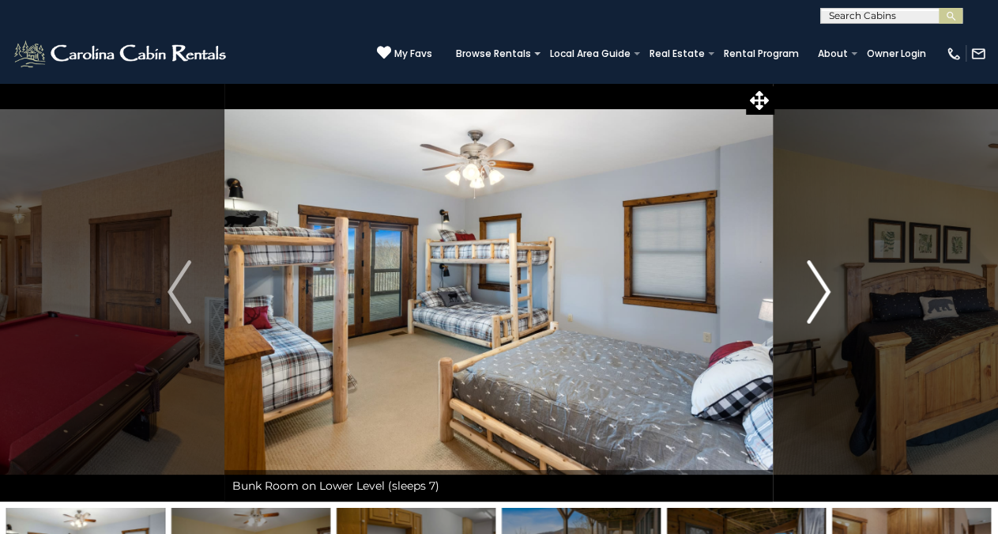
click at [821, 284] on img "Next" at bounding box center [819, 291] width 24 height 63
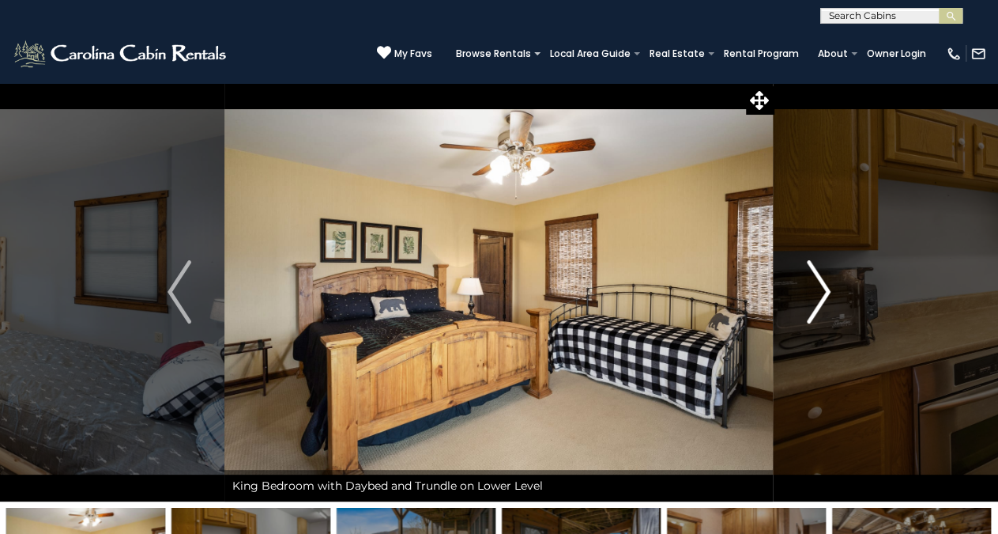
click at [821, 284] on img "Next" at bounding box center [819, 291] width 24 height 63
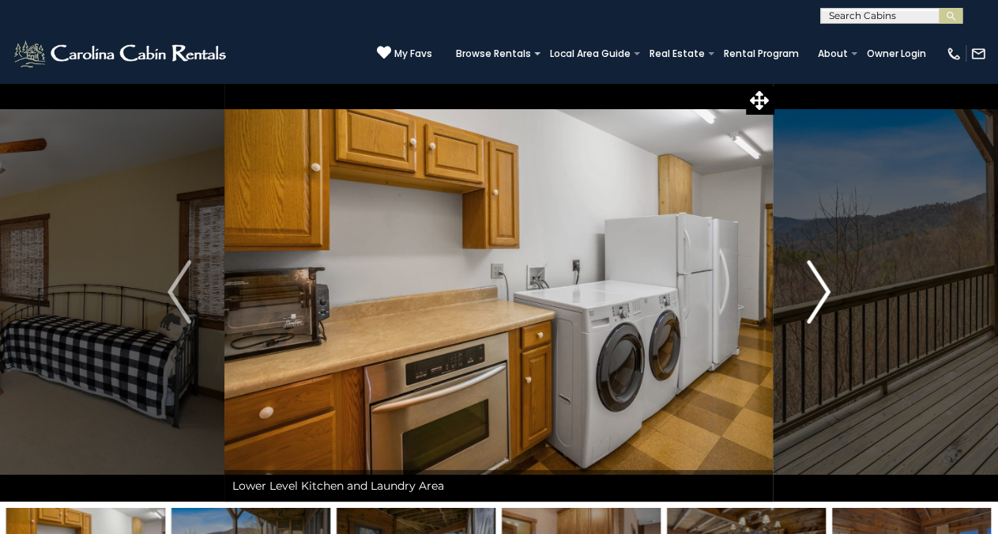
click at [821, 284] on img "Next" at bounding box center [819, 291] width 24 height 63
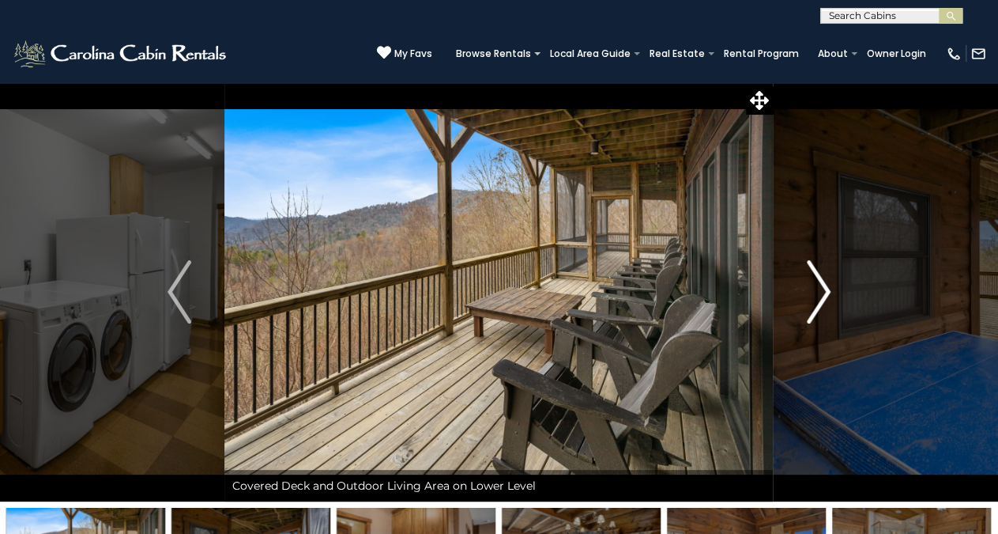
click at [821, 284] on img "Next" at bounding box center [819, 291] width 24 height 63
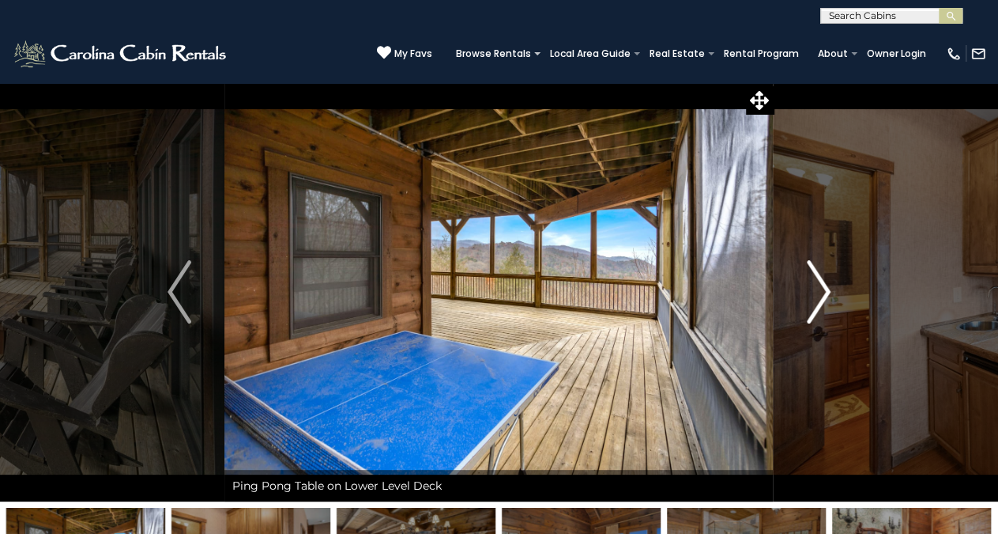
click at [821, 284] on img "Next" at bounding box center [819, 291] width 24 height 63
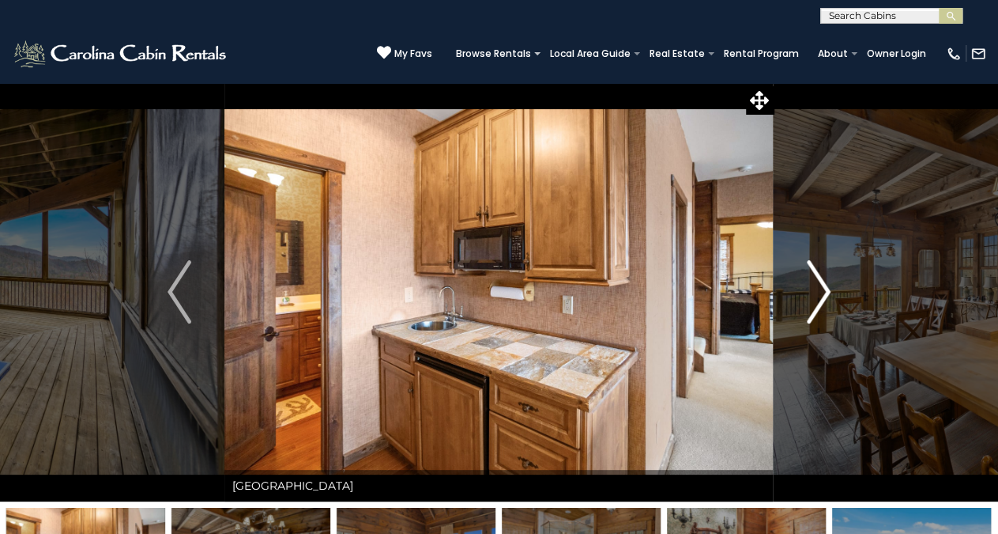
click at [821, 284] on img "Next" at bounding box center [819, 291] width 24 height 63
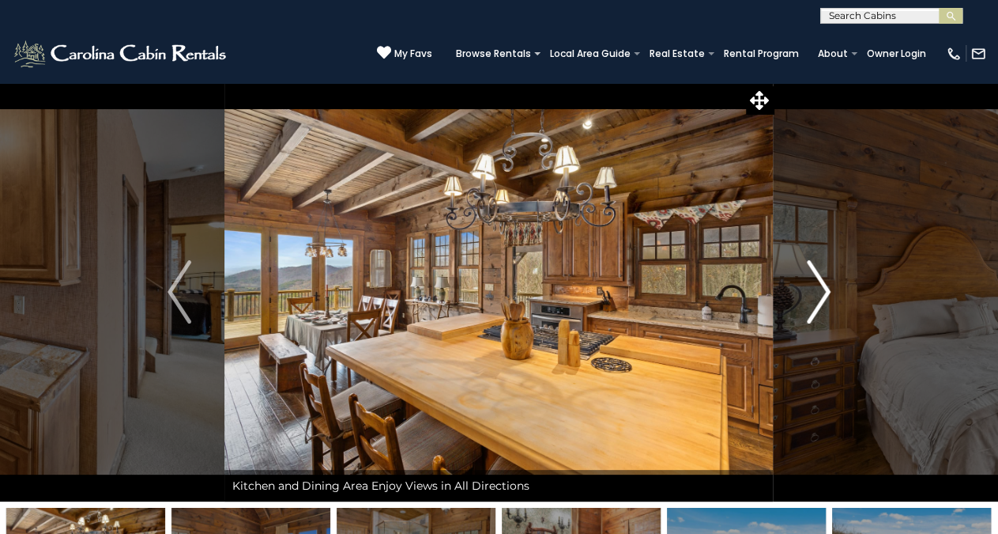
click at [821, 284] on img "Next" at bounding box center [819, 291] width 24 height 63
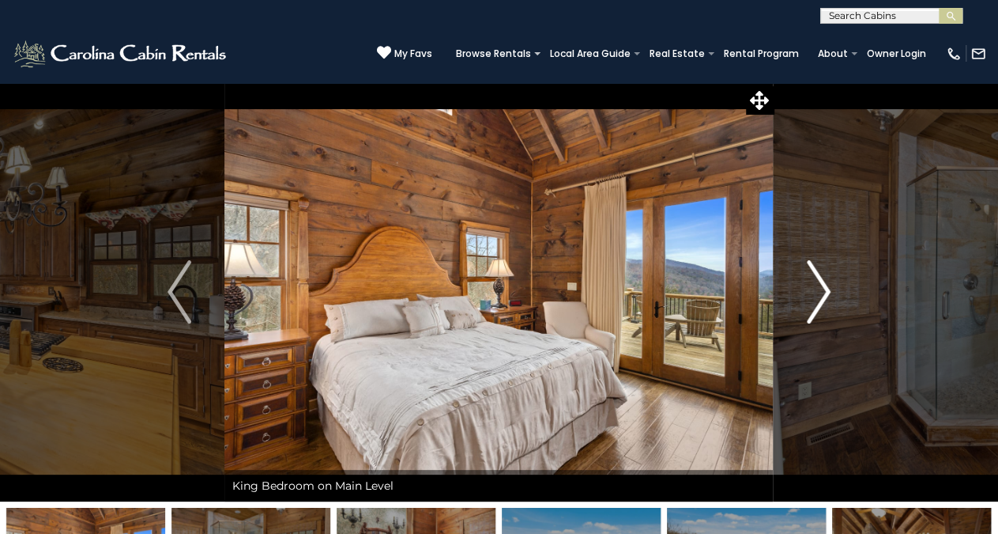
click at [818, 289] on img "Next" at bounding box center [819, 291] width 24 height 63
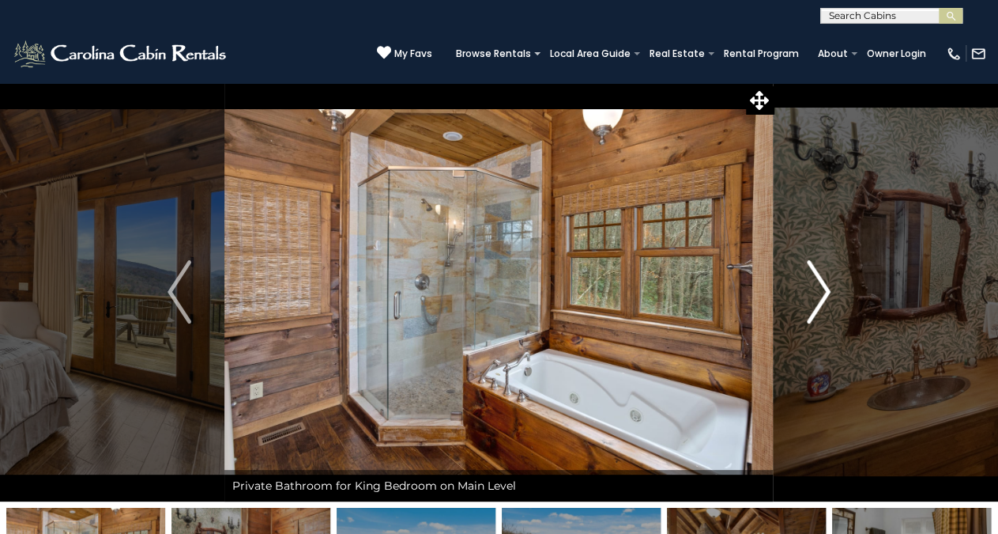
click at [818, 289] on img "Next" at bounding box center [819, 291] width 24 height 63
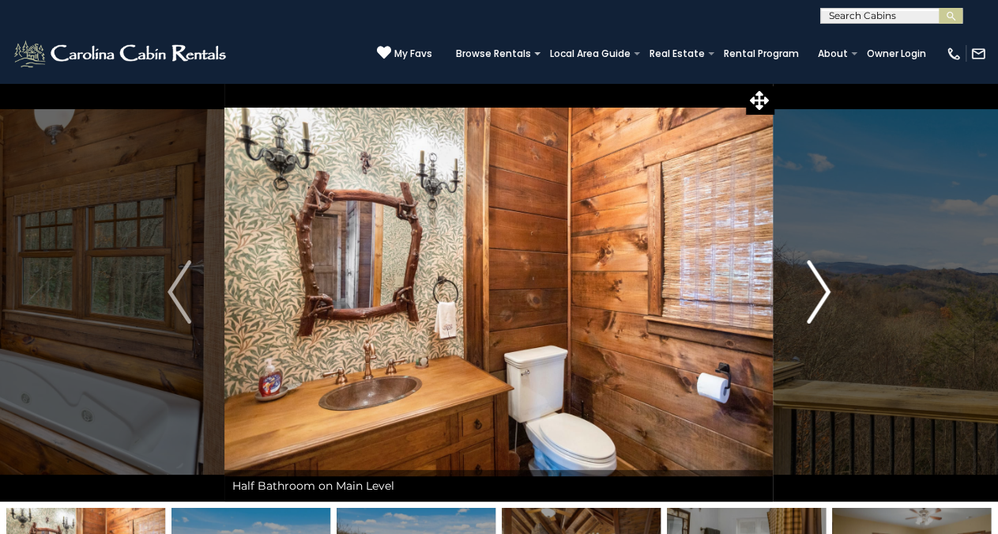
click at [820, 287] on img "Next" at bounding box center [819, 291] width 24 height 63
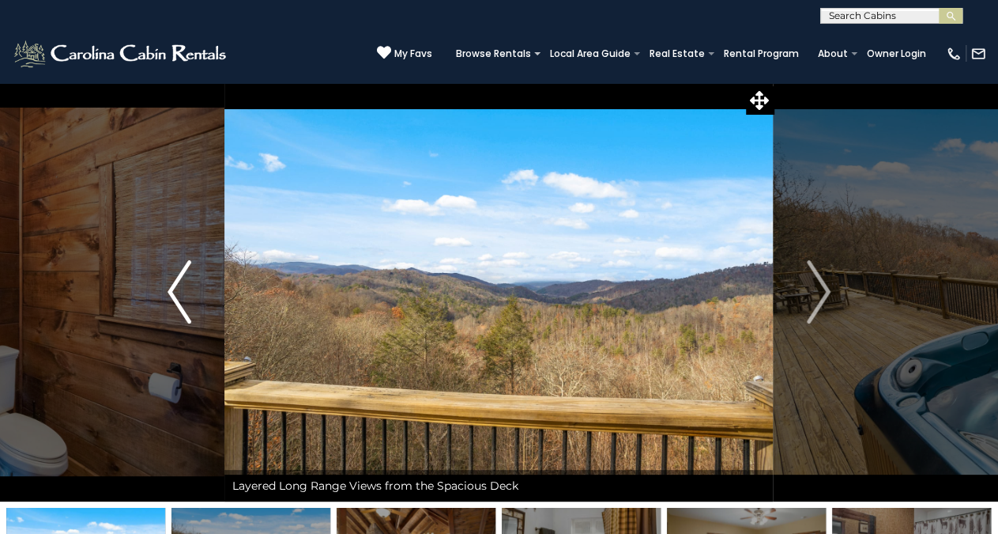
click at [169, 290] on img "Previous" at bounding box center [180, 291] width 24 height 63
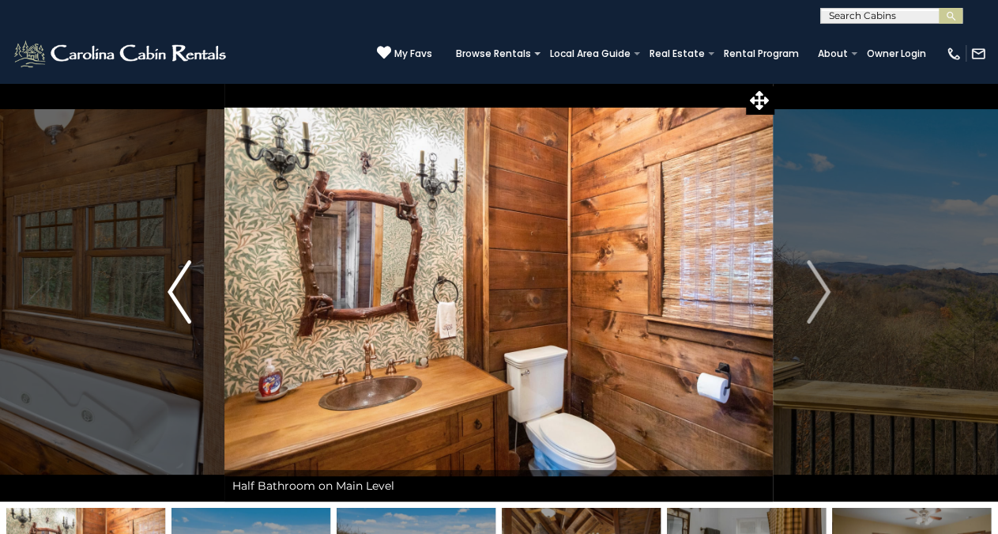
click at [169, 290] on img "Previous" at bounding box center [180, 291] width 24 height 63
